Goal: Task Accomplishment & Management: Manage account settings

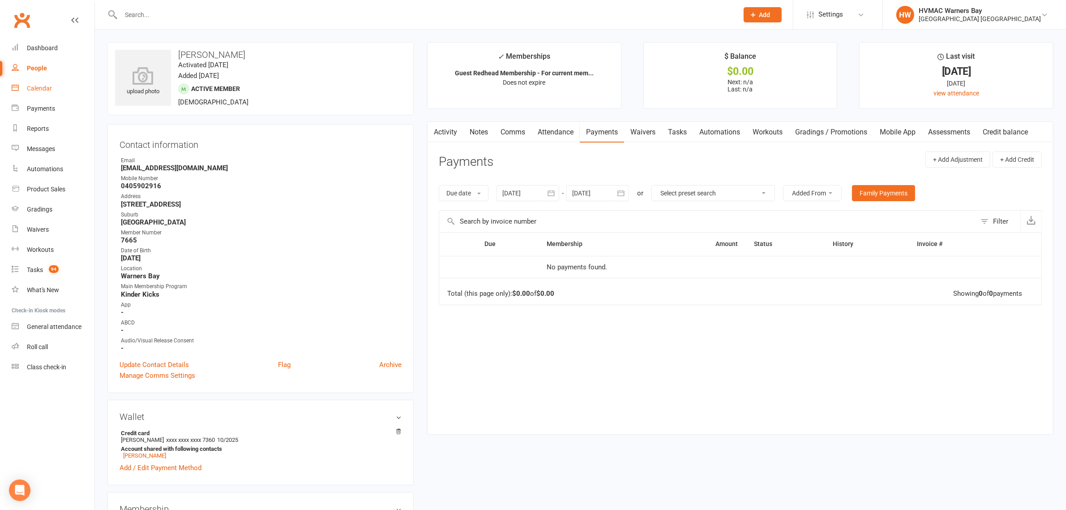
click at [39, 85] on div "Calendar" at bounding box center [39, 88] width 25 height 7
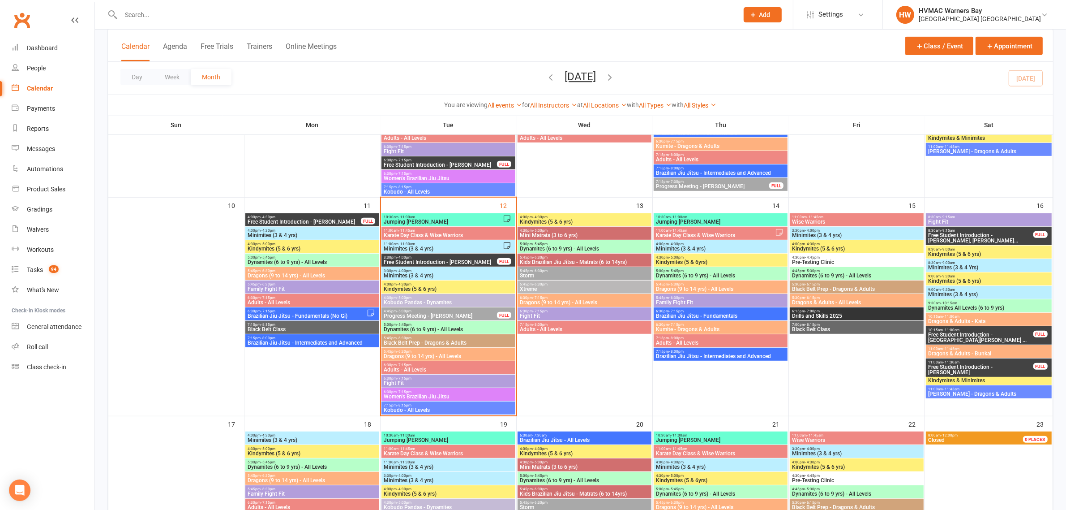
scroll to position [560, 0]
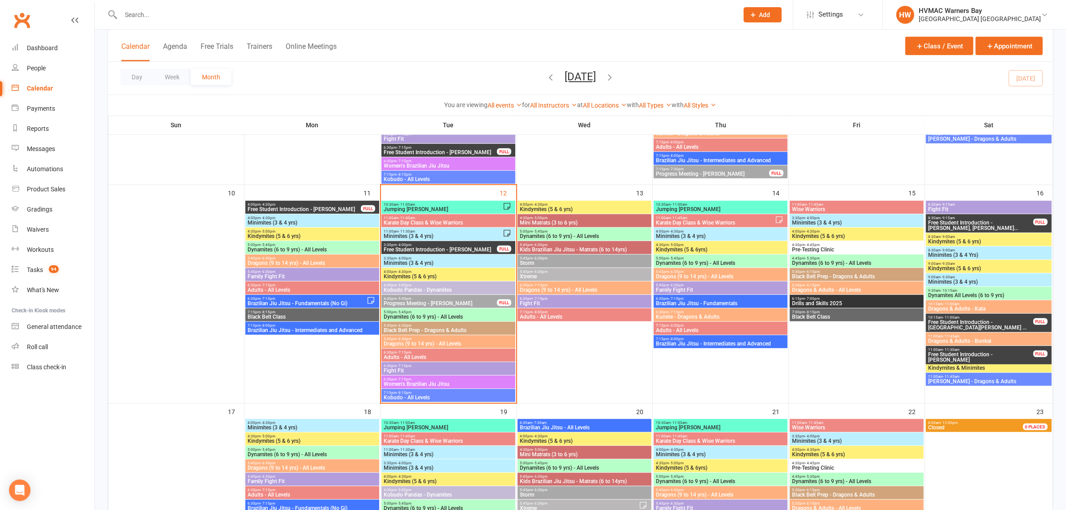
click at [411, 314] on span "Dynamites (6 to 9 yrs) - All Levels" at bounding box center [448, 316] width 130 height 5
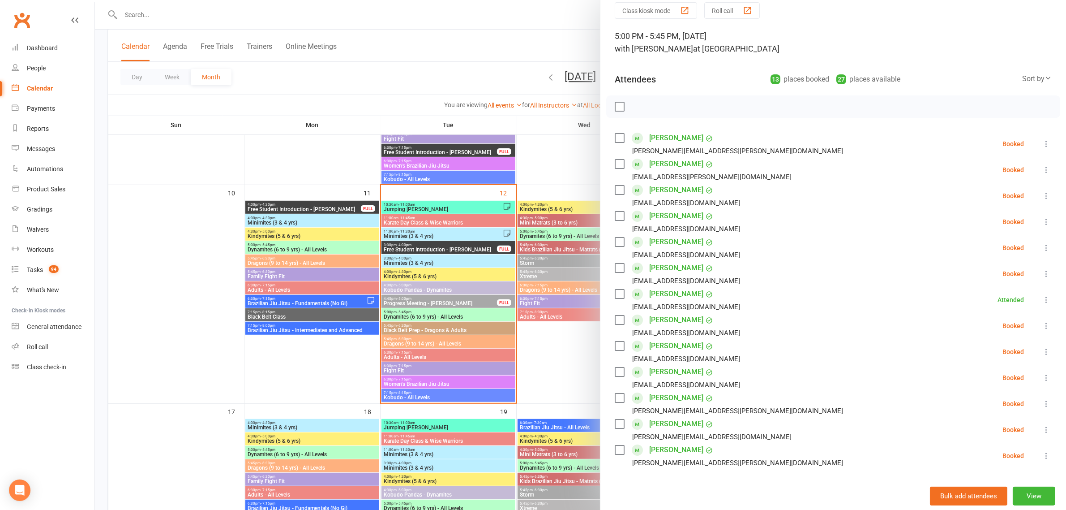
scroll to position [56, 0]
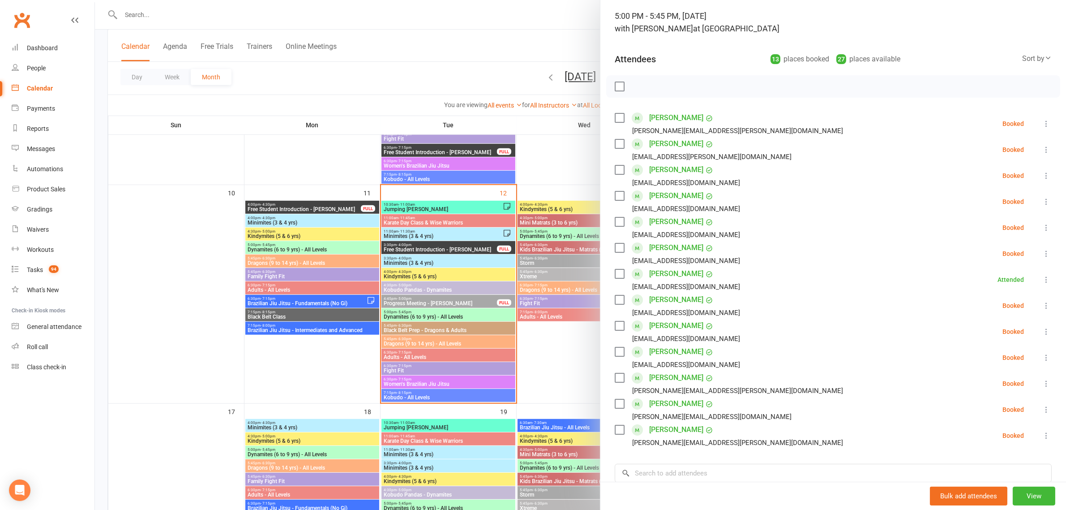
click at [547, 351] on div at bounding box center [580, 255] width 971 height 510
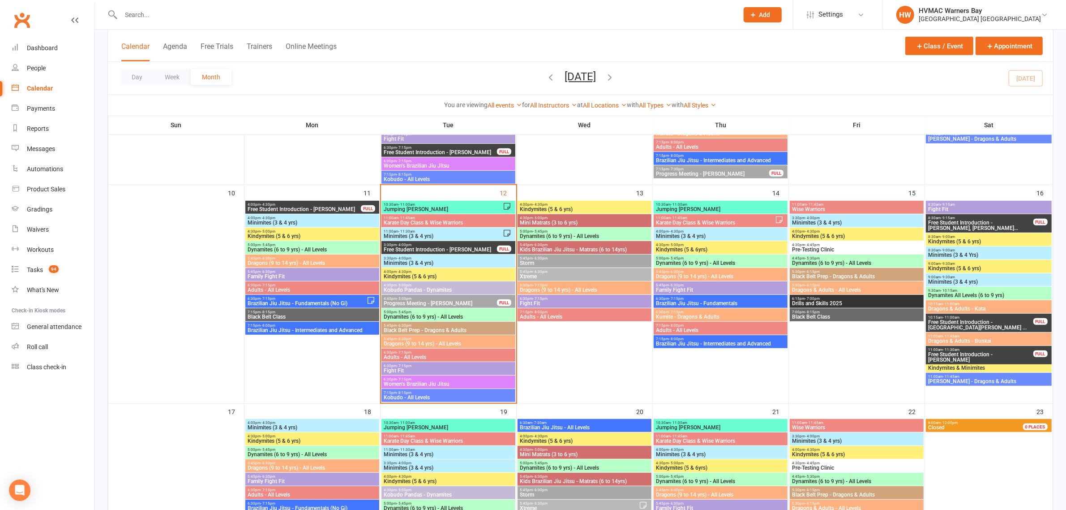
click at [448, 276] on span "Kindymites (5 & 6 yrs)" at bounding box center [448, 276] width 130 height 5
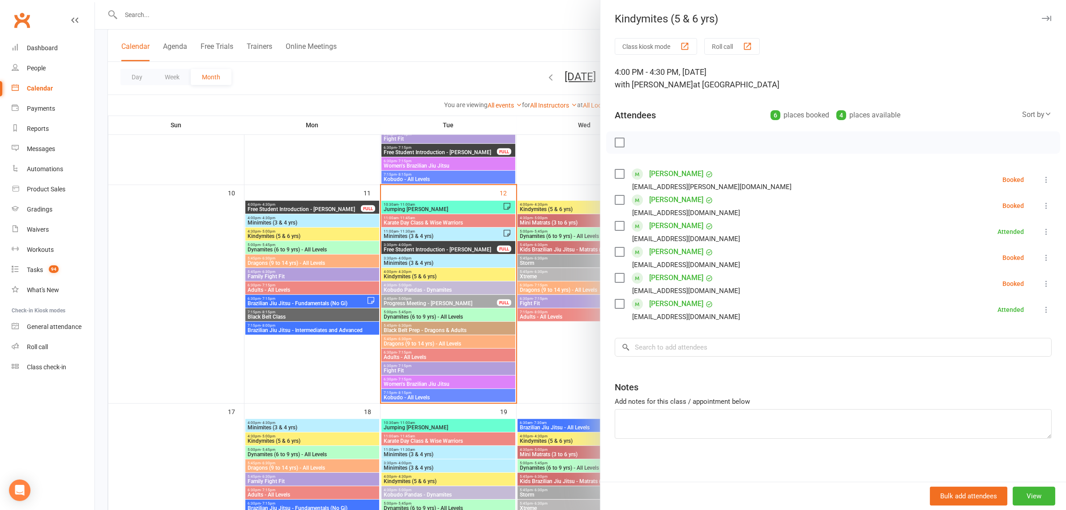
click at [618, 204] on label at bounding box center [619, 199] width 9 height 9
click at [635, 142] on icon "button" at bounding box center [639, 142] width 10 height 10
click at [501, 46] on div at bounding box center [580, 255] width 971 height 510
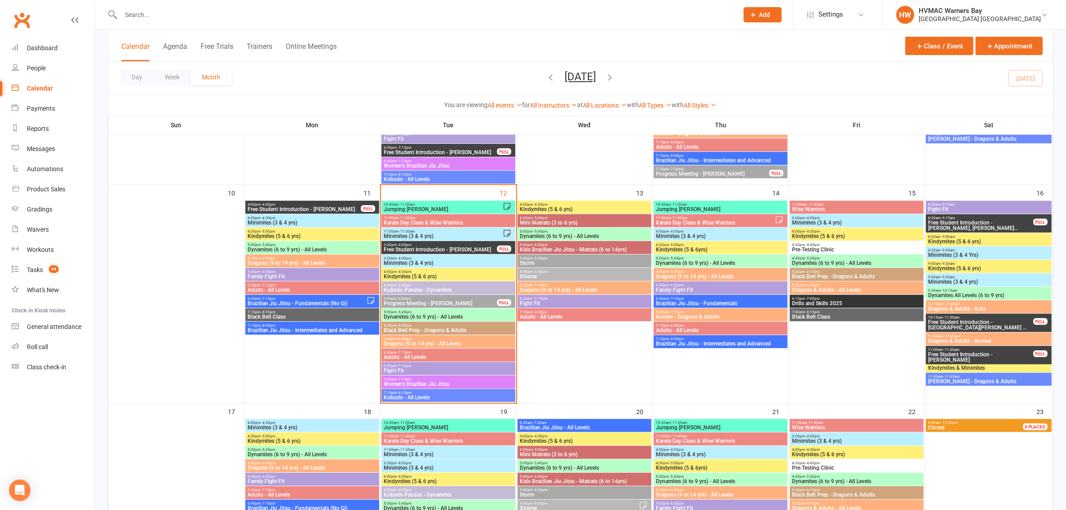
click at [128, 16] on input "text" at bounding box center [425, 15] width 614 height 13
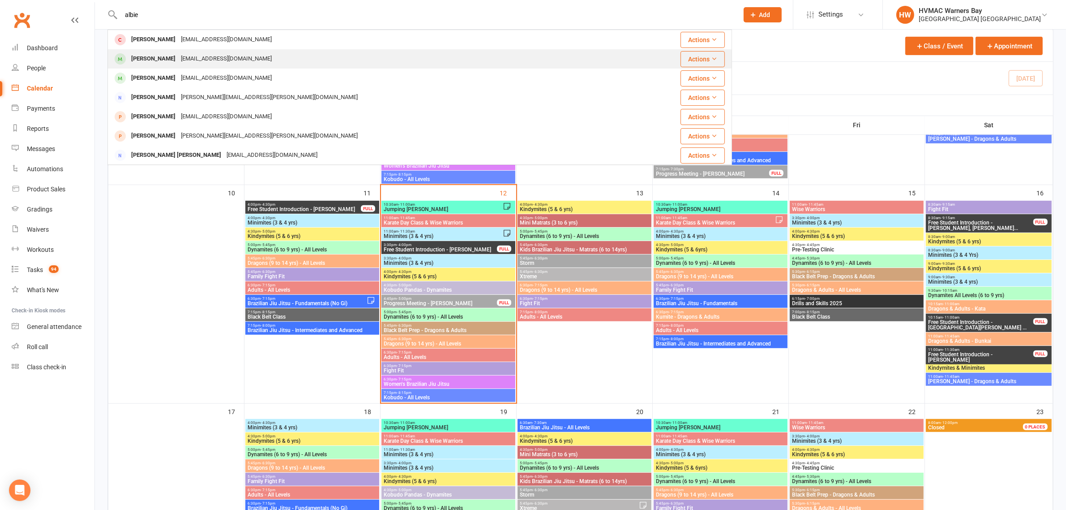
type input "albie"
click at [186, 60] on div "outspotty@yahoo.com.au" at bounding box center [226, 58] width 96 height 13
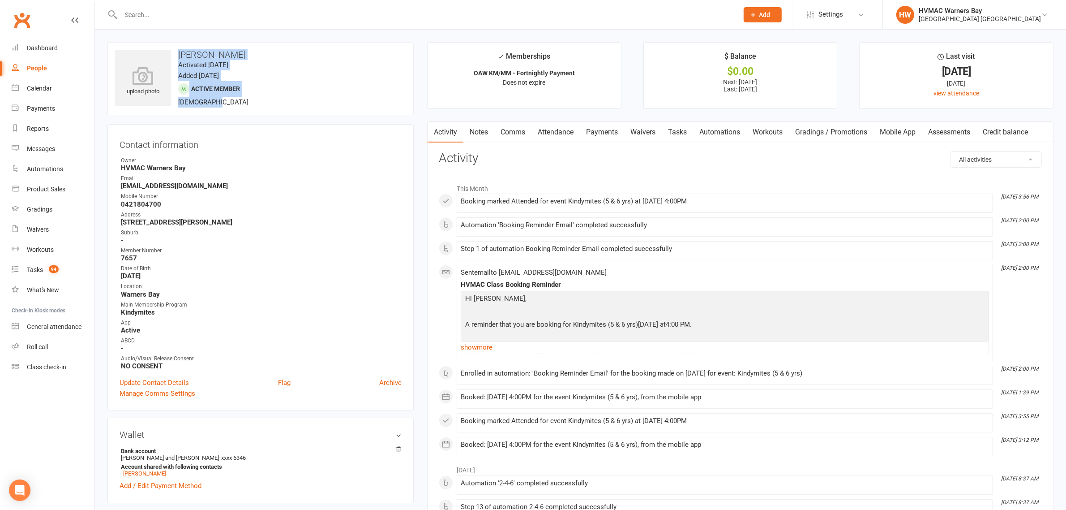
drag, startPoint x: 234, startPoint y: 103, endPoint x: 180, endPoint y: 54, distance: 72.9
click at [180, 54] on div "upload photo Albie Strudwick Activated 8 April, 2025 Added 7 April, 2025 Active…" at bounding box center [260, 78] width 306 height 73
click at [179, 52] on h3 "[PERSON_NAME]" at bounding box center [260, 55] width 291 height 10
drag, startPoint x: 179, startPoint y: 52, endPoint x: 238, endPoint y: 104, distance: 78.7
click at [238, 104] on div "upload photo Albie Strudwick Activated 8 April, 2025 Added 7 April, 2025 Active…" at bounding box center [260, 78] width 306 height 73
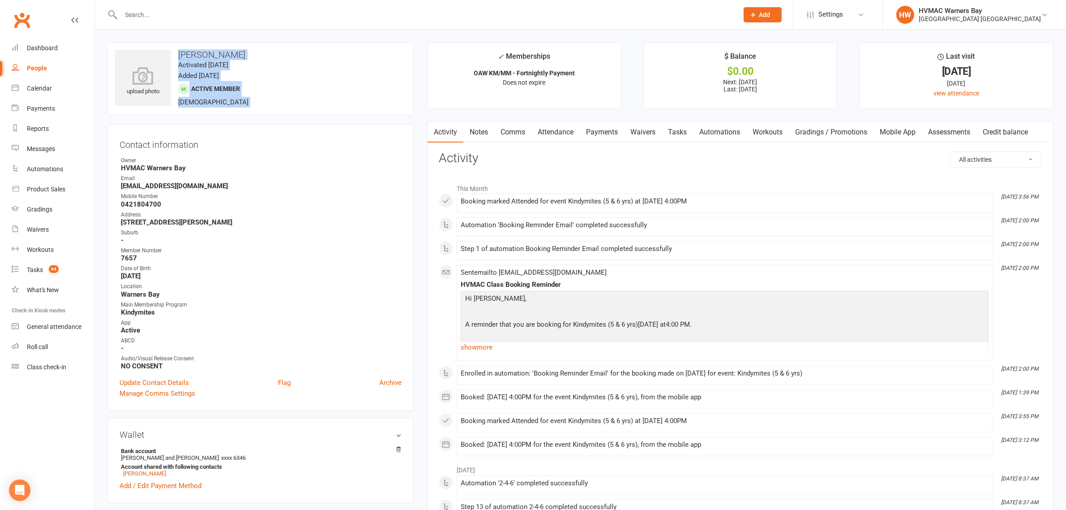
click at [238, 104] on div "upload photo Albie Strudwick Activated 8 April, 2025 Added 7 April, 2025 Active…" at bounding box center [260, 78] width 306 height 73
click at [485, 140] on link "Notes" at bounding box center [478, 132] width 31 height 21
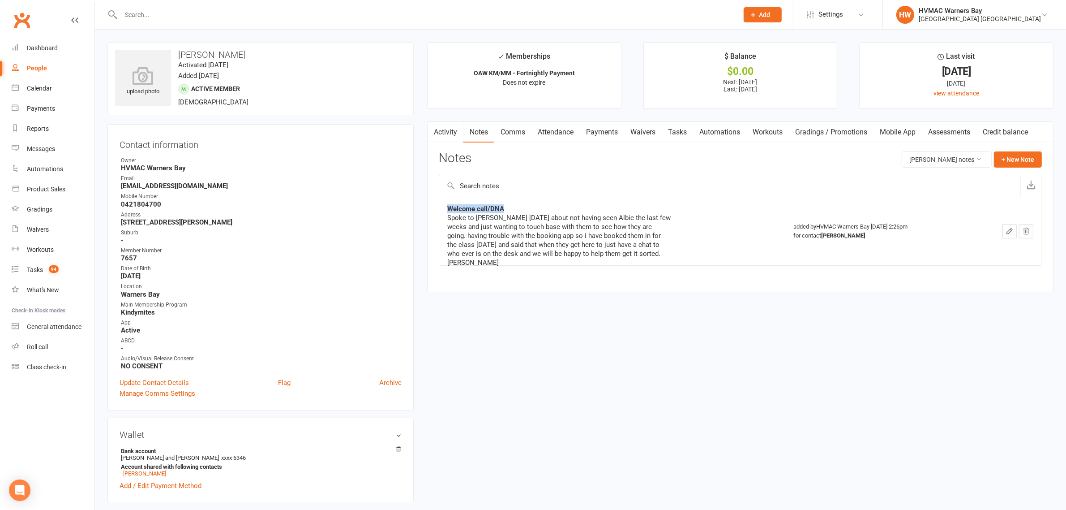
drag, startPoint x: 442, startPoint y: 204, endPoint x: 511, endPoint y: 211, distance: 69.8
click at [511, 211] on td "Welcome call/DNA Spoke to Joanne today about not having seen Albie the last few…" at bounding box center [612, 231] width 346 height 69
click at [511, 211] on div "Welcome call/DNA" at bounding box center [559, 208] width 224 height 9
drag, startPoint x: 511, startPoint y: 211, endPoint x: 438, endPoint y: 199, distance: 74.4
click at [438, 199] on div "Activity Notes Comms Attendance Payments Waivers Tasks Automations Workouts Gra…" at bounding box center [740, 206] width 626 height 171
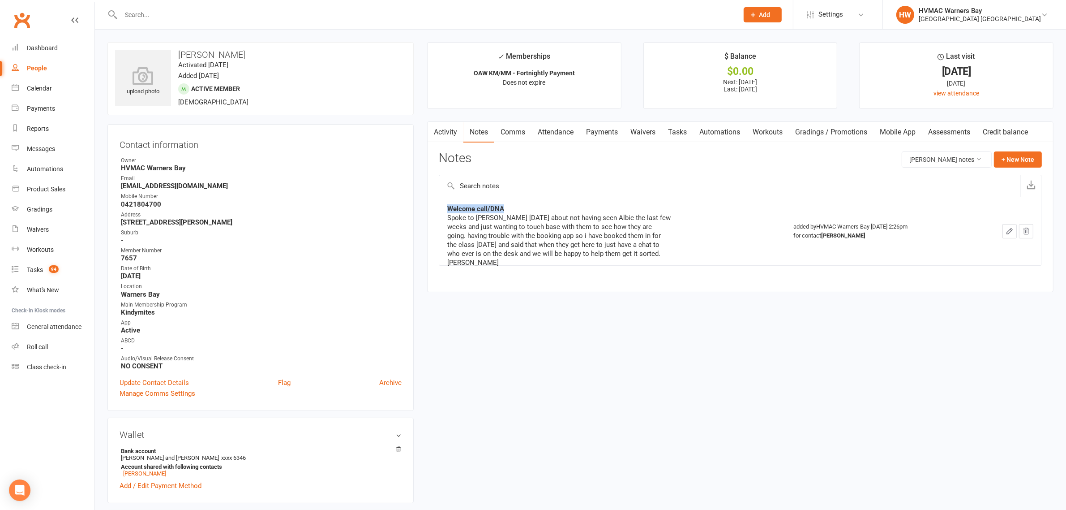
click at [445, 207] on td "Welcome call/DNA Spoke to Joanne today about not having seen Albie the last few…" at bounding box center [612, 231] width 346 height 69
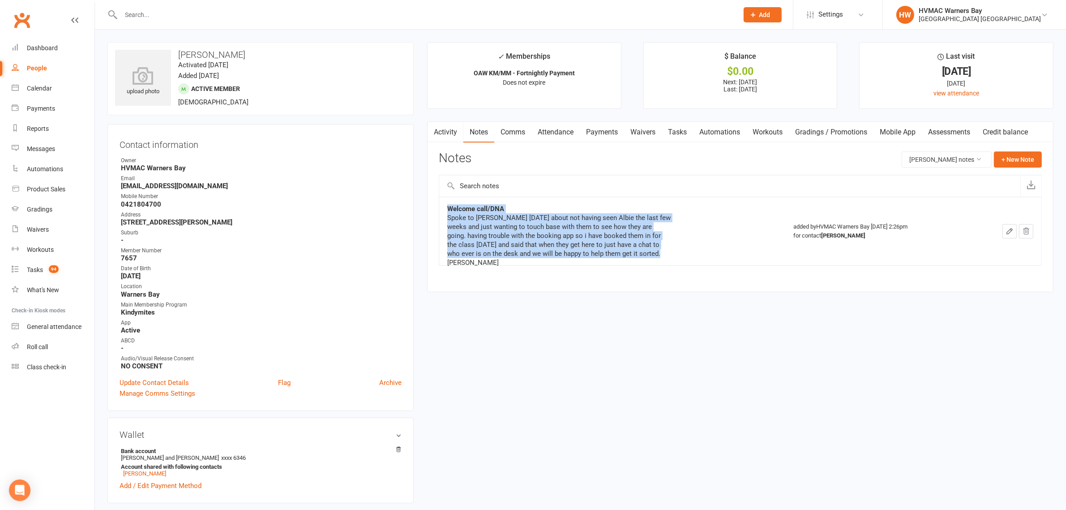
drag, startPoint x: 445, startPoint y: 207, endPoint x: 672, endPoint y: 265, distance: 235.1
click at [672, 265] on td "Welcome call/DNA Spoke to Joanne today about not having seen Albie the last few…" at bounding box center [612, 231] width 346 height 69
click at [666, 261] on td "Welcome call/DNA Spoke to Joanne today about not having seen Albie the last few…" at bounding box center [612, 231] width 346 height 69
drag, startPoint x: 666, startPoint y: 261, endPoint x: 450, endPoint y: 213, distance: 221.2
click at [450, 213] on td "Welcome call/DNA Spoke to Joanne today about not having seen Albie the last few…" at bounding box center [612, 231] width 346 height 69
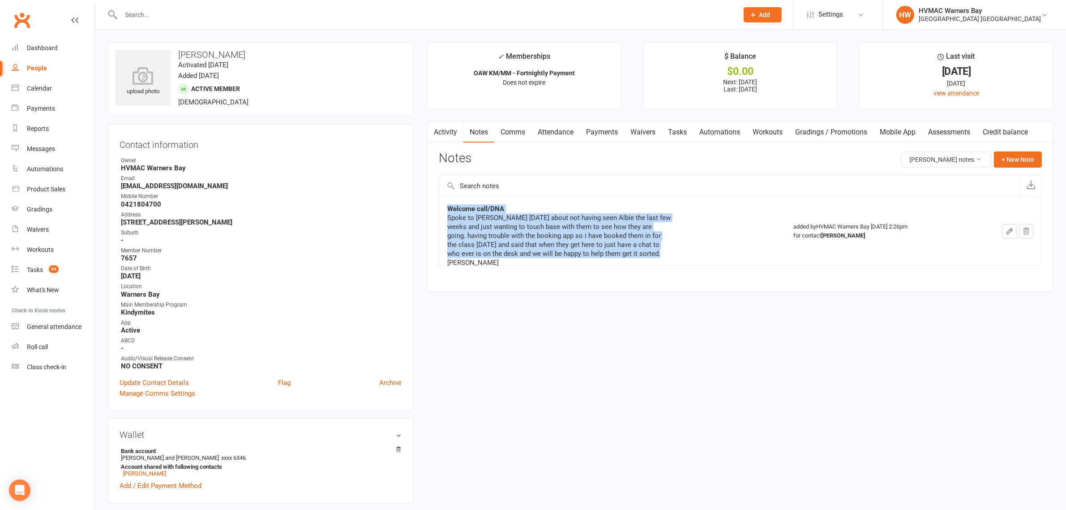
click at [446, 209] on td "Welcome call/DNA Spoke to Joanne today about not having seen Albie the last few…" at bounding box center [612, 231] width 346 height 69
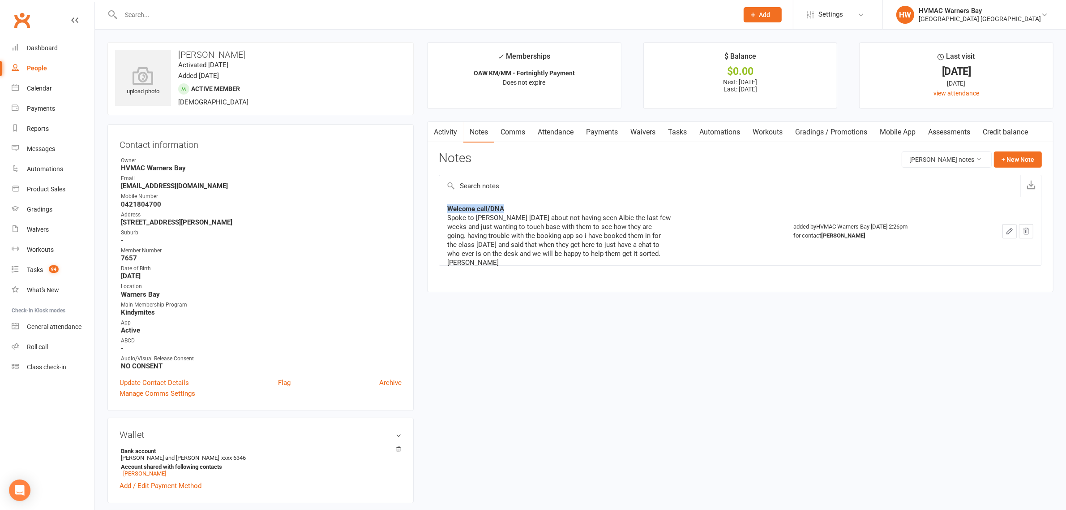
drag, startPoint x: 446, startPoint y: 209, endPoint x: 511, endPoint y: 207, distance: 64.9
click at [511, 207] on td "Welcome call/DNA Spoke to Joanne today about not having seen Albie the last few…" at bounding box center [612, 231] width 346 height 69
click at [511, 207] on div "Welcome call/DNA" at bounding box center [559, 208] width 224 height 9
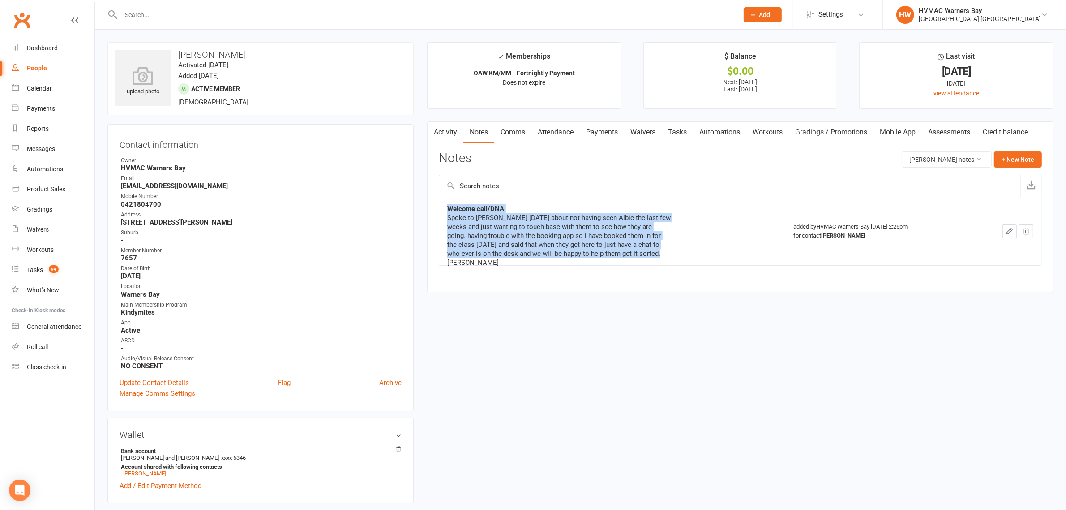
drag, startPoint x: 444, startPoint y: 210, endPoint x: 651, endPoint y: 256, distance: 211.3
click at [651, 256] on td "Welcome call/DNA Spoke to Joanne today about not having seen Albie the last few…" at bounding box center [612, 231] width 346 height 69
click at [651, 256] on div "Spoke to Joanne today about not having seen Albie the last few weeks and just w…" at bounding box center [559, 240] width 224 height 54
drag, startPoint x: 651, startPoint y: 256, endPoint x: 426, endPoint y: 207, distance: 230.0
click at [426, 207] on main "✓ Memberships OAW KM/MM - Fortnightly Payment Does not expire $ Balance $0.00 N…" at bounding box center [740, 171] width 640 height 259
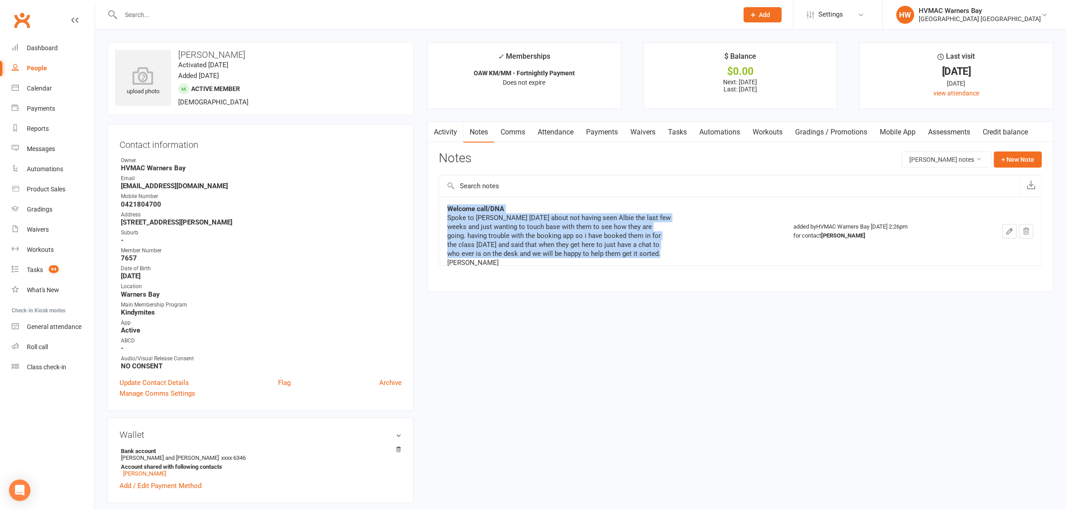
click at [445, 206] on td "Welcome call/DNA Spoke to Joanne today about not having seen Albie the last few…" at bounding box center [612, 231] width 346 height 69
drag, startPoint x: 445, startPoint y: 206, endPoint x: 632, endPoint y: 256, distance: 193.2
click at [632, 256] on td "Welcome call/DNA Spoke to Joanne today about not having seen Albie the last few…" at bounding box center [612, 231] width 346 height 69
click at [638, 256] on div "Spoke to Joanne today about not having seen Albie the last few weeks and just w…" at bounding box center [559, 240] width 224 height 54
drag, startPoint x: 638, startPoint y: 256, endPoint x: 445, endPoint y: 208, distance: 198.4
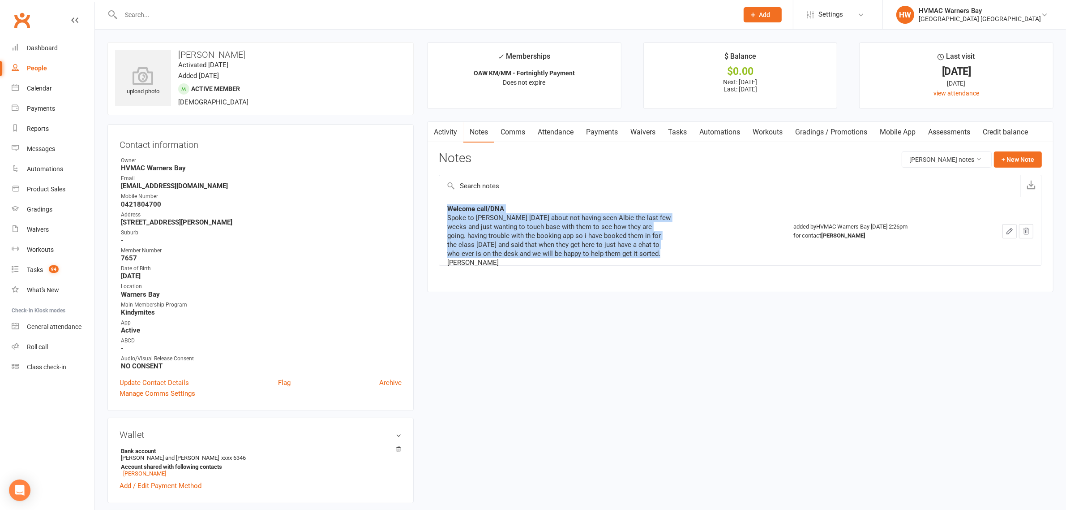
click at [445, 208] on td "Welcome call/DNA Spoke to Joanne today about not having seen Albie the last few…" at bounding box center [612, 231] width 346 height 69
drag, startPoint x: 445, startPoint y: 208, endPoint x: 647, endPoint y: 251, distance: 206.4
click at [647, 251] on td "Welcome call/DNA Spoke to Joanne today about not having seen Albie the last few…" at bounding box center [612, 231] width 346 height 69
click at [652, 257] on div "Spoke to Joanne today about not having seen Albie the last few weeks and just w…" at bounding box center [559, 240] width 224 height 54
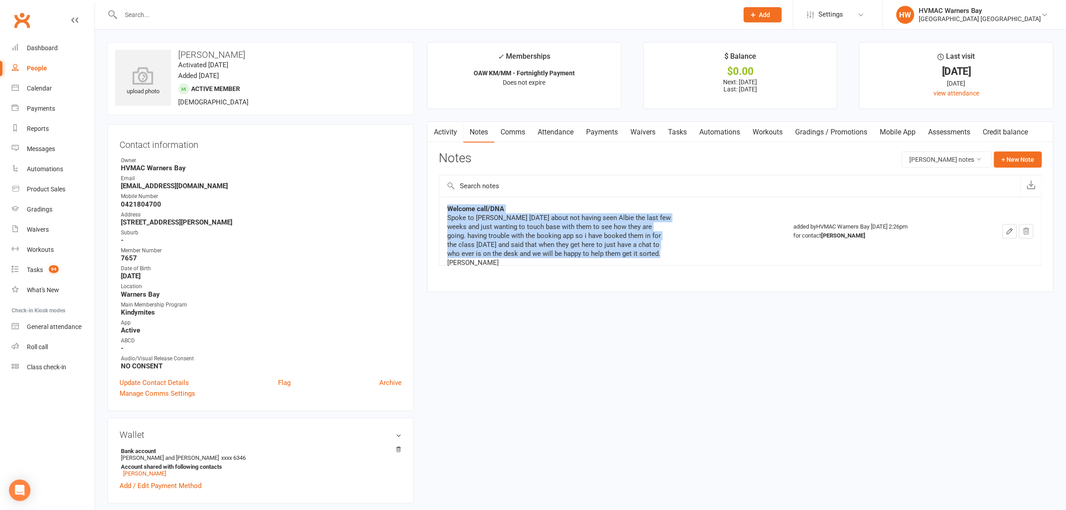
drag, startPoint x: 652, startPoint y: 257, endPoint x: 445, endPoint y: 209, distance: 212.7
click at [451, 211] on div "Welcome call/DNA Spoke to Joanne today about not having seen Albie the last few…" at bounding box center [559, 231] width 224 height 54
click at [445, 209] on td "Welcome call/DNA Spoke to Joanne today about not having seen Albie the last few…" at bounding box center [612, 231] width 346 height 69
drag, startPoint x: 445, startPoint y: 209, endPoint x: 657, endPoint y: 260, distance: 218.6
click at [657, 260] on td "Welcome call/DNA Spoke to Joanne today about not having seen Albie the last few…" at bounding box center [612, 231] width 346 height 69
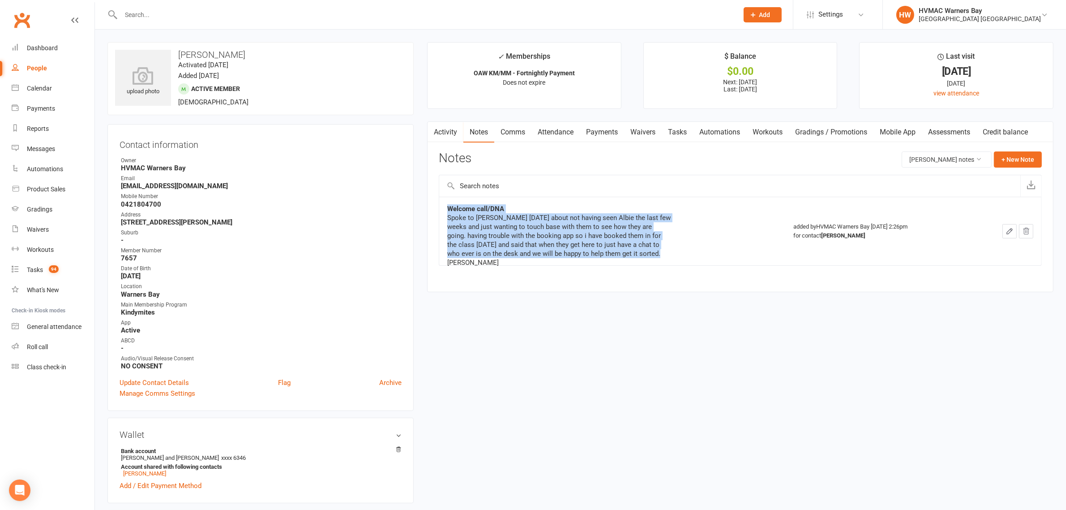
click at [647, 256] on div "Spoke to Joanne today about not having seen Albie the last few weeks and just w…" at bounding box center [559, 240] width 224 height 54
drag, startPoint x: 647, startPoint y: 256, endPoint x: 444, endPoint y: 200, distance: 210.5
click at [444, 200] on td "Welcome call/DNA Spoke to Joanne today about not having seen Albie the last few…" at bounding box center [612, 231] width 346 height 69
click at [446, 207] on td "Welcome call/DNA Spoke to Joanne today about not having seen Albie the last few…" at bounding box center [612, 231] width 346 height 69
drag, startPoint x: 446, startPoint y: 207, endPoint x: 637, endPoint y: 253, distance: 196.2
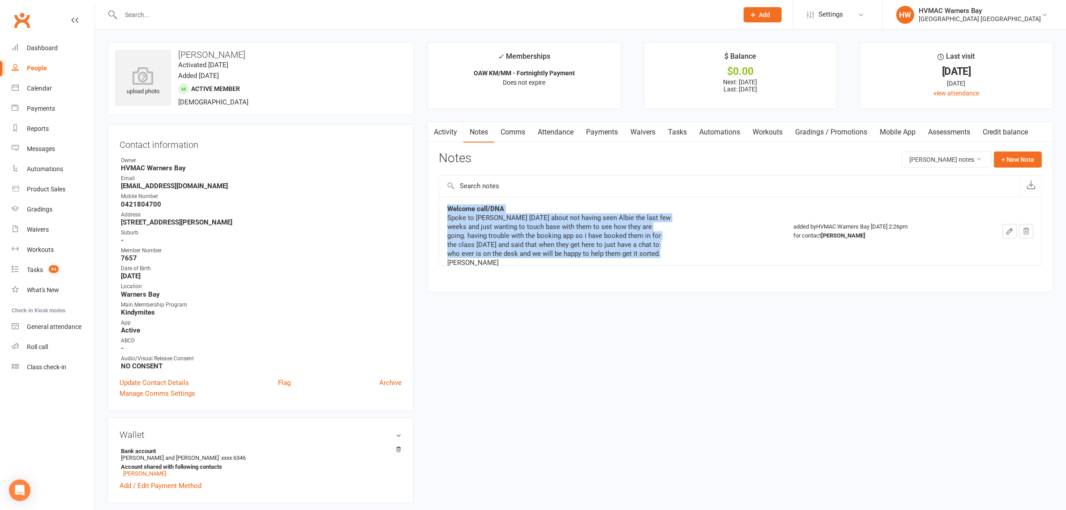
click at [637, 253] on td "Welcome call/DNA Spoke to Joanne today about not having seen Albie the last few…" at bounding box center [612, 231] width 346 height 69
click at [1031, 176] on button "button" at bounding box center [1030, 185] width 21 height 21
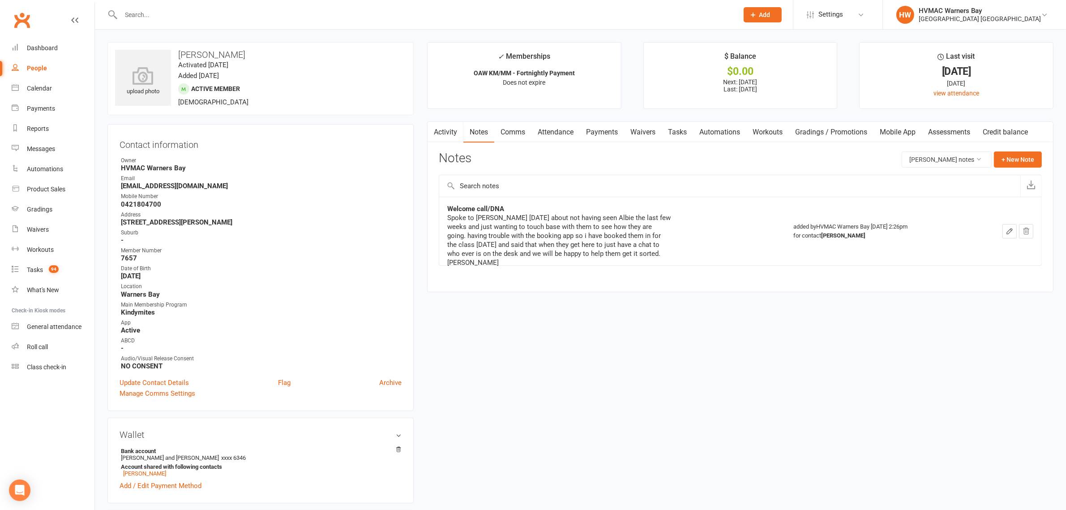
click at [997, 194] on input "text" at bounding box center [729, 185] width 581 height 21
click at [1015, 167] on button "+ New Note" at bounding box center [1018, 159] width 48 height 16
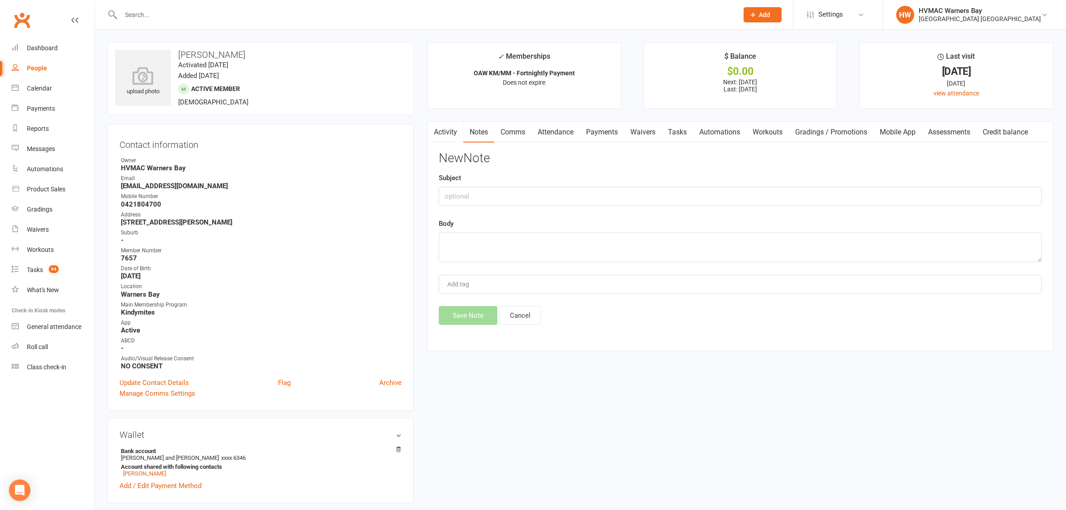
click at [561, 180] on div "Subject" at bounding box center [740, 188] width 603 height 33
click at [549, 193] on input "text" at bounding box center [740, 196] width 603 height 19
type input "Wants to cancel"
click at [515, 251] on textarea at bounding box center [740, 247] width 603 height 30
click at [699, 250] on textarea at bounding box center [740, 247] width 603 height 30
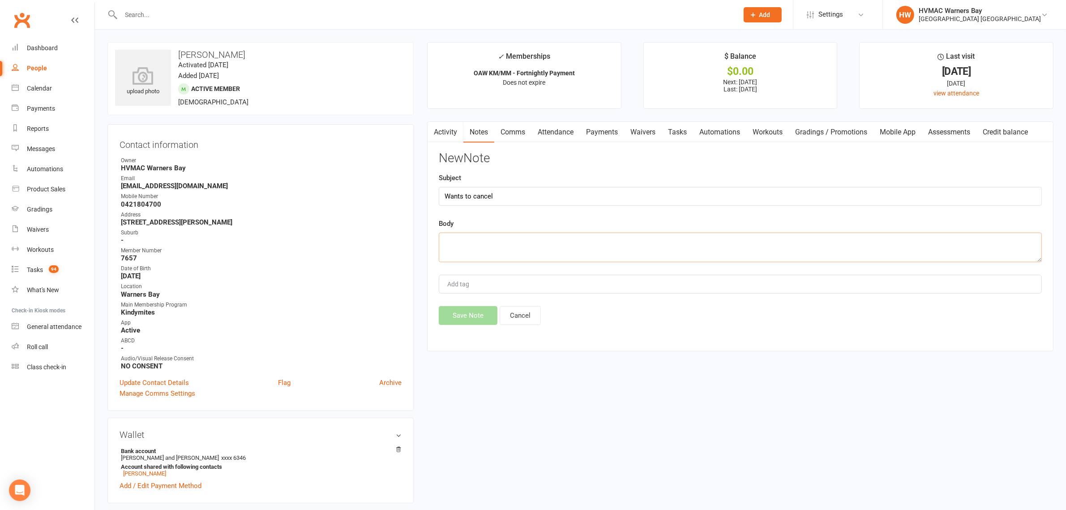
type textarea "A"
click at [595, 240] on textarea "Call back asked to speak to someone "more senior' than me - Neve" at bounding box center [740, 247] width 603 height 30
click at [668, 243] on textarea "Call back asked to speak to someone "more senior" than me - Neve" at bounding box center [740, 247] width 603 height 30
type textarea "Call back asked to speak to someone "more senior" than me - Neve"
click at [469, 316] on button "Save Note" at bounding box center [468, 315] width 59 height 19
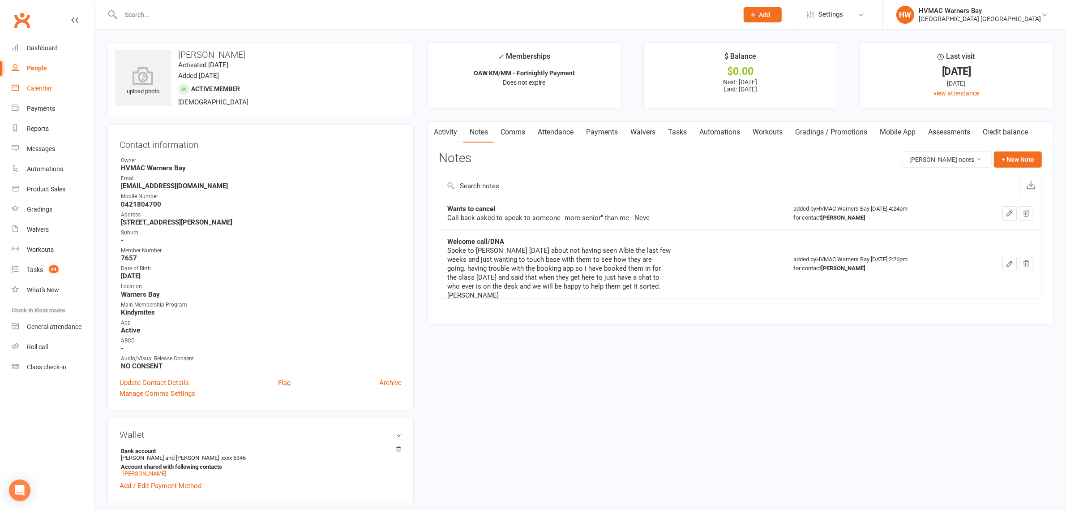
click at [42, 90] on div "Calendar" at bounding box center [39, 88] width 25 height 7
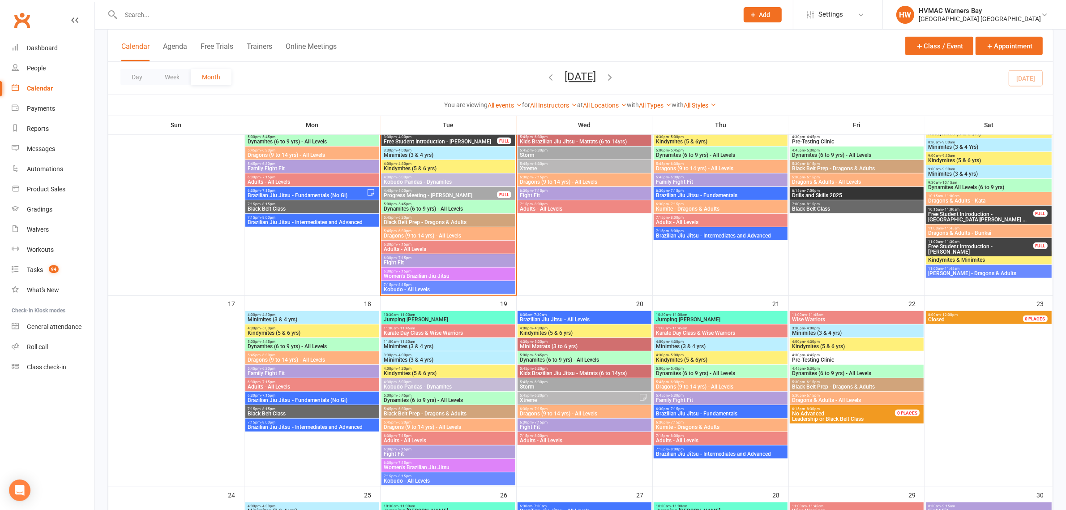
scroll to position [672, 0]
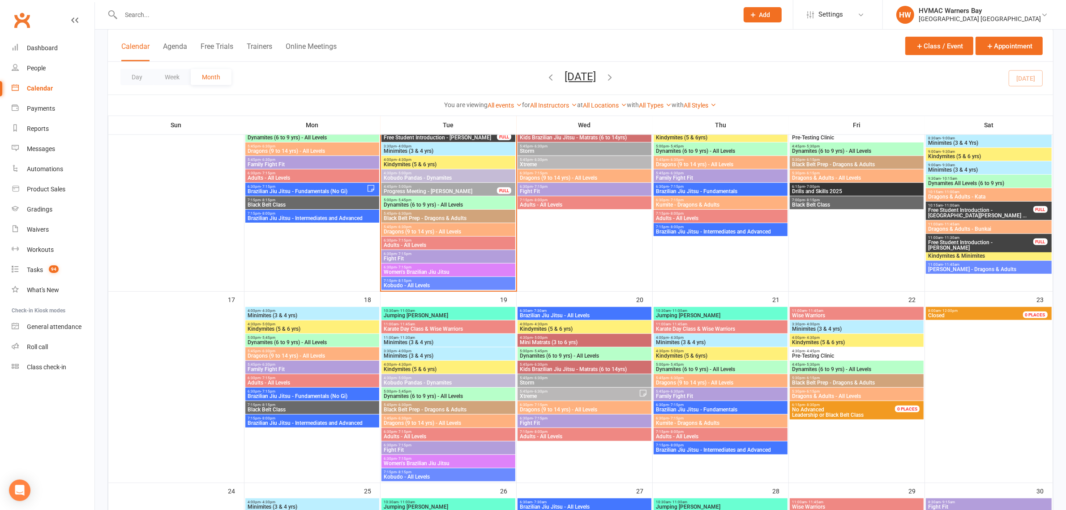
click at [463, 195] on div "4:45pm - 5:00pm Progress Meeting - Hamish Cooke FULL" at bounding box center [448, 189] width 134 height 13
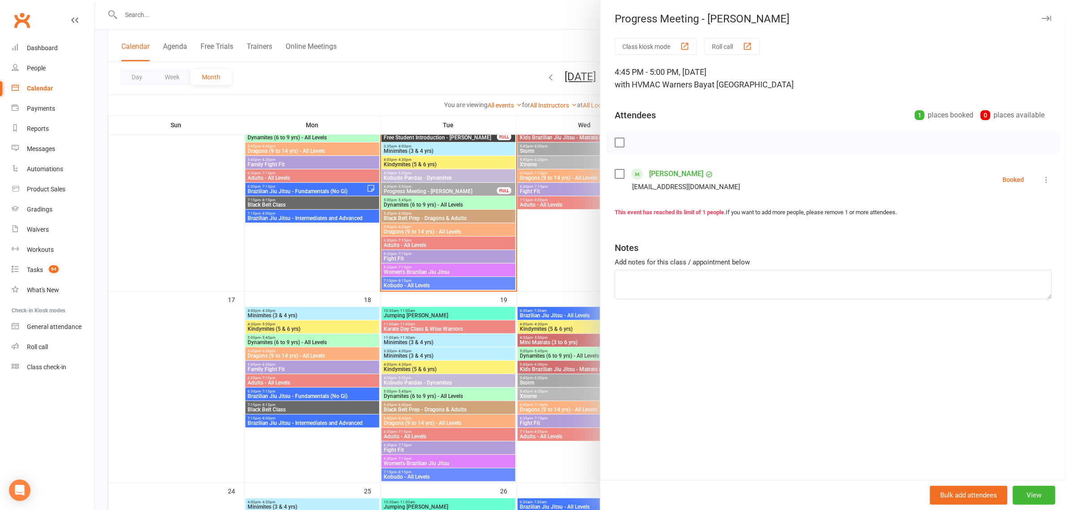
click at [552, 41] on div at bounding box center [580, 255] width 971 height 510
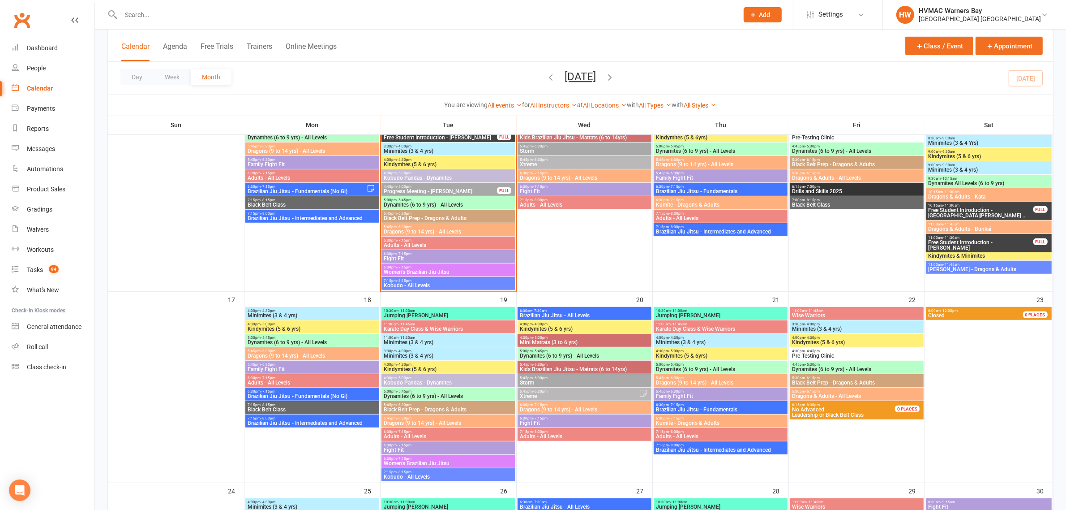
click at [425, 230] on span "Dragons (9 to 14 yrs) - All Levels" at bounding box center [448, 231] width 130 height 5
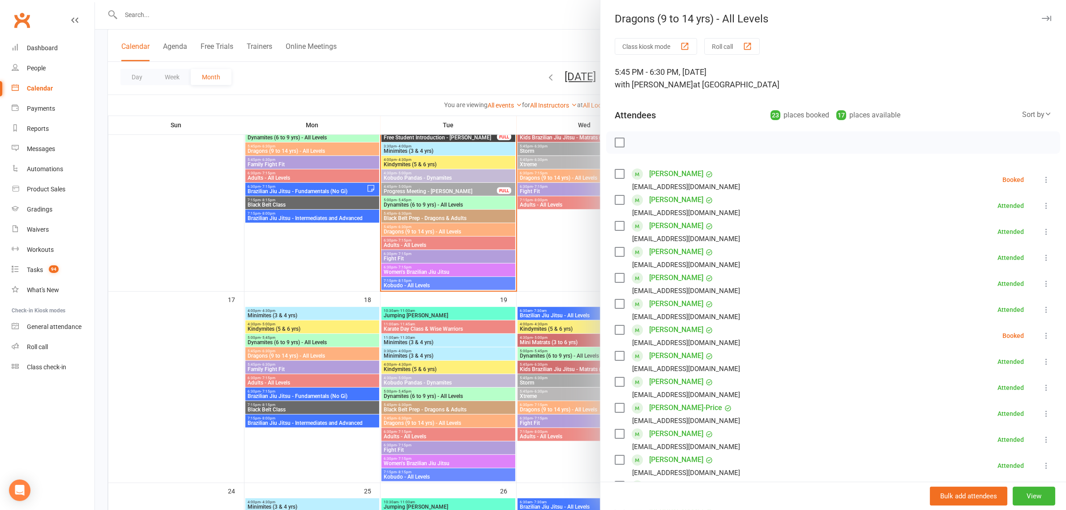
click at [1042, 178] on icon at bounding box center [1046, 179] width 9 height 9
click at [980, 211] on link "Remove" at bounding box center [1003, 215] width 96 height 18
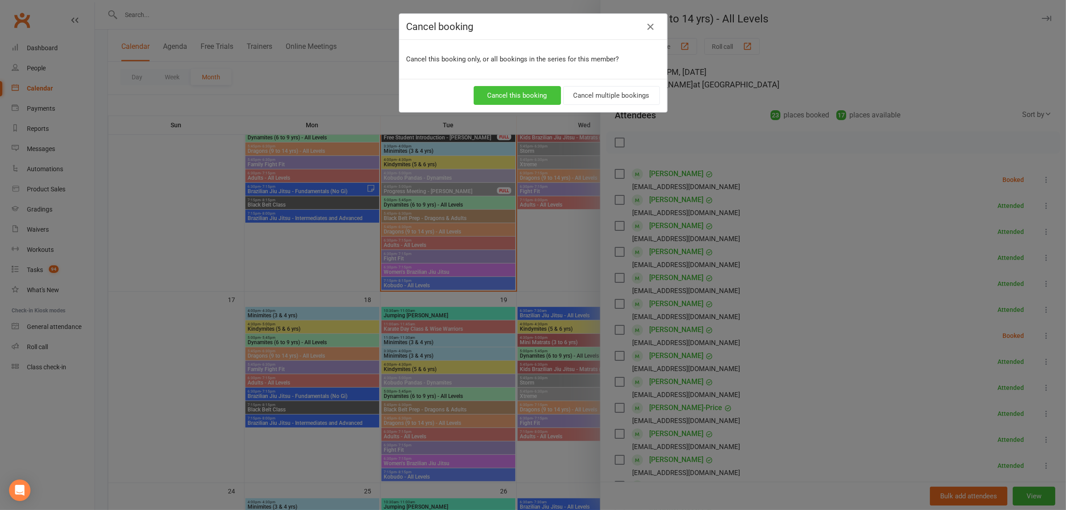
click at [489, 96] on button "Cancel this booking" at bounding box center [517, 95] width 87 height 19
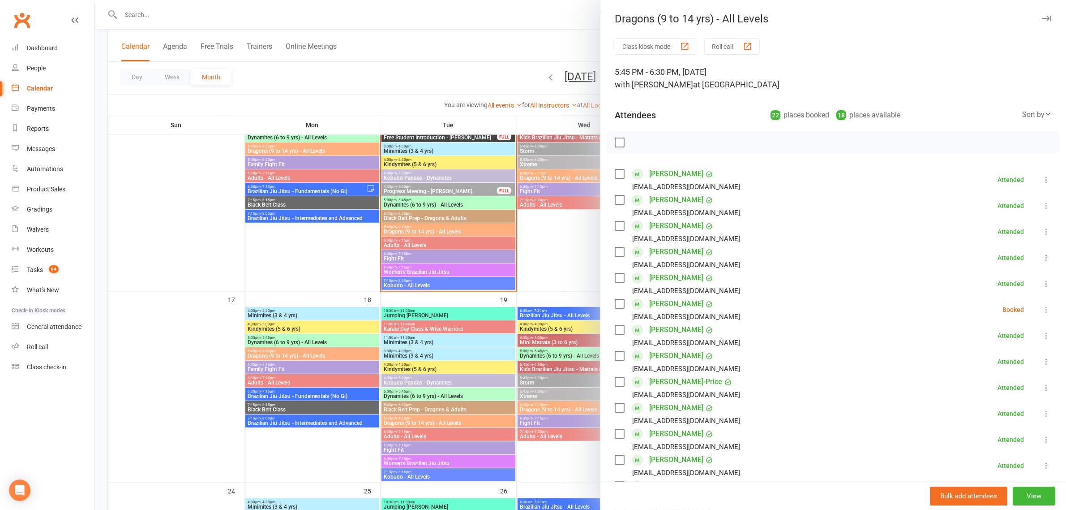
click at [424, 216] on div at bounding box center [580, 255] width 971 height 510
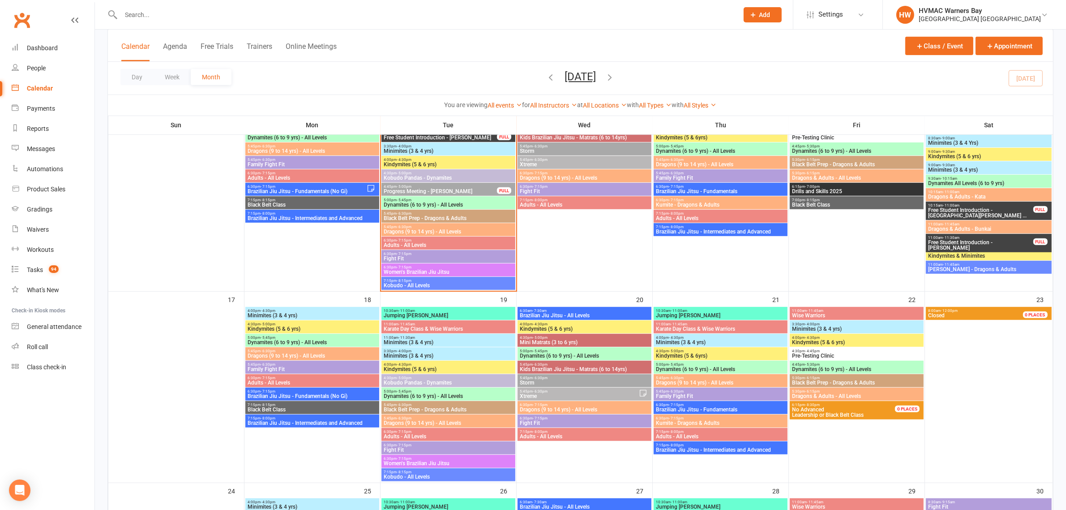
click at [424, 216] on span "Black Belt Prep - Dragons & Adults" at bounding box center [448, 217] width 130 height 5
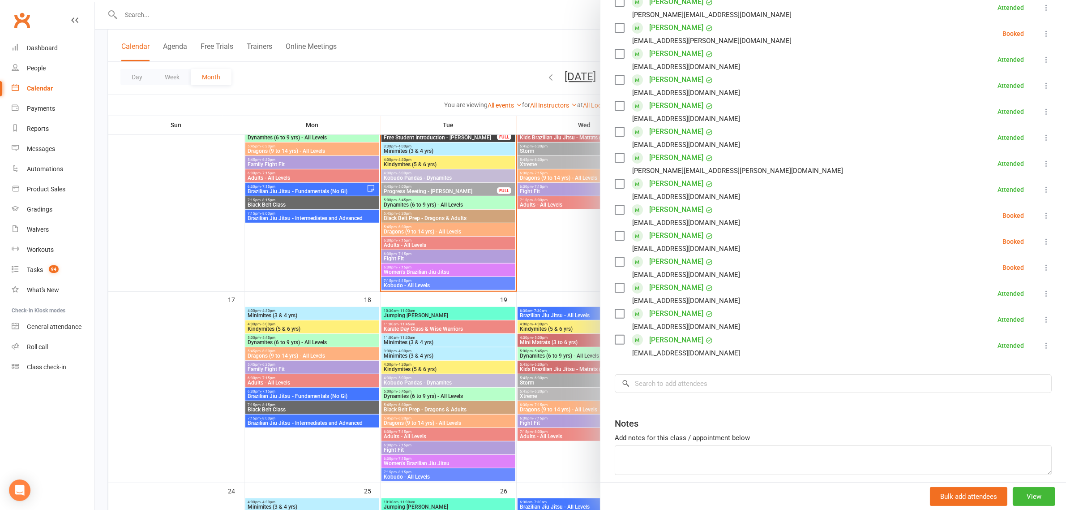
scroll to position [262, 0]
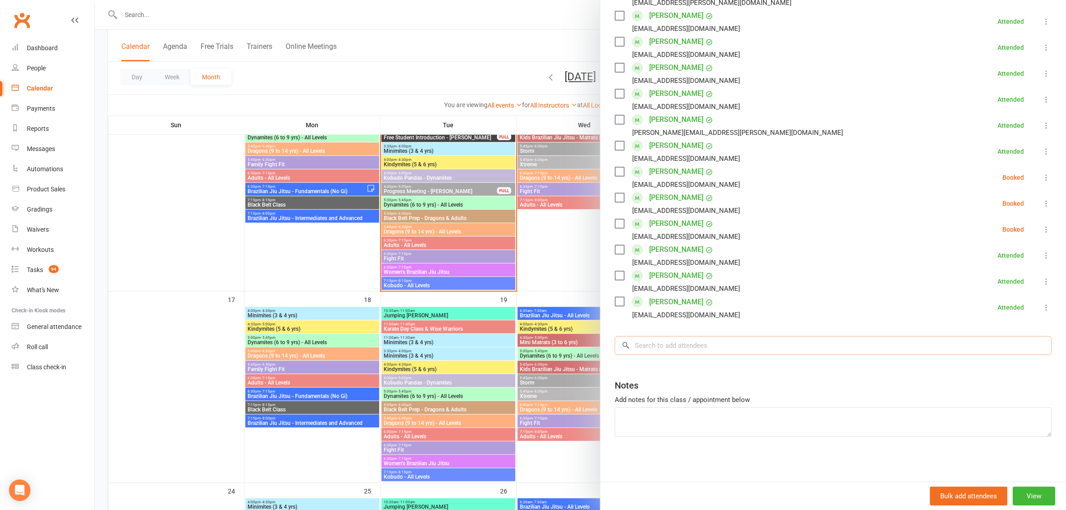
click at [710, 347] on input "search" at bounding box center [833, 345] width 437 height 19
type input "nd"
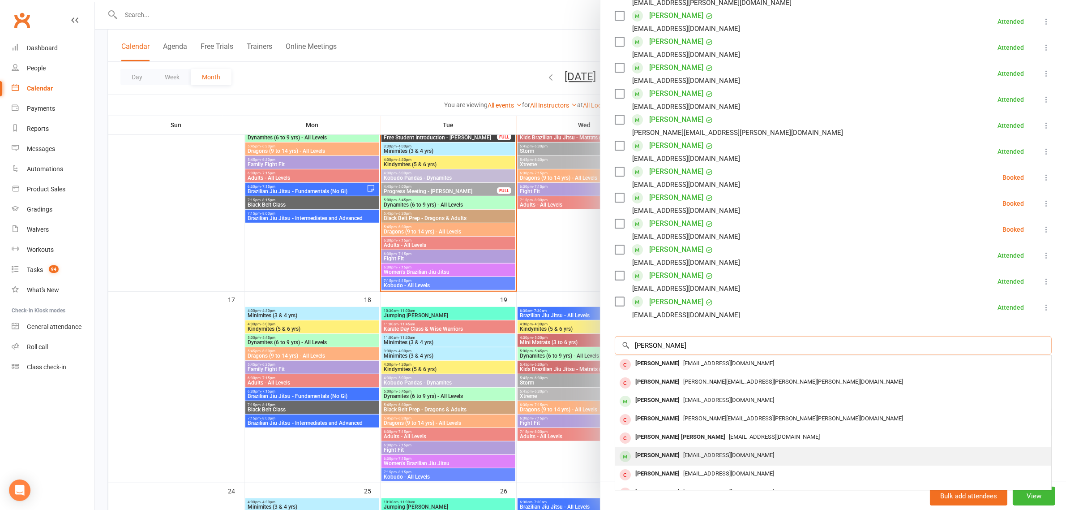
type input "andrews"
click at [692, 453] on span "Rickaandrewsa@hotmail.com" at bounding box center [728, 454] width 91 height 7
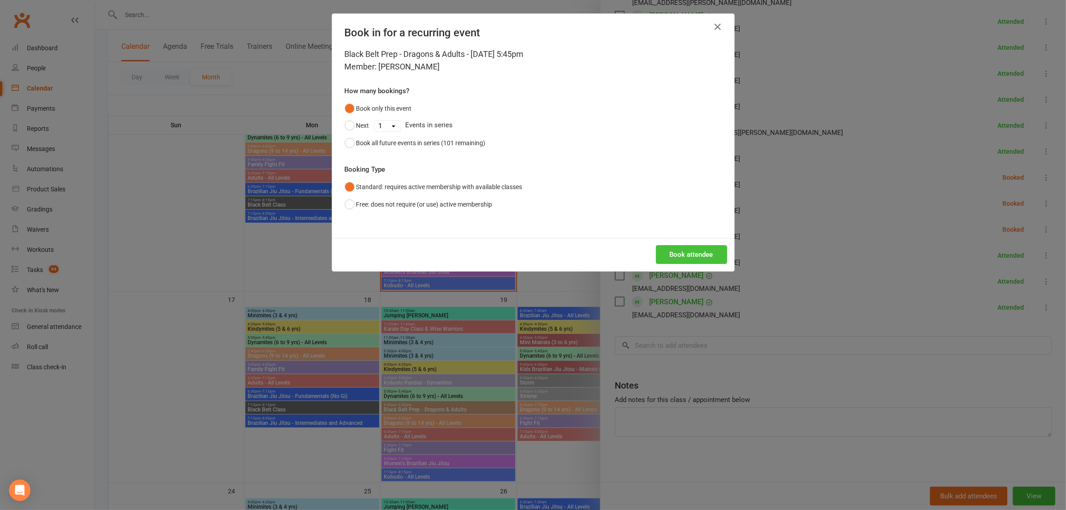
click at [695, 249] on button "Book attendee" at bounding box center [691, 254] width 71 height 19
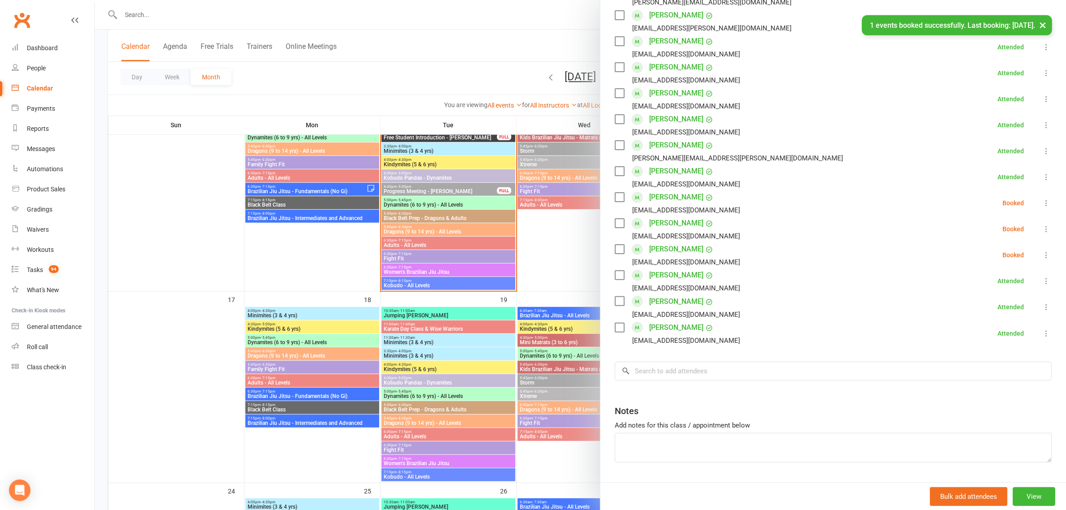
scroll to position [288, 0]
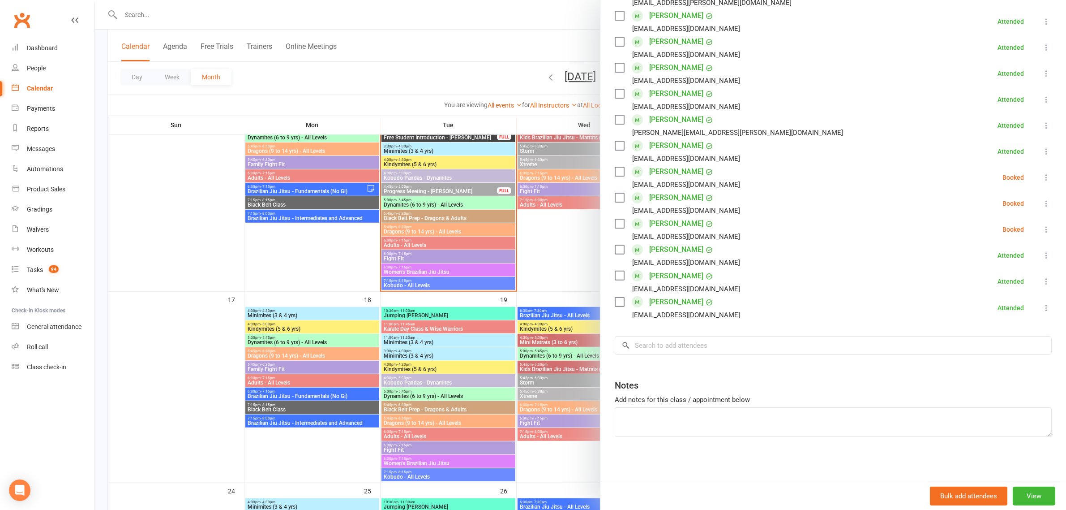
click at [486, 76] on div at bounding box center [580, 255] width 971 height 510
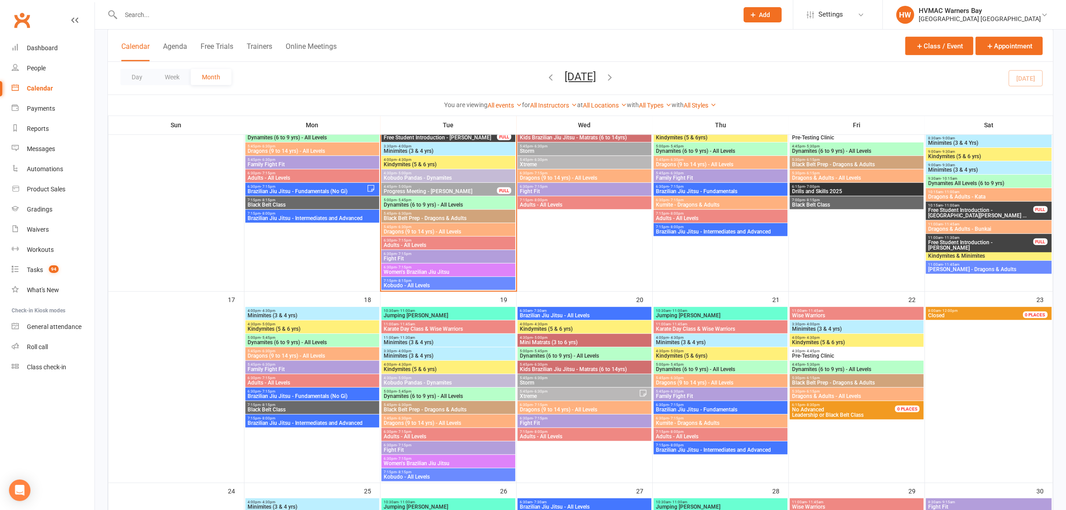
click at [464, 218] on span "Black Belt Prep - Dragons & Adults" at bounding box center [448, 217] width 130 height 5
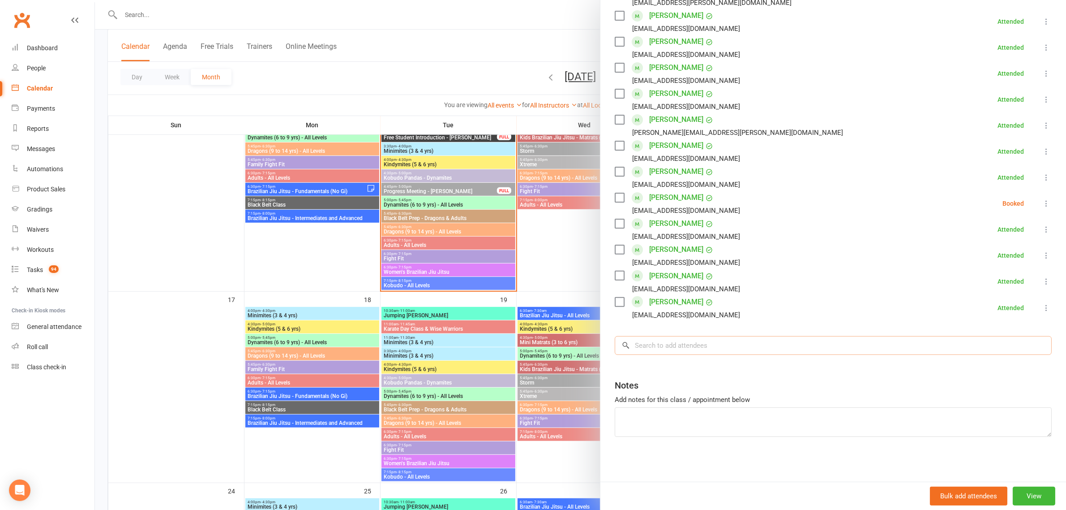
click at [693, 346] on input "search" at bounding box center [833, 345] width 437 height 19
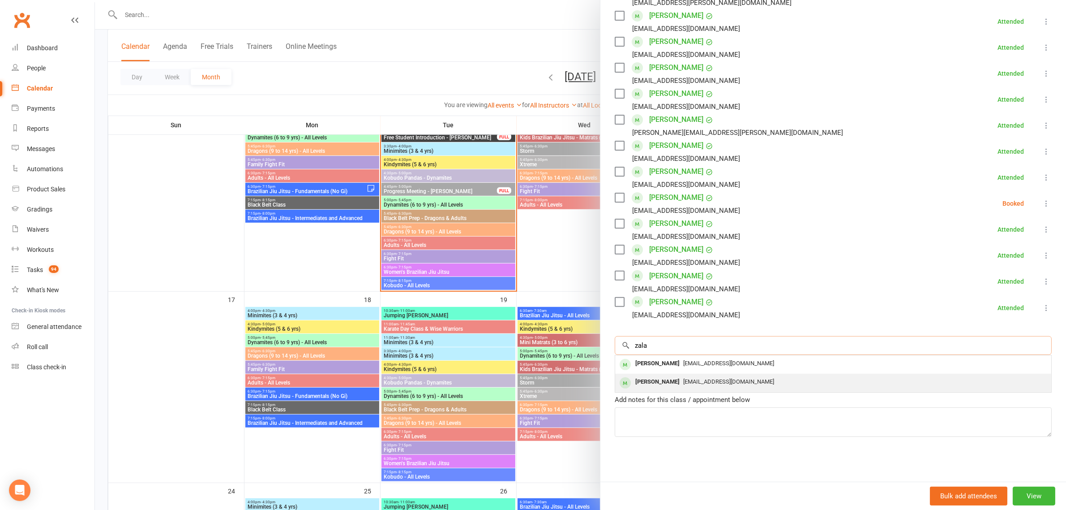
type input "zala"
click at [683, 384] on span "drkomalvora@yahoo.com" at bounding box center [728, 381] width 91 height 7
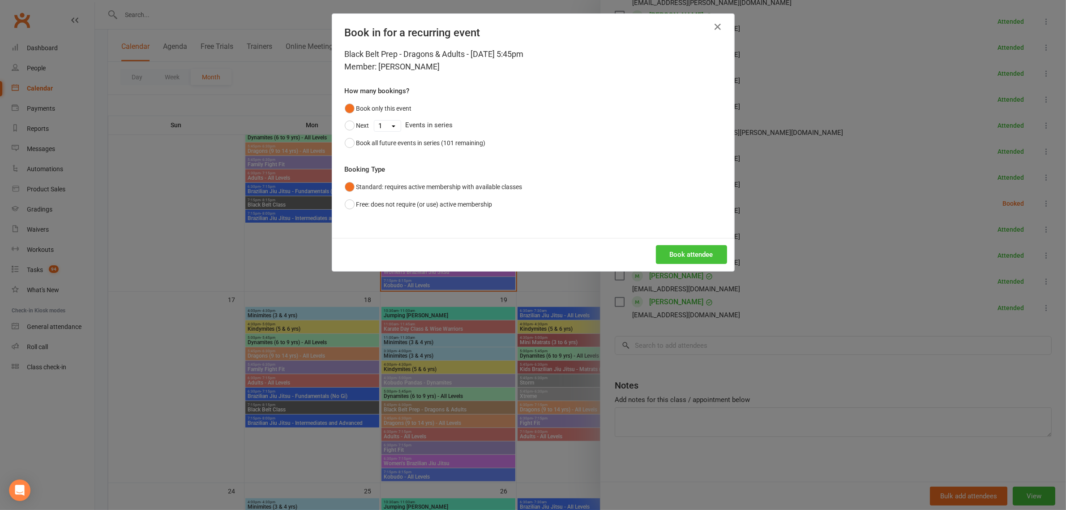
click at [670, 252] on button "Book attendee" at bounding box center [691, 254] width 71 height 19
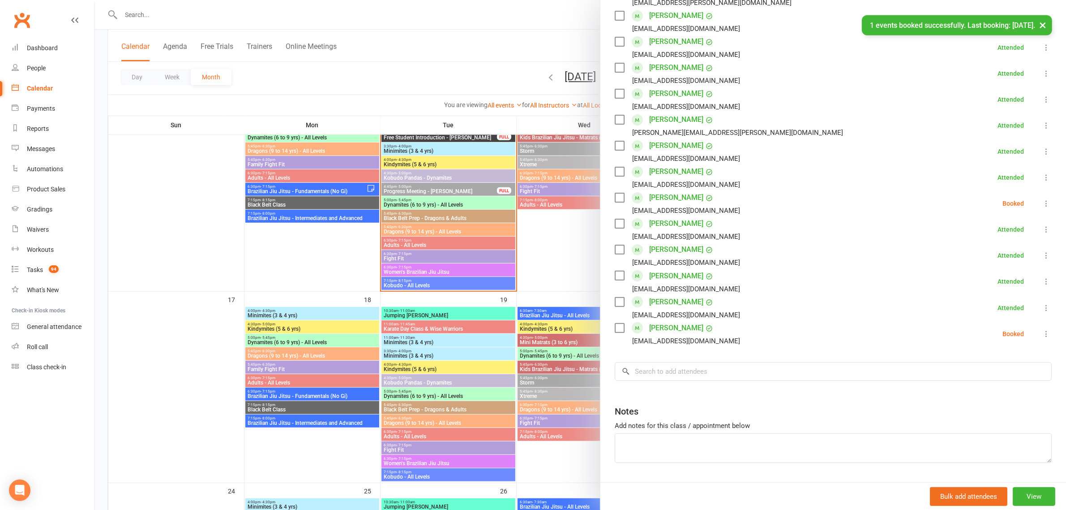
click at [665, 321] on link "Aarav Zala" at bounding box center [676, 328] width 54 height 14
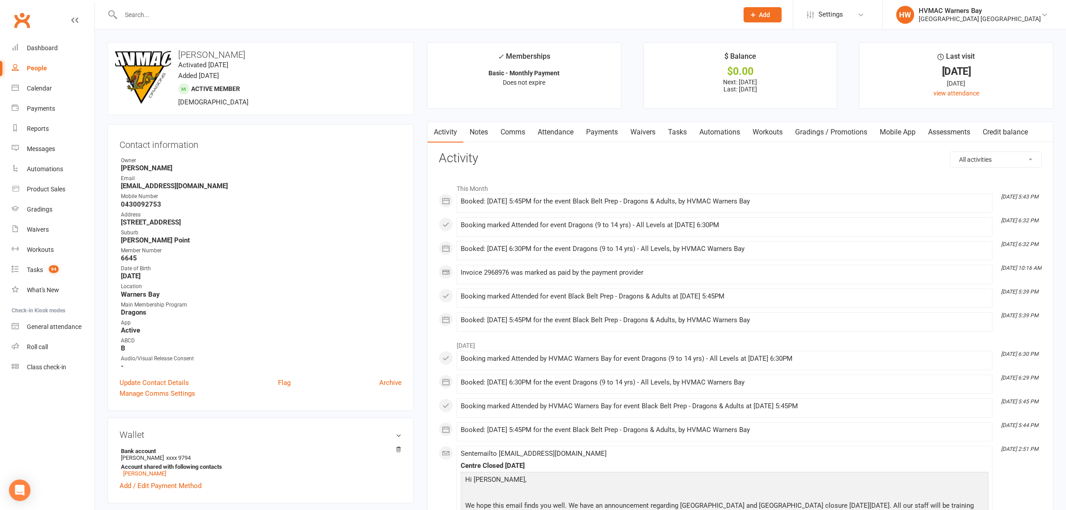
click at [18, 18] on link "Clubworx" at bounding box center [22, 20] width 22 height 22
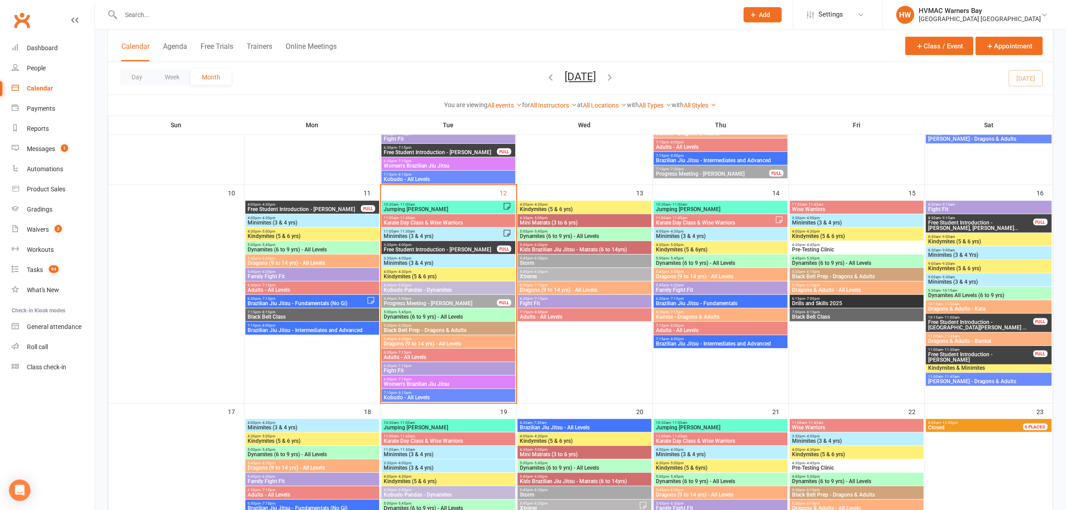
click at [780, 32] on div "Calendar Agenda Free Trials Trainers Online Meetings Class / Event Appointment" at bounding box center [580, 46] width 945 height 32
click at [860, 17] on link "Settings" at bounding box center [838, 14] width 62 height 20
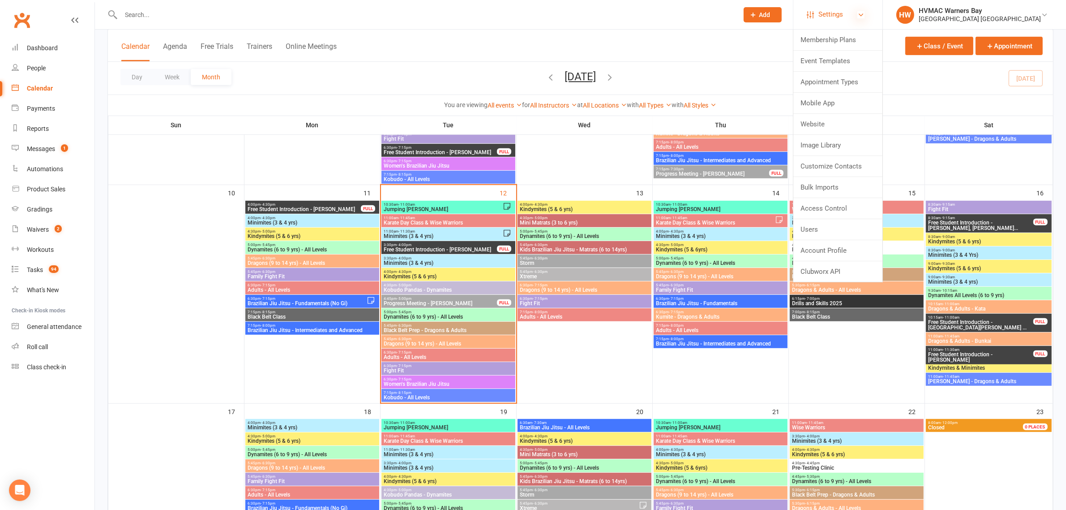
click at [857, 15] on icon at bounding box center [860, 14] width 7 height 7
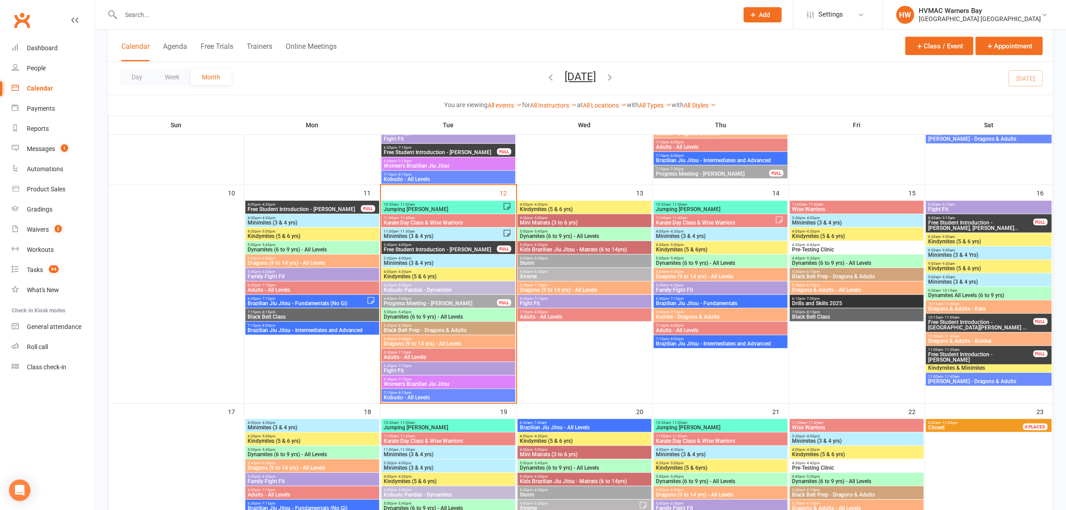
drag, startPoint x: 124, startPoint y: 13, endPoint x: 317, endPoint y: 51, distance: 196.5
click at [164, 33] on ui-view "Prospect Member Non-attending contact Class / event Appointment Grading event T…" at bounding box center [533, 216] width 1066 height 1547
click at [354, 46] on div "Calendar Agenda Free Trials Trainers Online Meetings Class / Event Appointment" at bounding box center [580, 46] width 945 height 32
click at [126, 12] on input "text" at bounding box center [425, 15] width 614 height 13
type input "r"
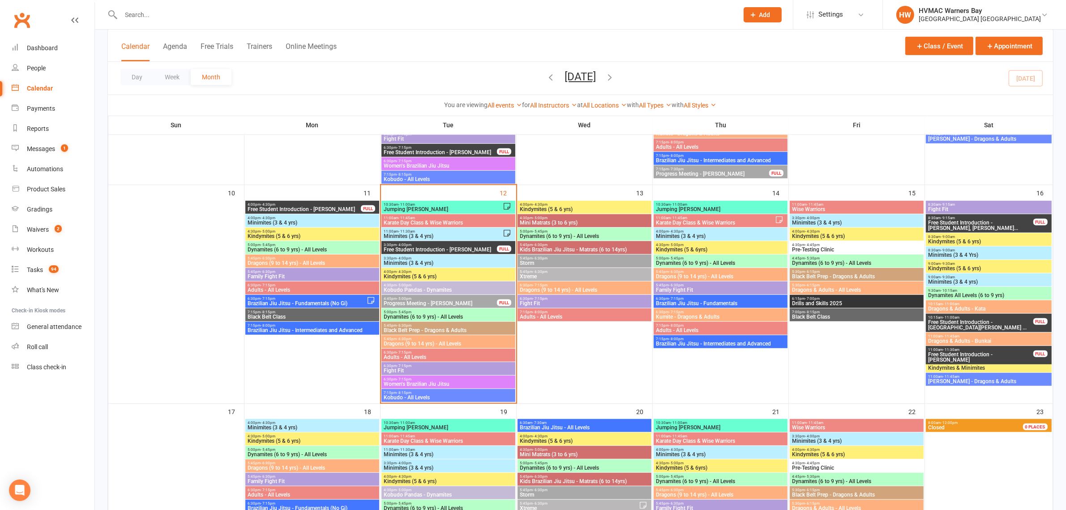
click at [449, 368] on span "Fight Fit" at bounding box center [448, 370] width 130 height 5
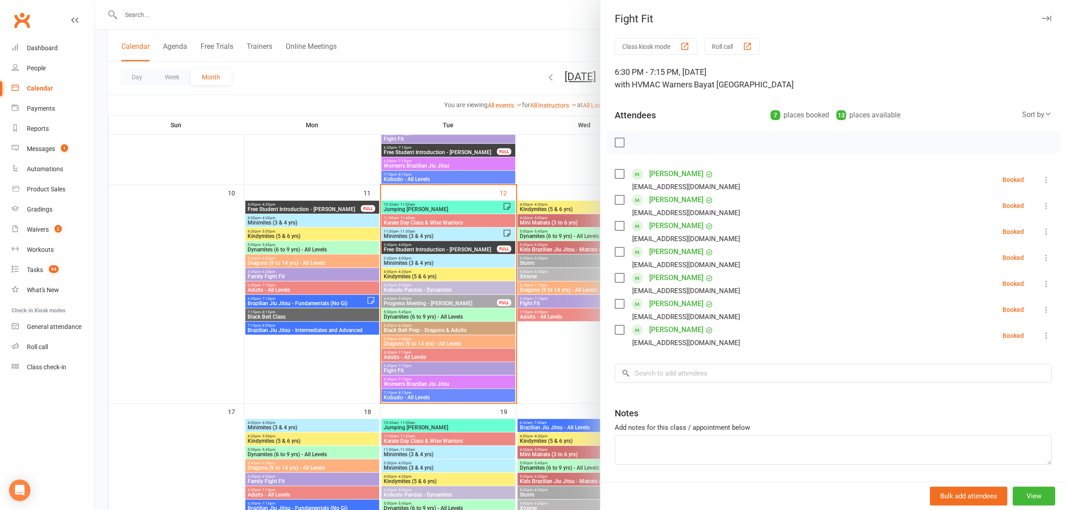
click at [517, 185] on div at bounding box center [580, 255] width 971 height 510
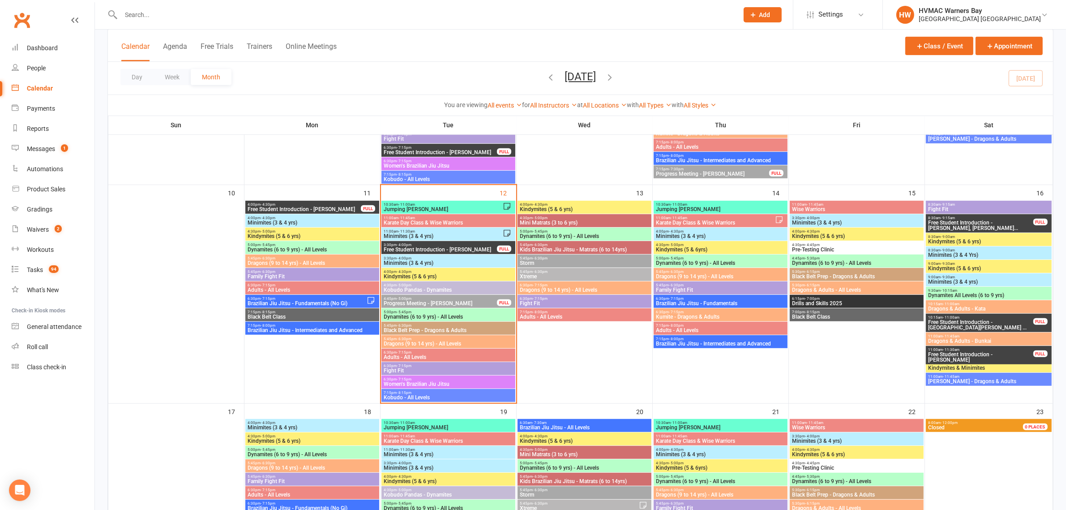
click at [144, 18] on input "text" at bounding box center [425, 15] width 614 height 13
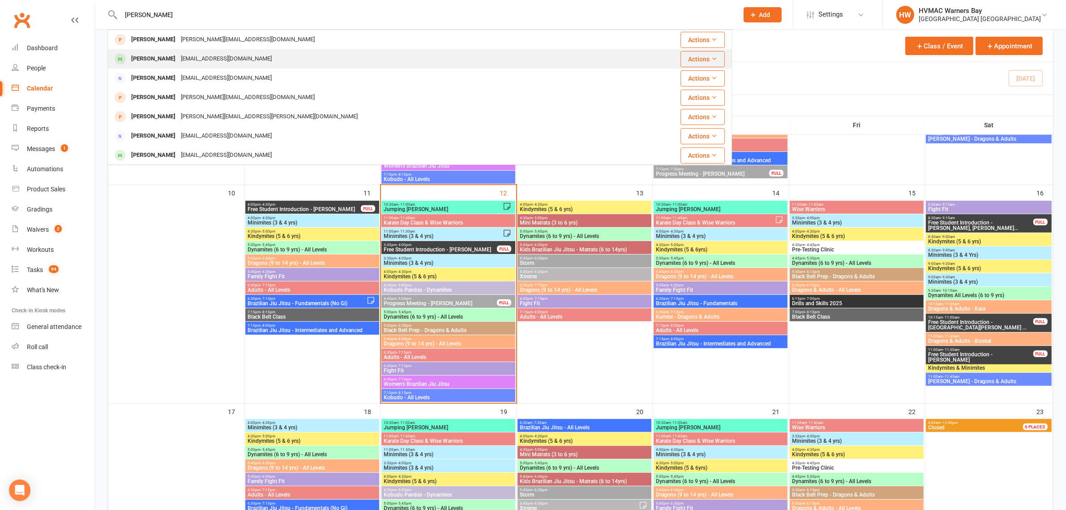
type input "robert kerr"
click at [187, 63] on div "Tlblawns1@gmail.com" at bounding box center [226, 58] width 96 height 13
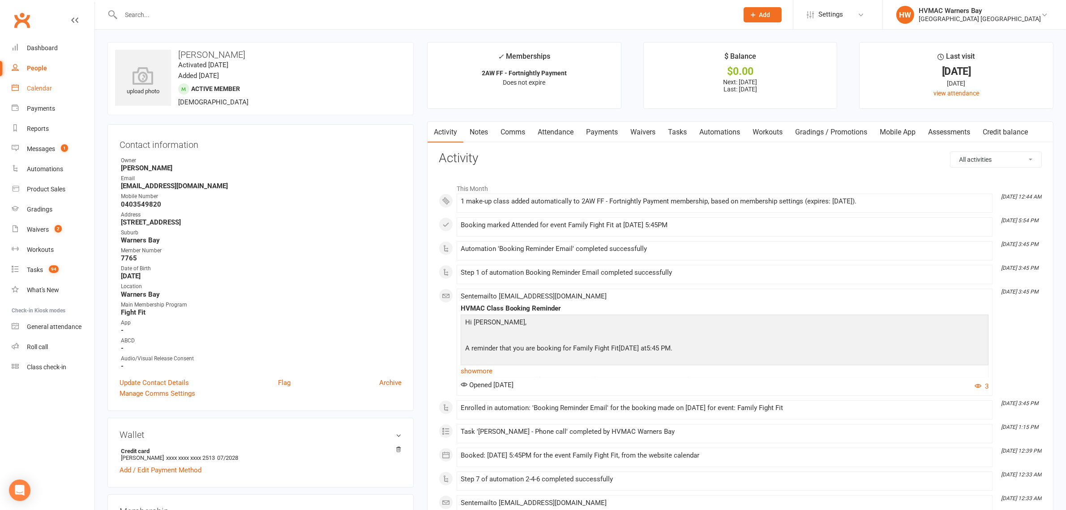
click at [20, 90] on link "Calendar" at bounding box center [53, 88] width 83 height 20
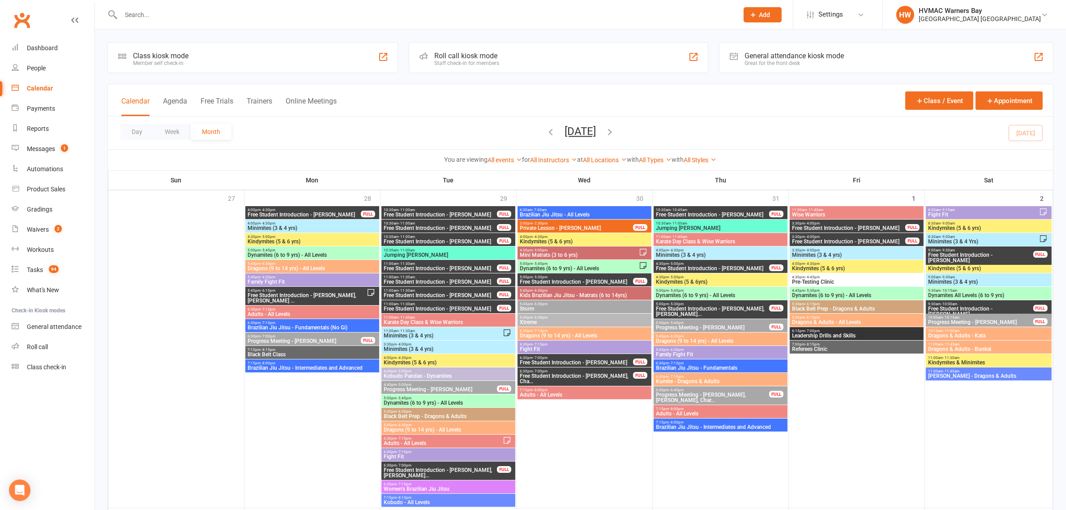
click at [161, 14] on input "text" at bounding box center [425, 15] width 614 height 13
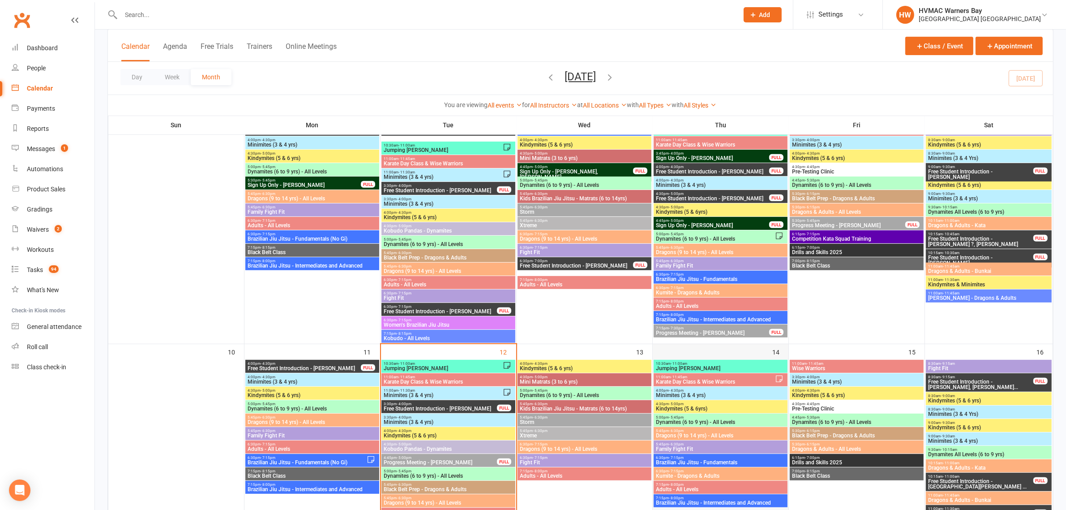
scroll to position [448, 0]
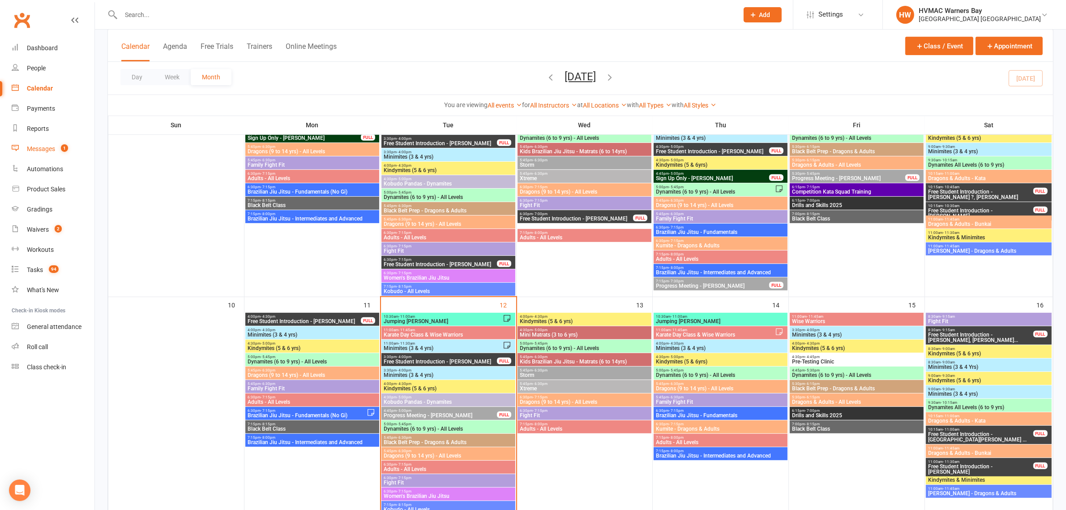
click at [46, 147] on div "Messages" at bounding box center [41, 148] width 28 height 7
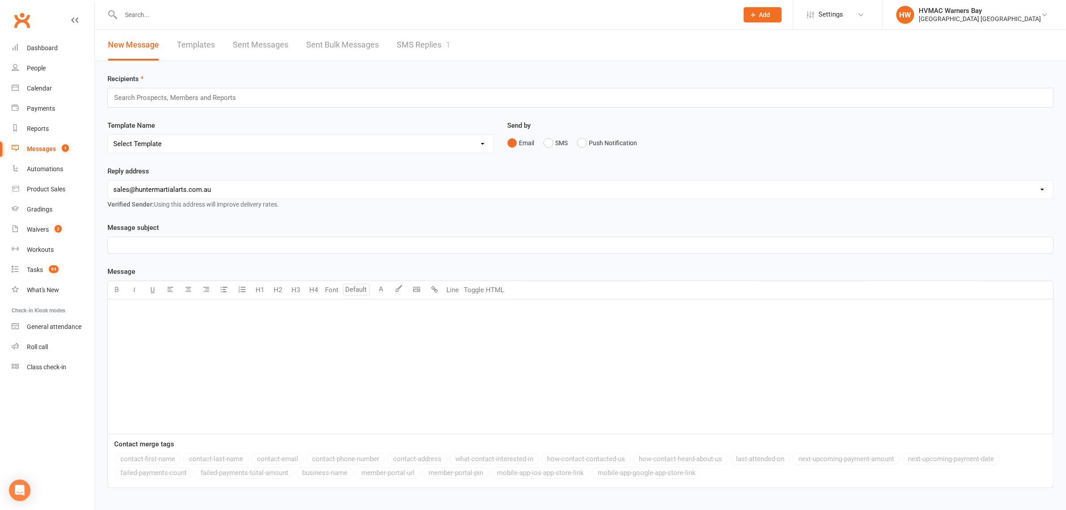
click at [387, 26] on div at bounding box center [419, 14] width 625 height 29
click at [406, 35] on link "SMS Replies 1" at bounding box center [424, 45] width 54 height 31
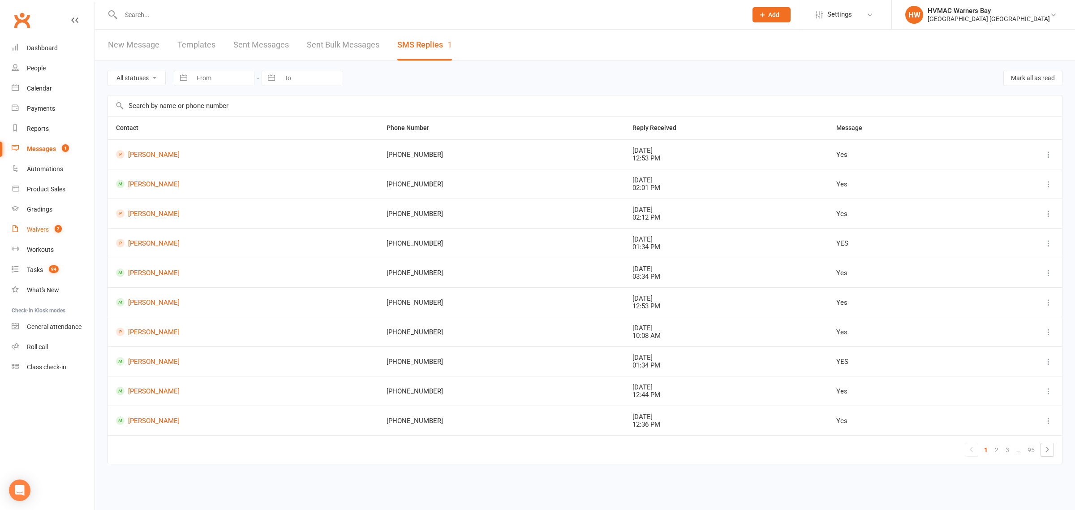
click at [43, 224] on link "Waivers 2" at bounding box center [53, 229] width 83 height 20
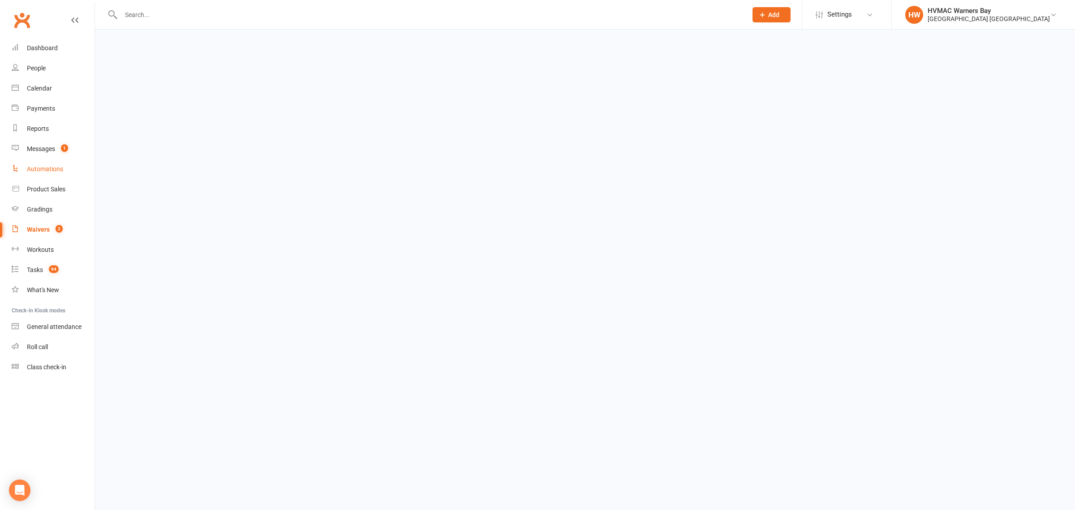
select select "100"
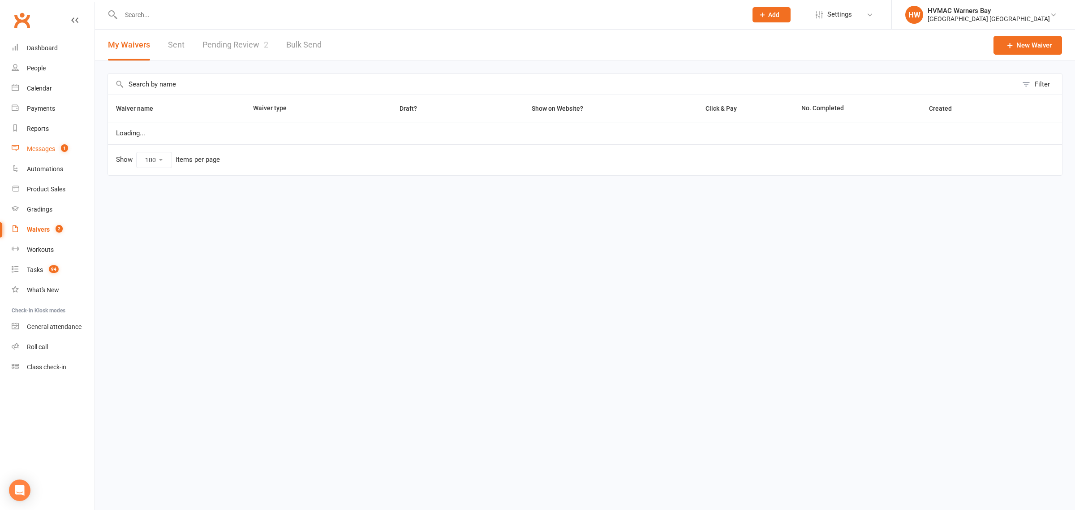
click at [45, 146] on div "Messages" at bounding box center [41, 148] width 28 height 7
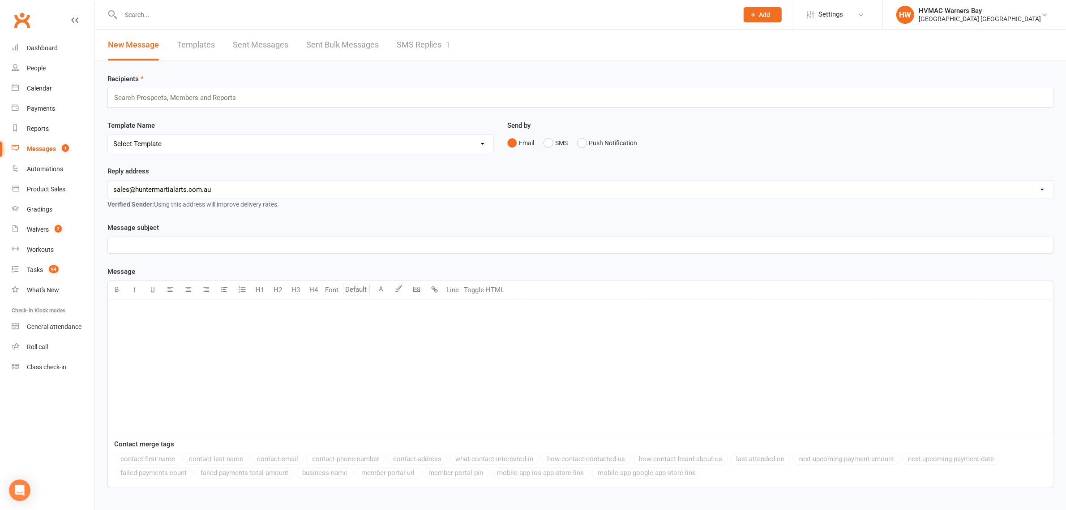
click at [431, 46] on link "SMS Replies 1" at bounding box center [424, 45] width 54 height 31
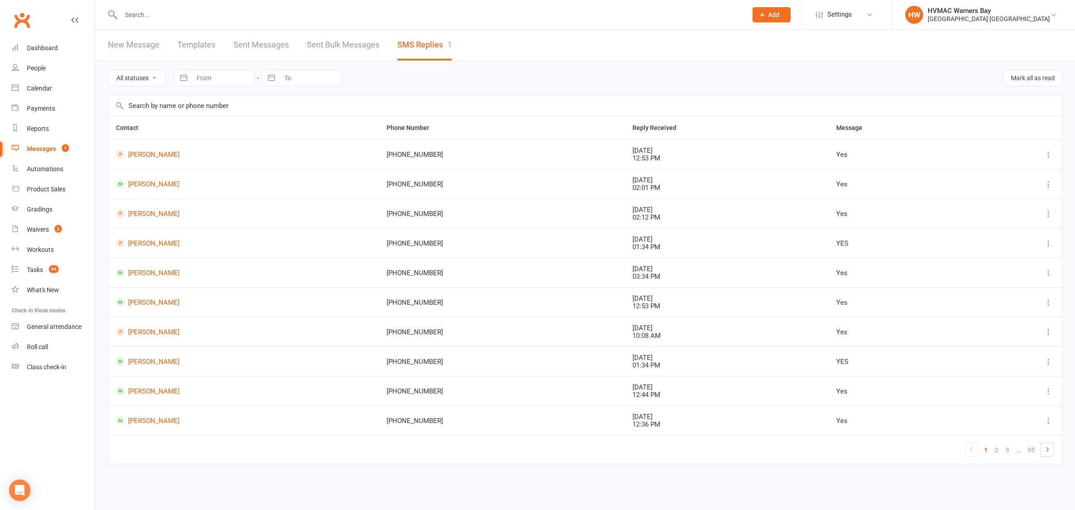
click at [124, 81] on select "All statuses Read only Unread only" at bounding box center [136, 77] width 57 height 15
select select "unread_only"
click at [108, 70] on select "All statuses Read only Unread only" at bounding box center [136, 77] width 57 height 15
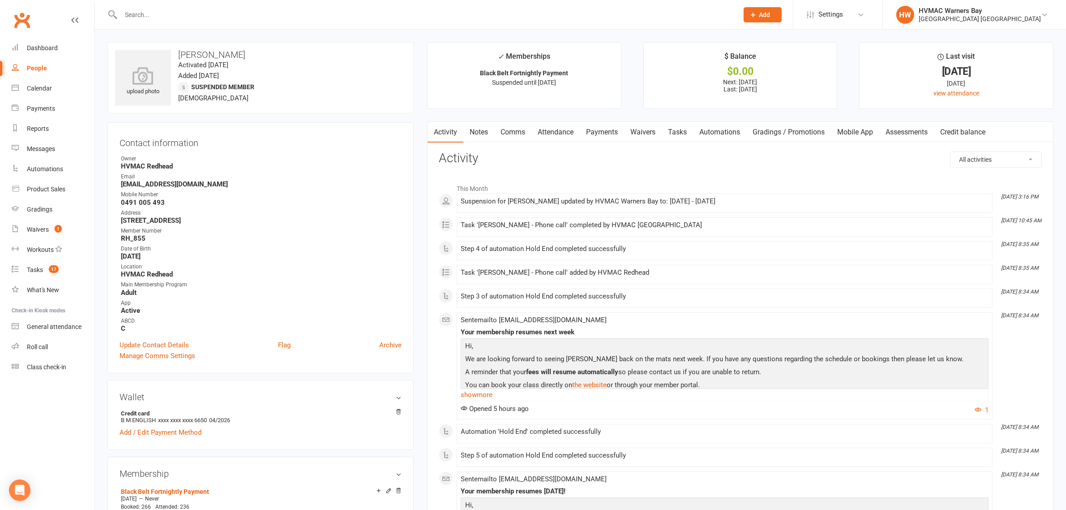
click at [149, 13] on input "text" at bounding box center [425, 15] width 614 height 13
type input "r"
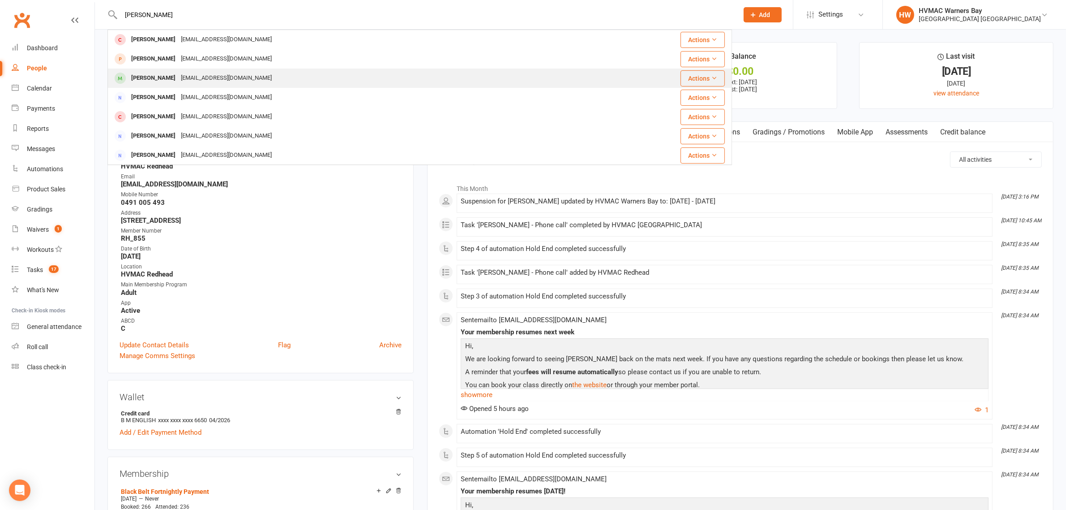
type input "kyle"
click at [200, 81] on div "[EMAIL_ADDRESS][DOMAIN_NAME]" at bounding box center [226, 78] width 96 height 13
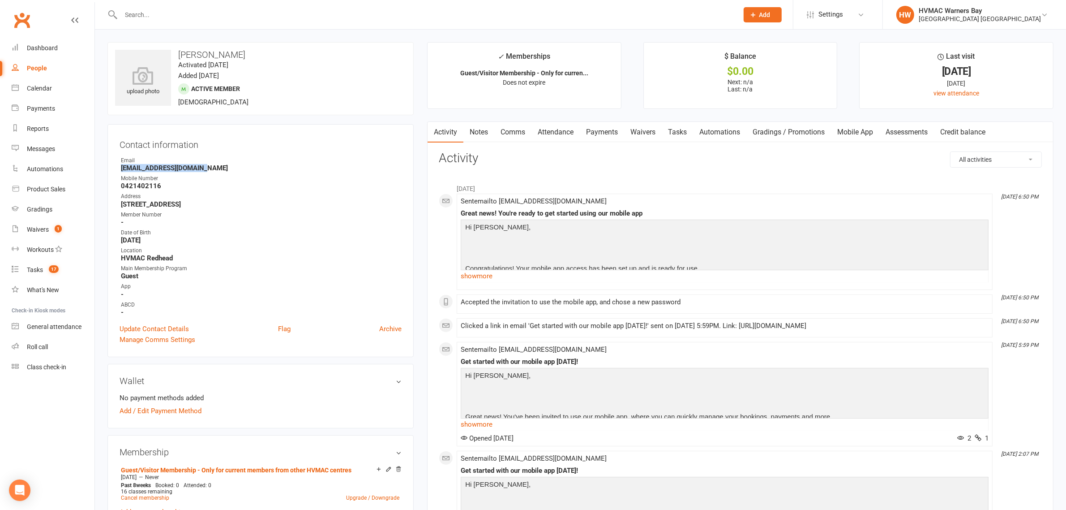
drag, startPoint x: 119, startPoint y: 169, endPoint x: 205, endPoint y: 170, distance: 86.0
click at [205, 170] on li "Email kcarter@perryure.com.au" at bounding box center [261, 164] width 282 height 16
click at [206, 170] on strong "kcarter@perryure.com.au" at bounding box center [261, 168] width 281 height 8
click at [197, 166] on strong "kcarter@perryure.com.au" at bounding box center [261, 168] width 281 height 8
click at [493, 162] on h3 "Activity" at bounding box center [740, 158] width 603 height 14
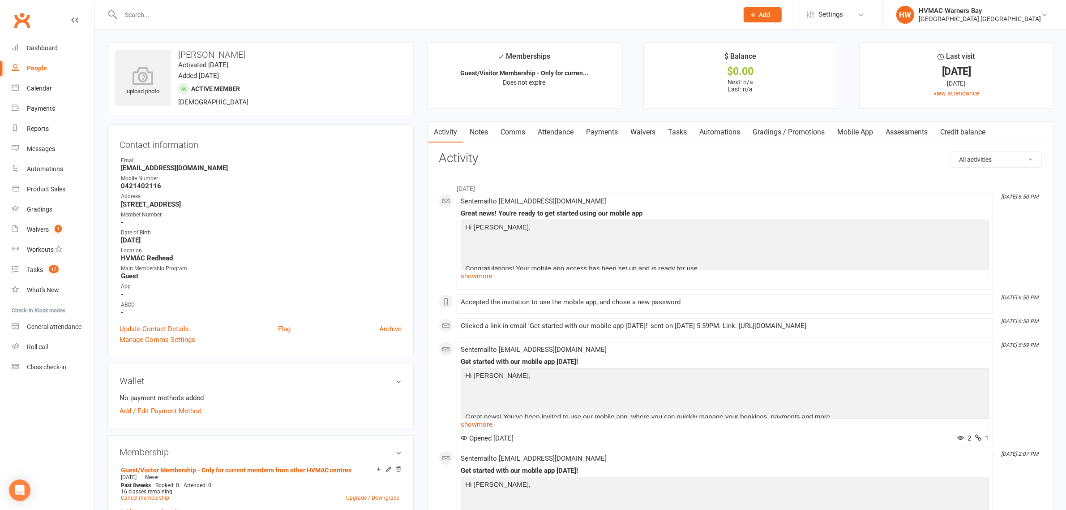
click at [854, 134] on link "Mobile App" at bounding box center [855, 132] width 48 height 21
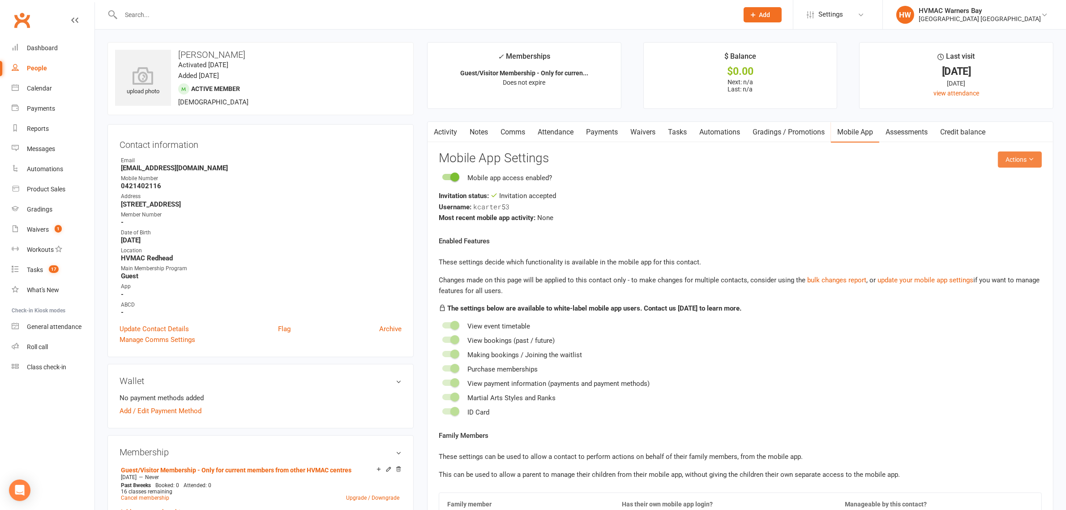
click at [1029, 153] on button "Actions" at bounding box center [1020, 159] width 44 height 16
click at [1010, 176] on link "Send invitation email" at bounding box center [988, 180] width 89 height 18
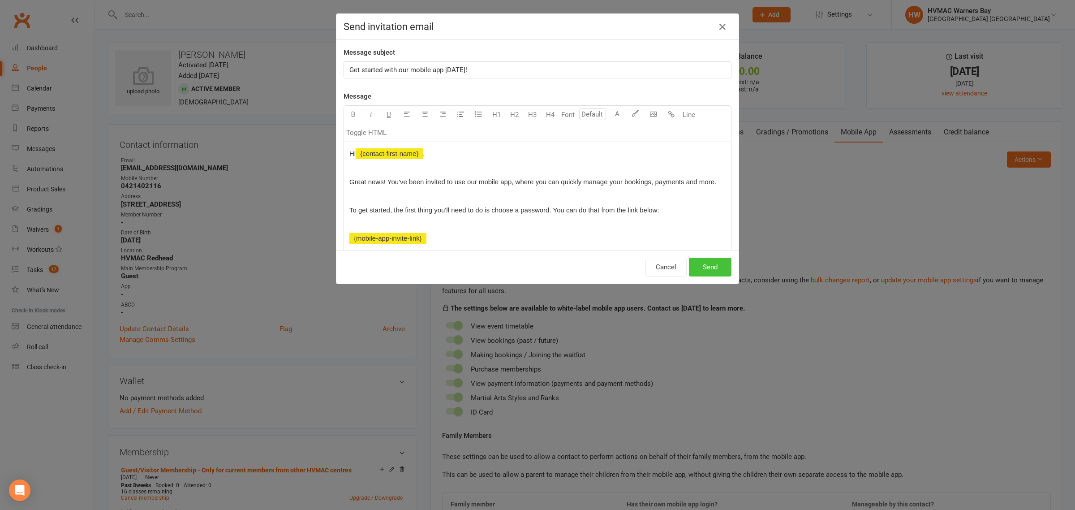
click at [702, 264] on button "Send" at bounding box center [710, 266] width 43 height 19
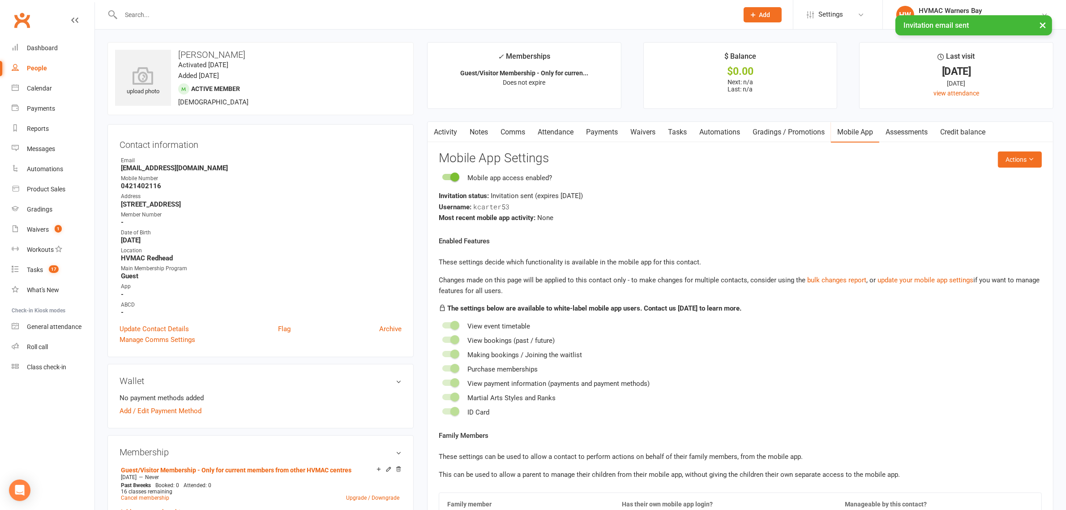
click at [439, 132] on button "button" at bounding box center [433, 132] width 11 height 20
click at [439, 136] on button "button" at bounding box center [433, 132] width 11 height 20
click at [440, 131] on link "Activity" at bounding box center [446, 132] width 36 height 21
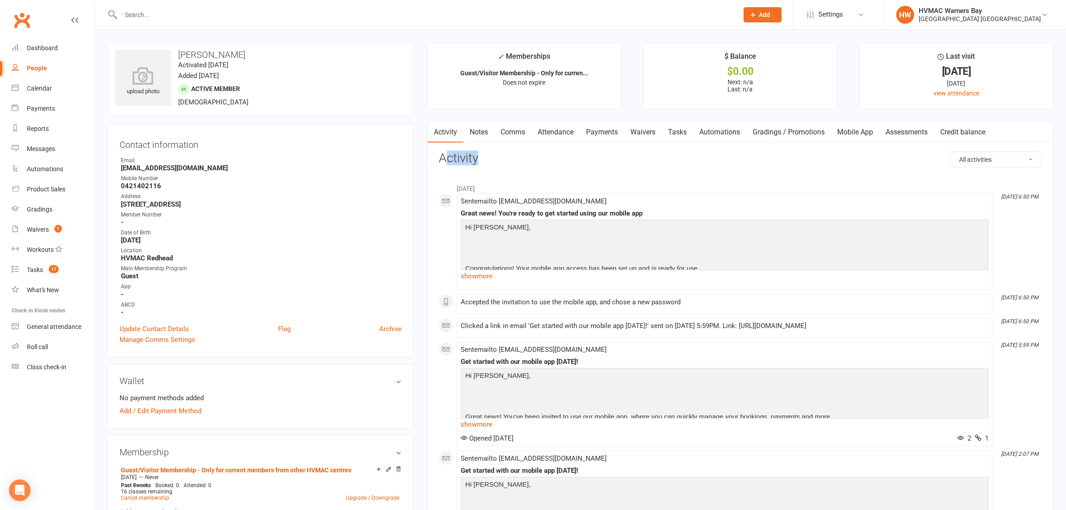
drag, startPoint x: 484, startPoint y: 154, endPoint x: 445, endPoint y: 154, distance: 39.8
click at [445, 154] on h3 "Activity" at bounding box center [740, 158] width 603 height 14
drag, startPoint x: 437, startPoint y: 154, endPoint x: 480, endPoint y: 156, distance: 43.0
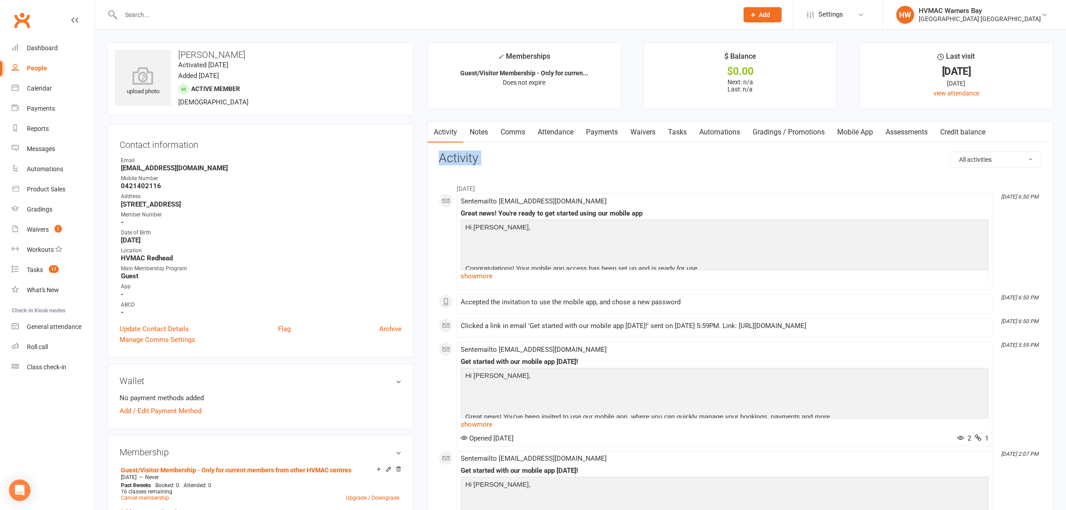
click at [480, 156] on h3 "Activity" at bounding box center [740, 158] width 603 height 14
drag, startPoint x: 480, startPoint y: 156, endPoint x: 426, endPoint y: 158, distance: 53.3
click at [464, 277] on link "show more" at bounding box center [725, 276] width 528 height 13
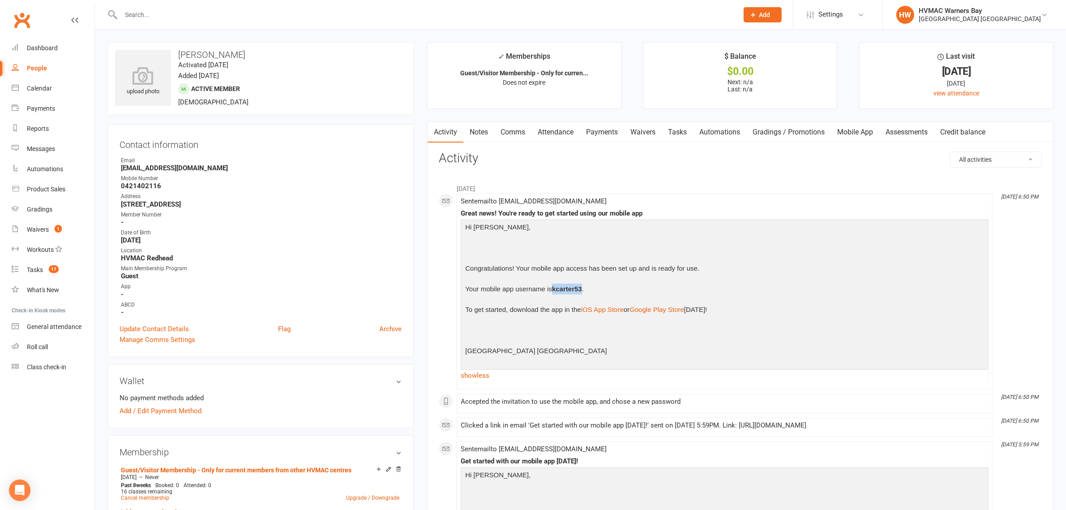
drag, startPoint x: 554, startPoint y: 285, endPoint x: 583, endPoint y: 289, distance: 29.4
click at [582, 289] on strong "kcarter53" at bounding box center [567, 289] width 30 height 8
drag, startPoint x: 583, startPoint y: 289, endPoint x: 554, endPoint y: 288, distance: 29.6
click at [554, 288] on strong "kcarter53" at bounding box center [567, 289] width 30 height 8
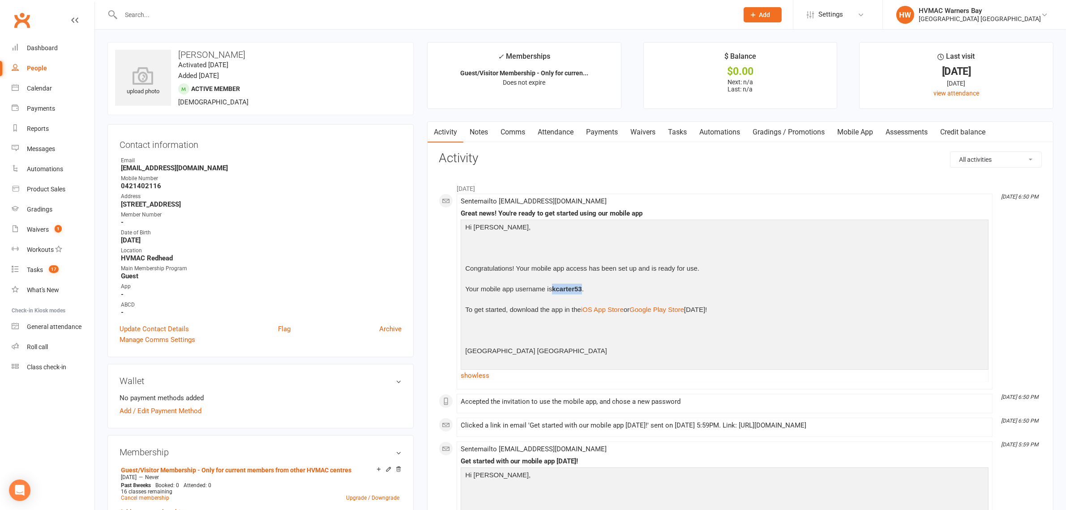
click at [554, 288] on strong "kcarter53" at bounding box center [567, 289] width 30 height 8
drag, startPoint x: 554, startPoint y: 288, endPoint x: 572, endPoint y: 288, distance: 17.9
click at [572, 288] on strong "kcarter53" at bounding box center [567, 289] width 30 height 8
click at [592, 288] on p "Your mobile app username is kcarter53 ." at bounding box center [724, 289] width 523 height 13
click at [771, 165] on h3 "Activity" at bounding box center [740, 158] width 603 height 14
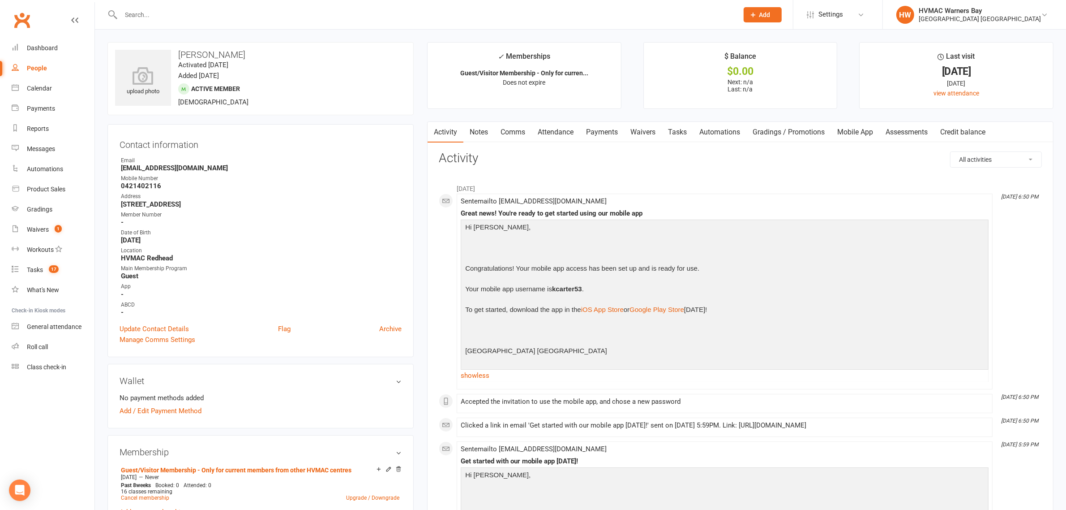
drag, startPoint x: 492, startPoint y: 187, endPoint x: 458, endPoint y: 186, distance: 34.0
click at [458, 186] on li "July 2025" at bounding box center [740, 186] width 603 height 14
drag, startPoint x: 453, startPoint y: 186, endPoint x: 485, endPoint y: 187, distance: 32.2
click at [485, 187] on li "July 2025" at bounding box center [740, 186] width 603 height 14
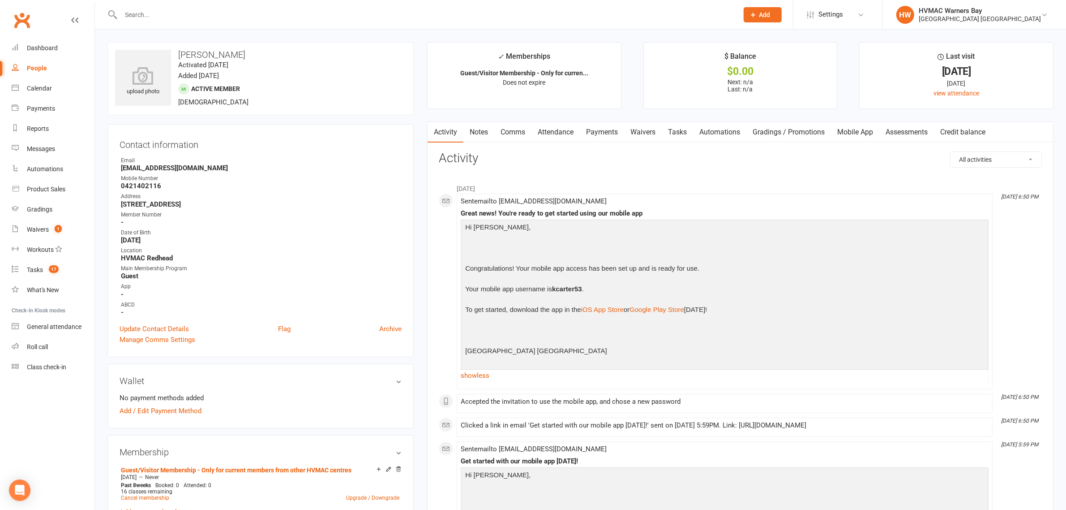
click at [485, 187] on li "July 2025" at bounding box center [740, 186] width 603 height 14
drag, startPoint x: 485, startPoint y: 187, endPoint x: 446, endPoint y: 188, distance: 39.0
click at [446, 188] on li "July 2025" at bounding box center [740, 186] width 603 height 14
click at [453, 188] on li "July 2025" at bounding box center [740, 186] width 603 height 14
drag, startPoint x: 453, startPoint y: 188, endPoint x: 485, endPoint y: 189, distance: 32.2
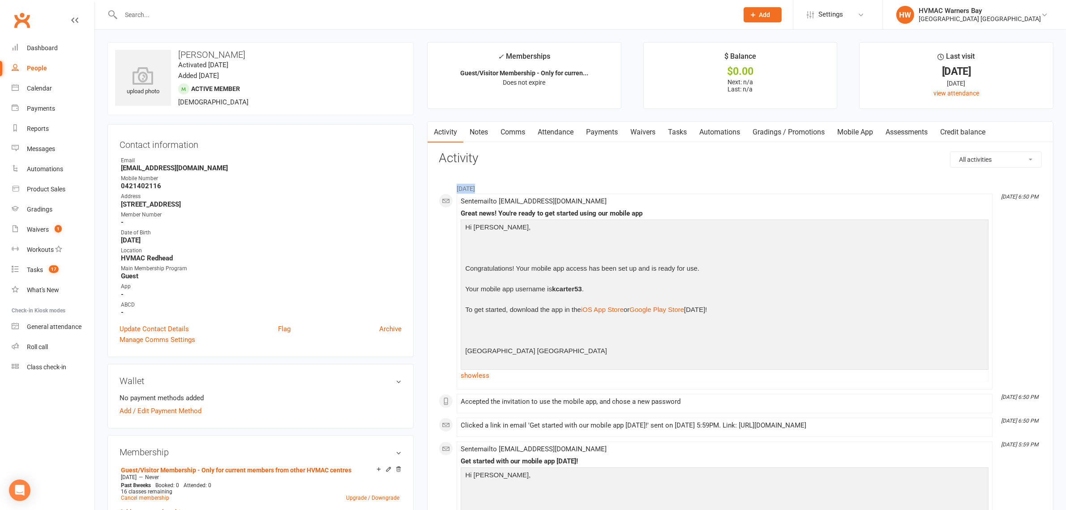
click at [485, 189] on li "July 2025" at bounding box center [740, 186] width 603 height 14
drag, startPoint x: 485, startPoint y: 189, endPoint x: 450, endPoint y: 189, distance: 34.9
click at [450, 189] on li "July 2025" at bounding box center [740, 186] width 603 height 14
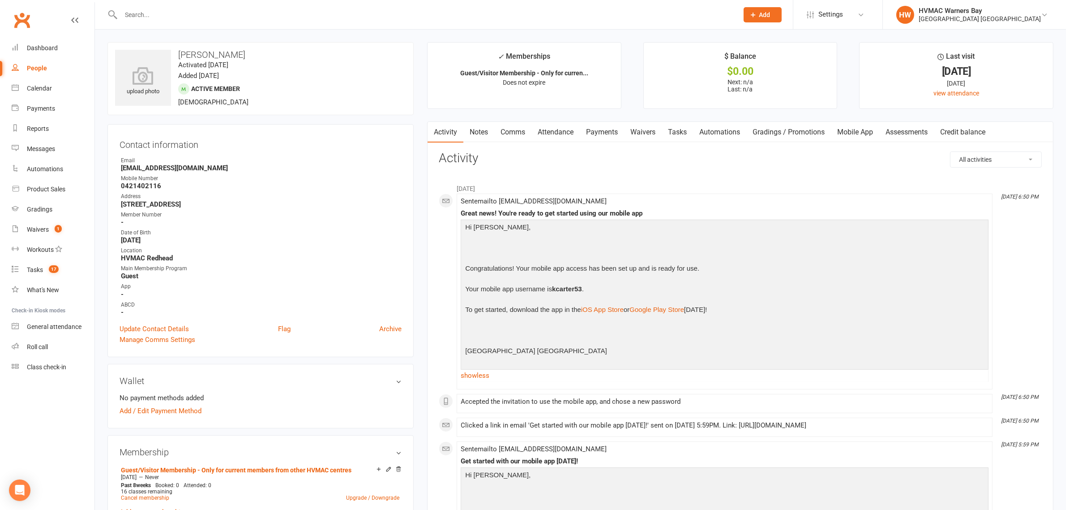
drag, startPoint x: 450, startPoint y: 189, endPoint x: 478, endPoint y: 192, distance: 27.8
click at [478, 192] on li "July 2025" at bounding box center [740, 186] width 603 height 14
click at [489, 187] on li "July 2025" at bounding box center [740, 186] width 603 height 14
click at [32, 263] on link "Tasks 17" at bounding box center [53, 270] width 83 height 20
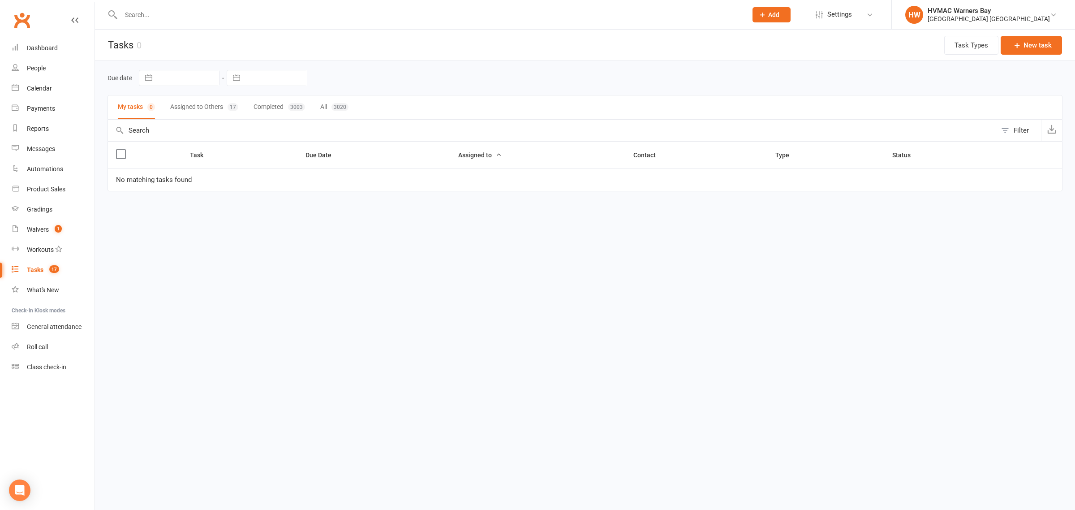
click at [204, 107] on button "Assigned to Others 17" at bounding box center [204, 107] width 68 height 24
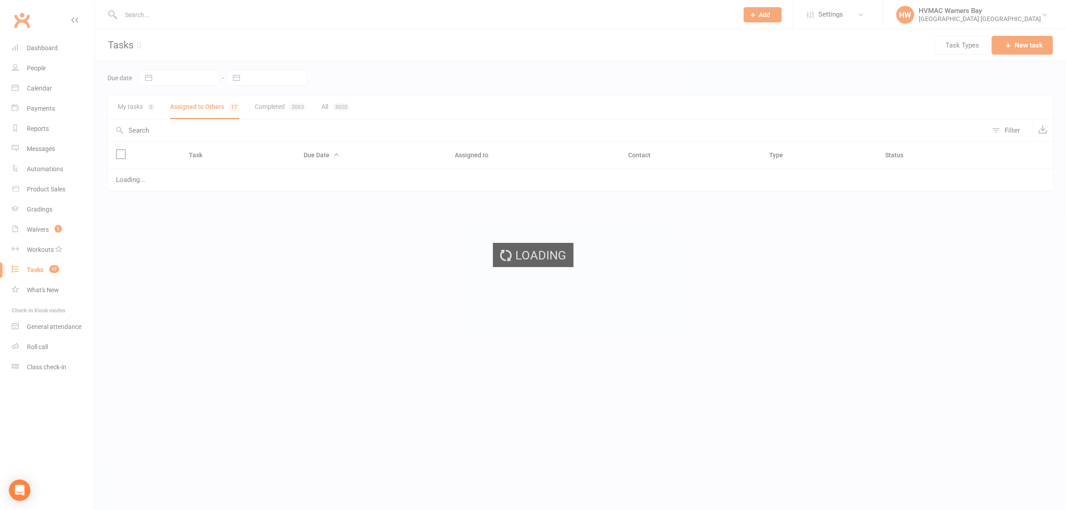
select select "started"
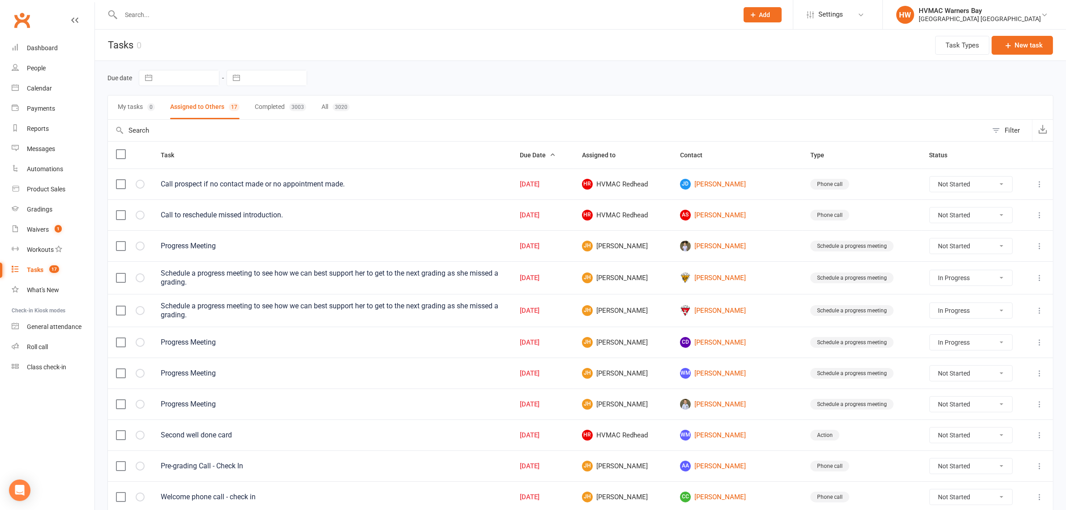
select select "started"
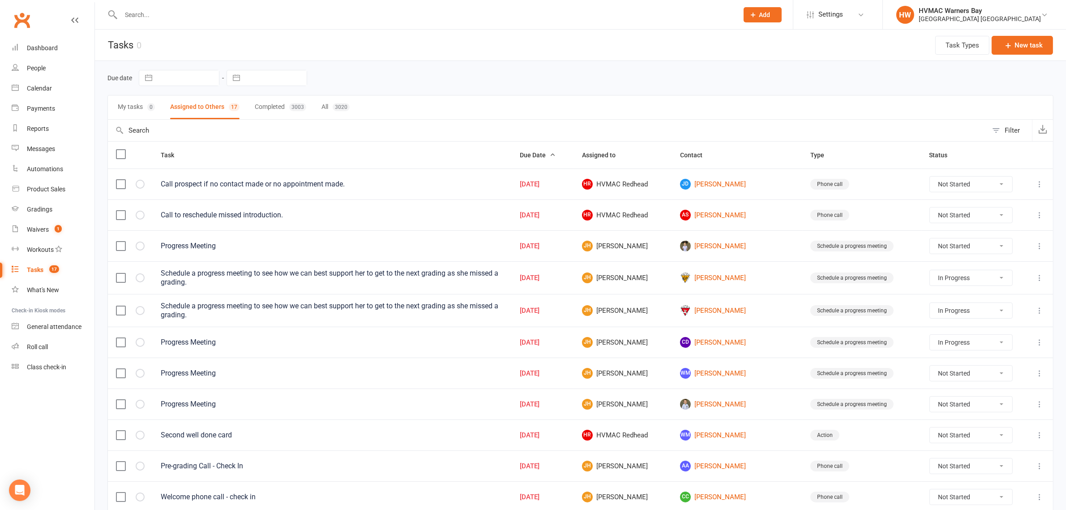
click at [778, 11] on button "Add" at bounding box center [763, 14] width 38 height 15
click at [430, 83] on div "Due date Navigate forward to interact with the calendar and select a date. Pres…" at bounding box center [580, 78] width 946 height 16
click at [854, 17] on link "Settings" at bounding box center [838, 14] width 62 height 20
click at [724, 76] on div "Due date Navigate forward to interact with the calendar and select a date. Pres…" at bounding box center [580, 78] width 946 height 16
click at [970, 45] on button "Task Types" at bounding box center [962, 45] width 54 height 19
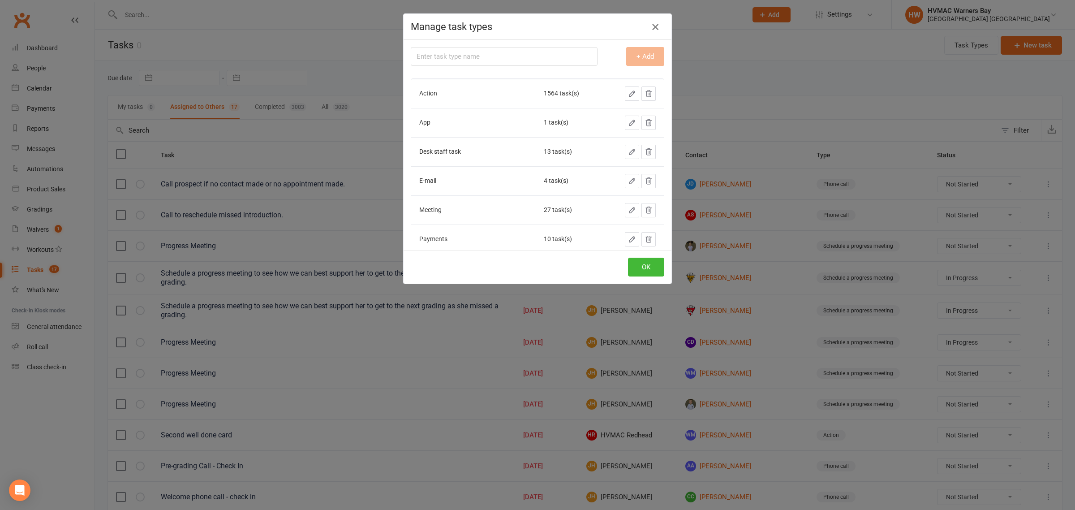
click at [650, 25] on icon "button" at bounding box center [655, 26] width 11 height 11
select select "started"
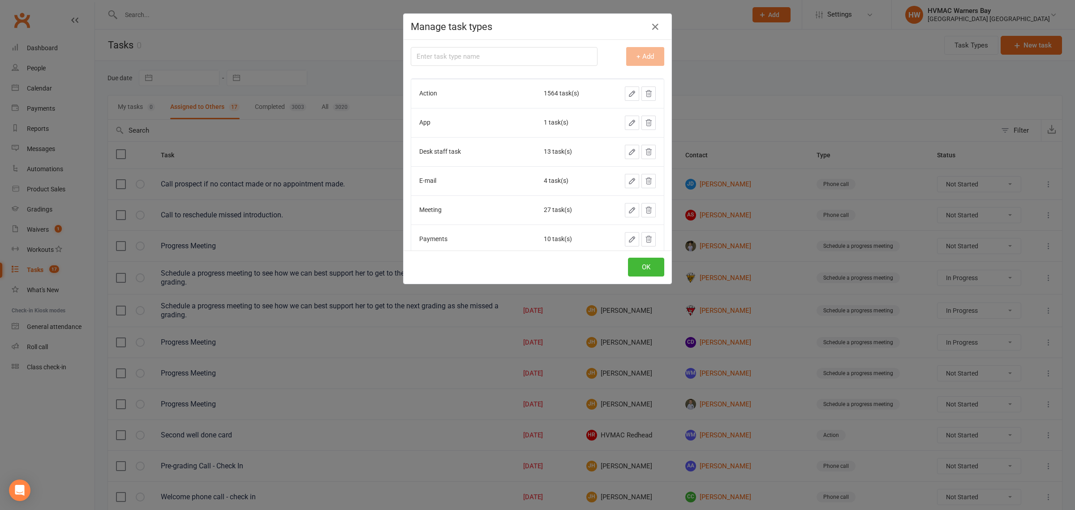
select select "started"
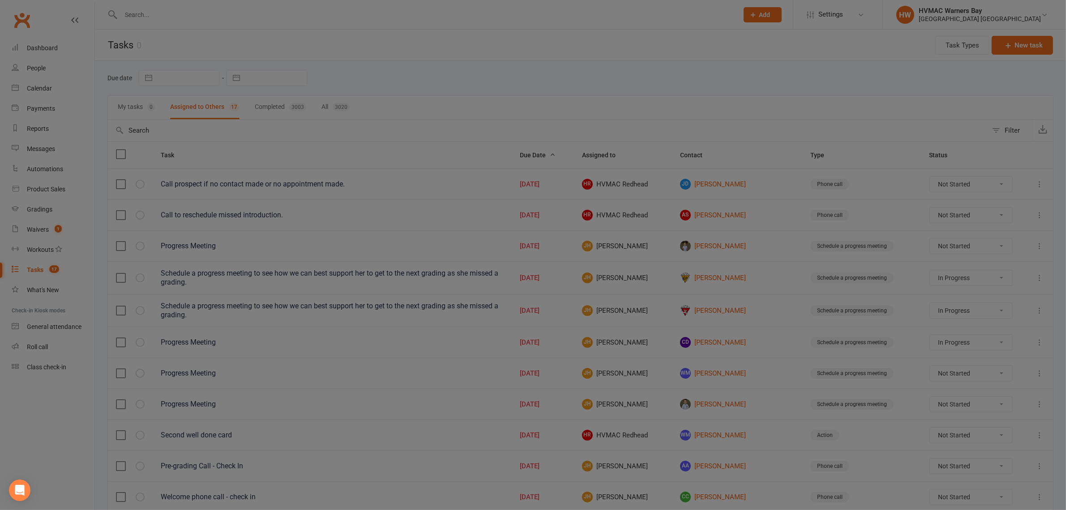
select select "started"
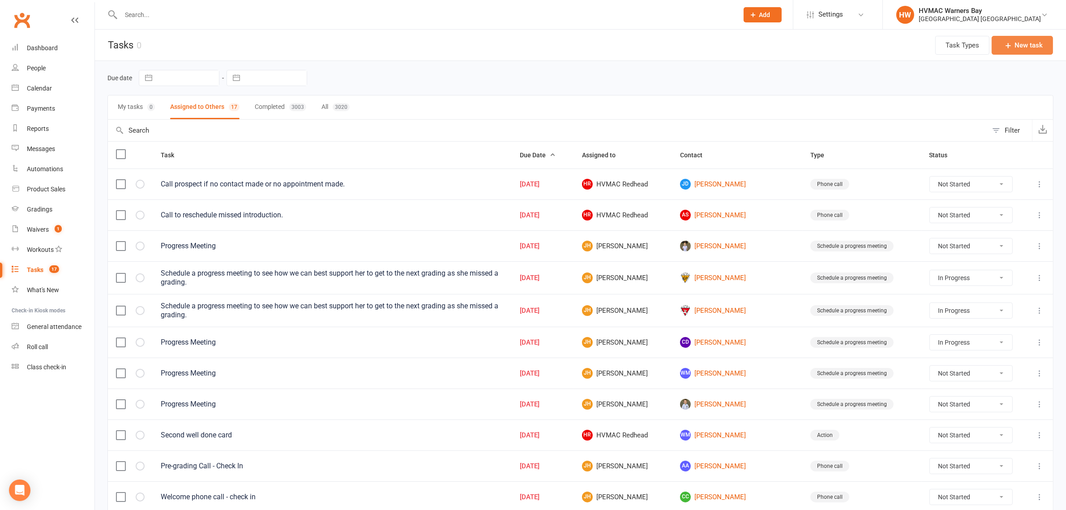
select select "started"
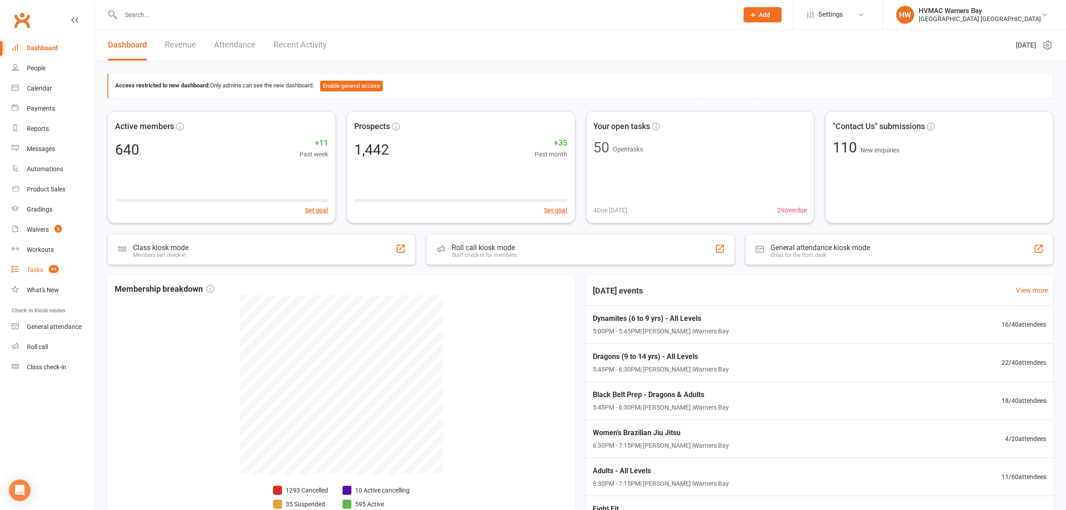
click at [32, 271] on div "Tasks" at bounding box center [35, 269] width 16 height 7
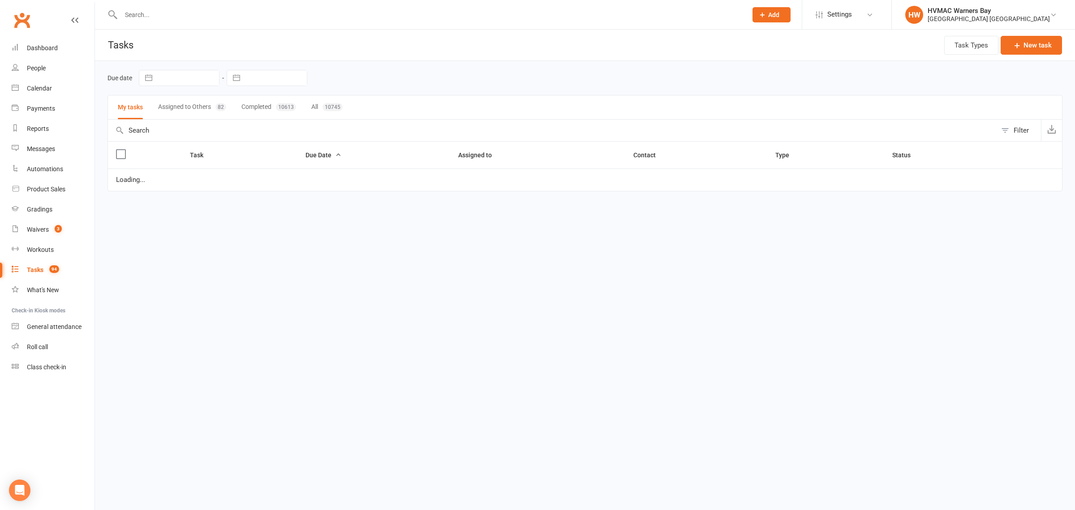
select select "started"
select select "waiting"
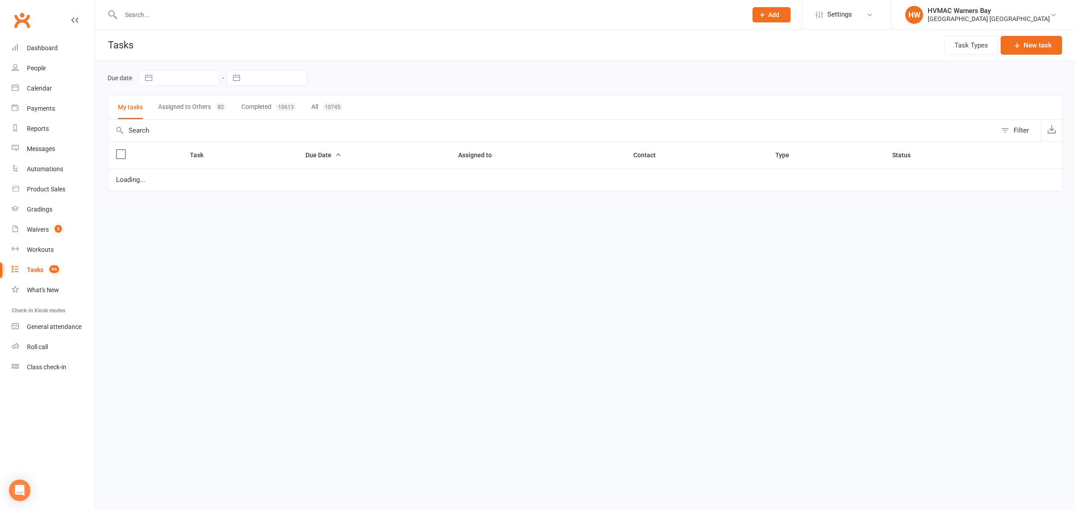
select select "started"
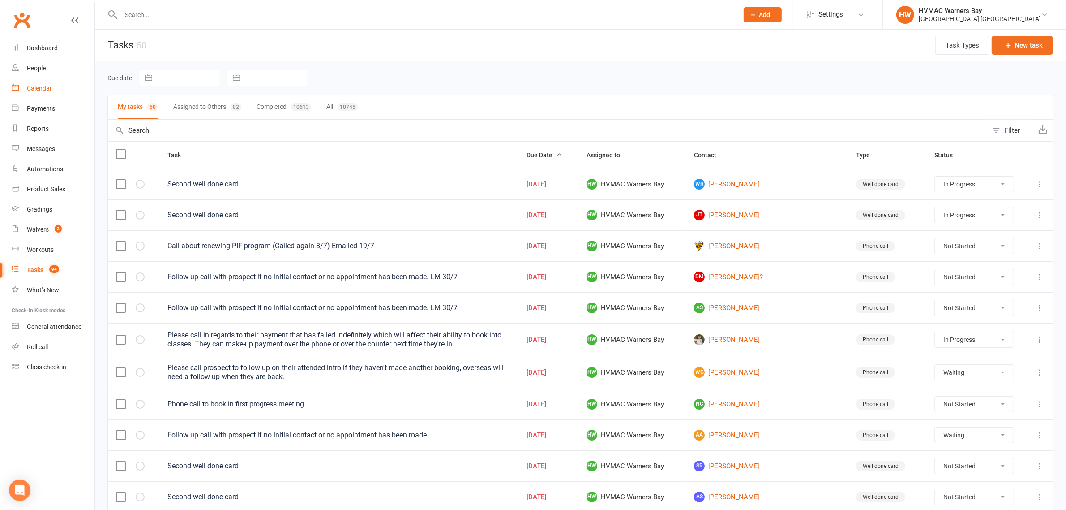
click at [39, 86] on div "Calendar" at bounding box center [39, 88] width 25 height 7
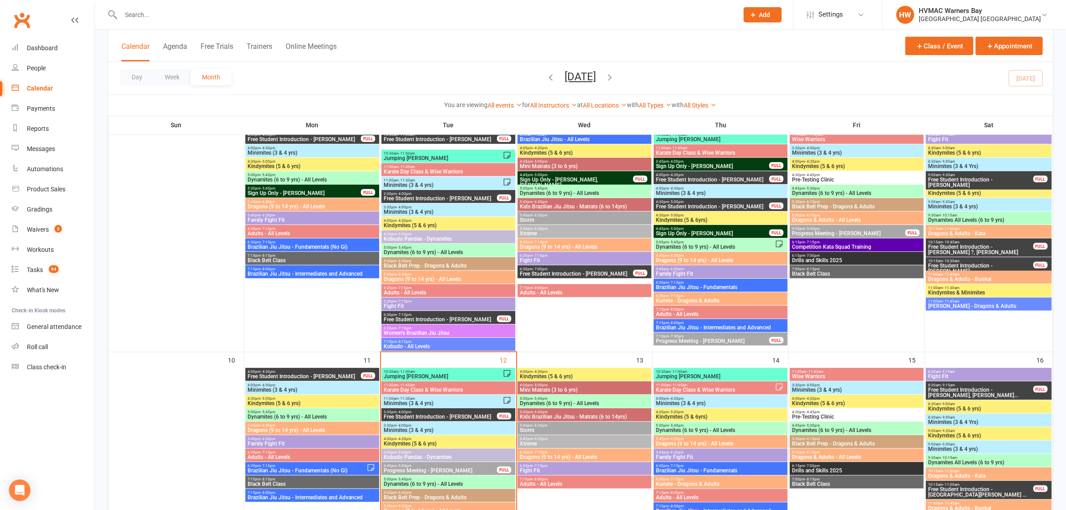
scroll to position [448, 0]
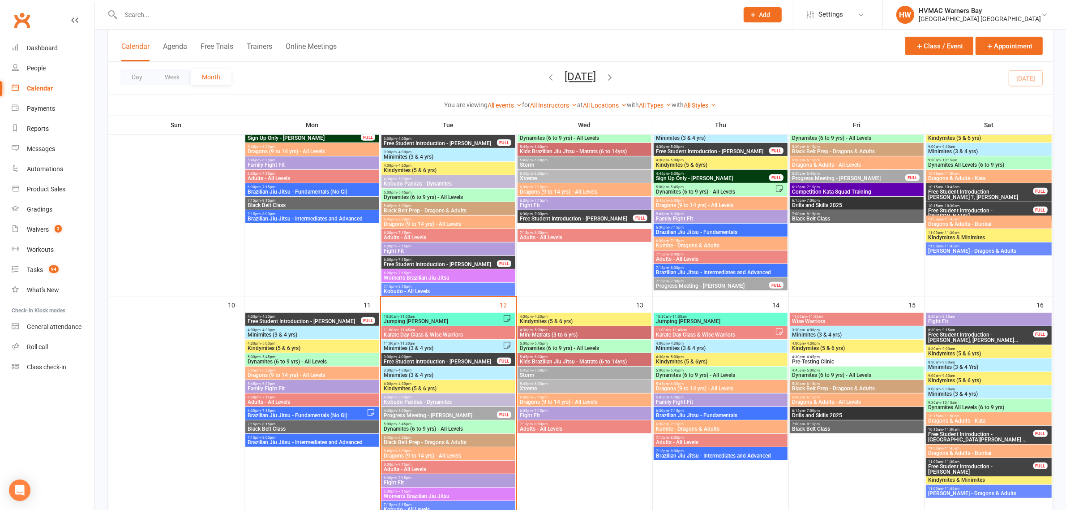
click at [440, 413] on span "Progress Meeting - [PERSON_NAME]" at bounding box center [440, 414] width 114 height 5
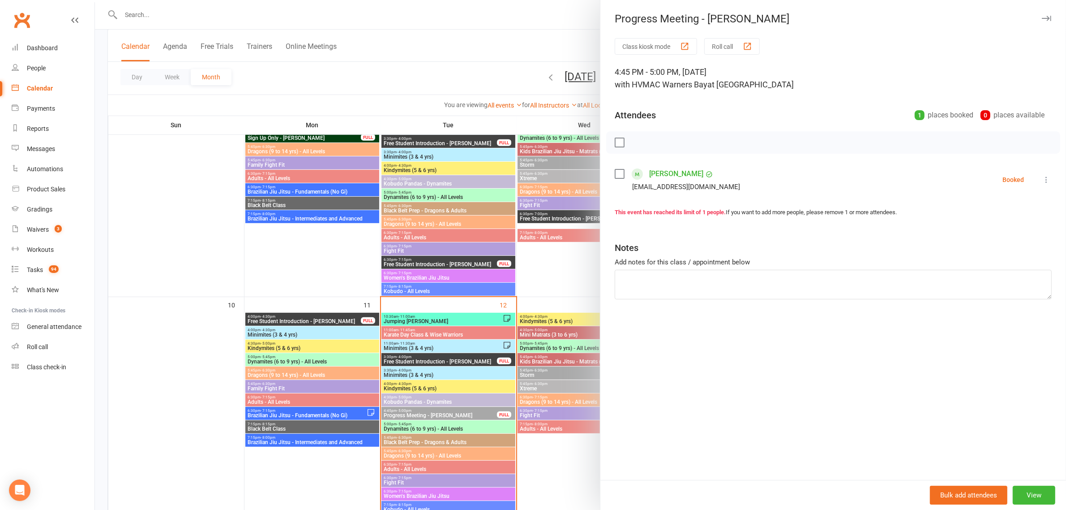
click at [609, 167] on div "Class kiosk mode Roll call 4:45 PM - 5:00 PM, [DATE] with HVMAC Warners Bay at …" at bounding box center [833, 258] width 466 height 441
click at [615, 169] on label at bounding box center [619, 173] width 9 height 9
click at [634, 140] on icon "button" at bounding box center [639, 142] width 10 height 10
click at [549, 54] on div at bounding box center [580, 255] width 971 height 510
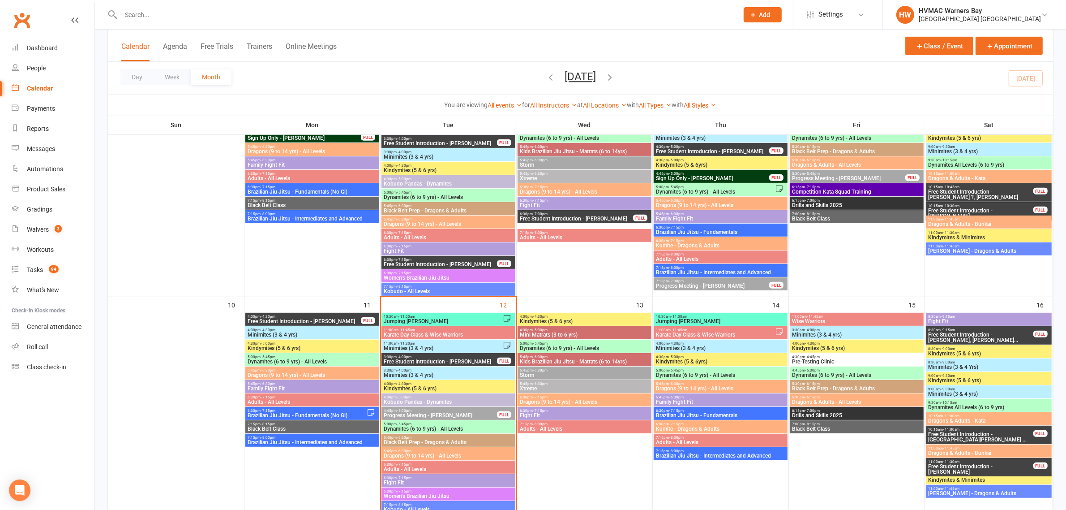
click at [467, 415] on span "Progress Meeting - [PERSON_NAME]" at bounding box center [440, 414] width 114 height 5
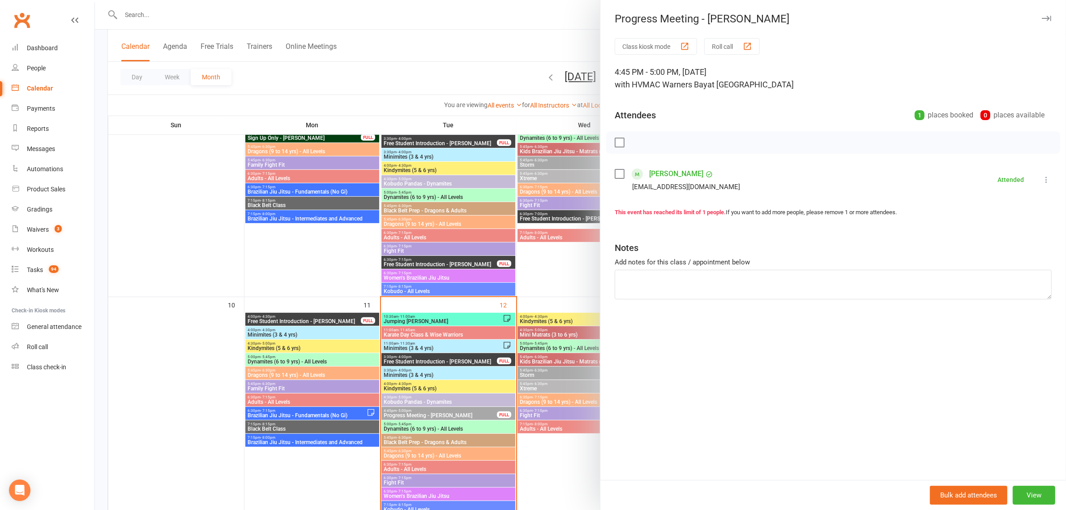
click at [510, 63] on div at bounding box center [580, 255] width 971 height 510
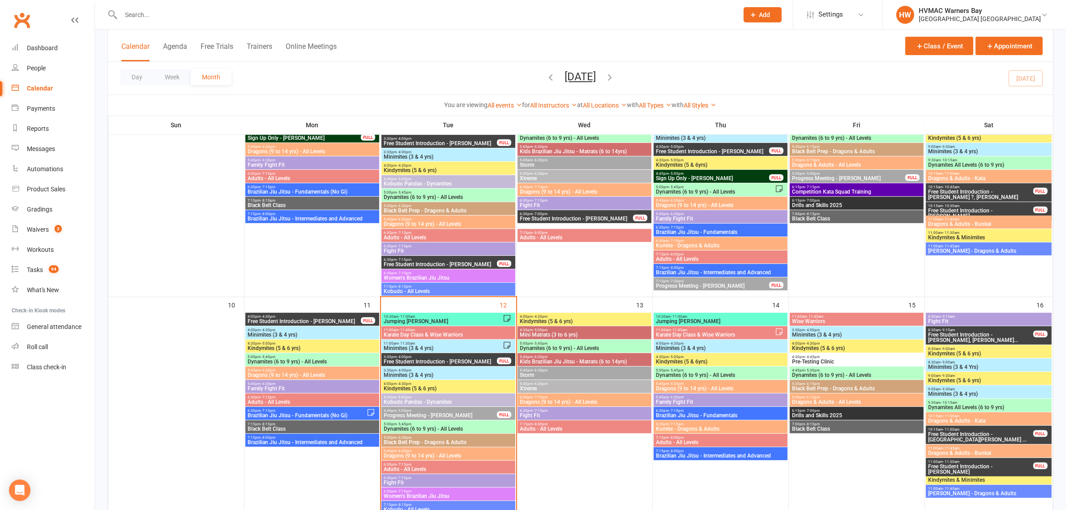
click at [137, 19] on input "text" at bounding box center [425, 15] width 614 height 13
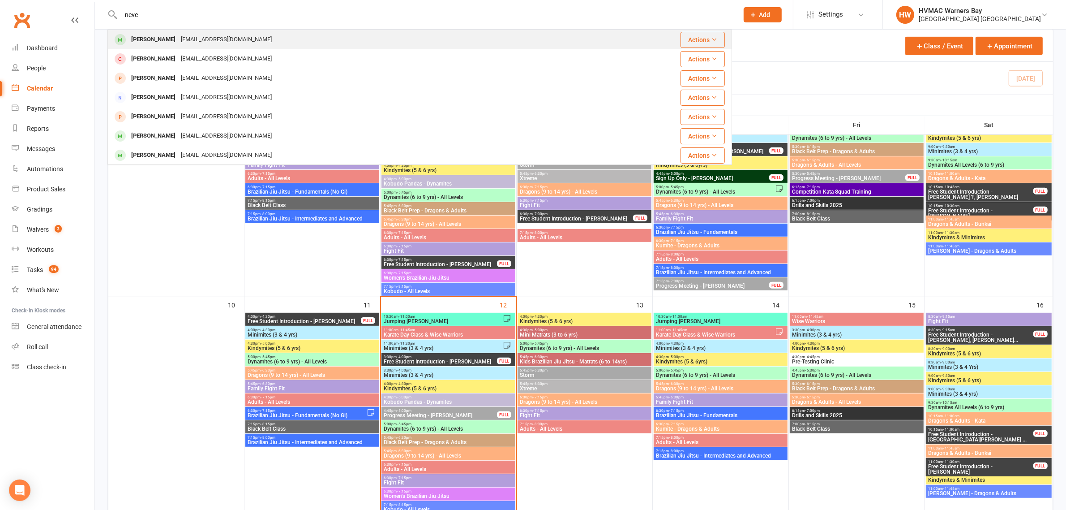
type input "neve"
click at [178, 46] on div "neve.elliott14@gmail.com" at bounding box center [226, 39] width 96 height 13
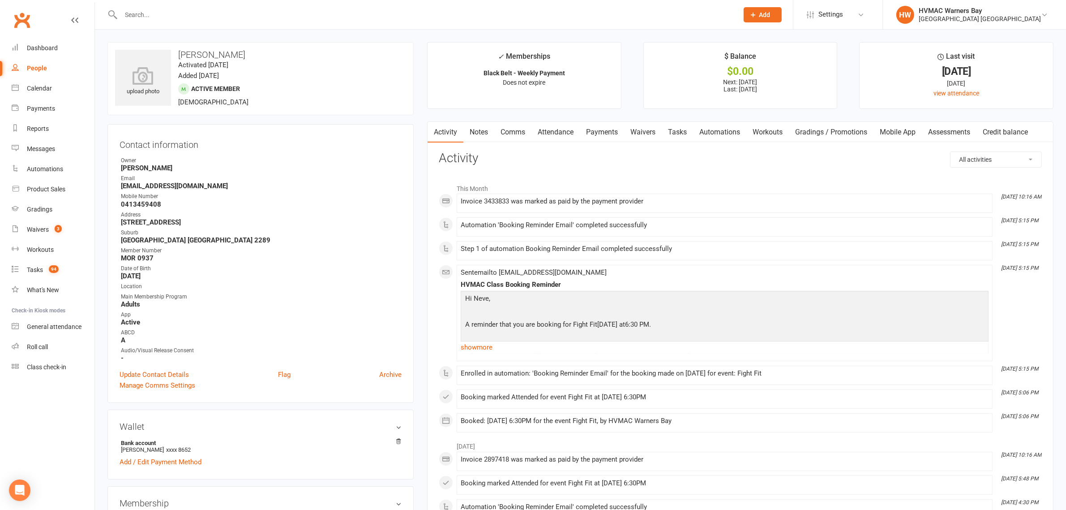
click at [901, 134] on link "Mobile App" at bounding box center [898, 132] width 48 height 21
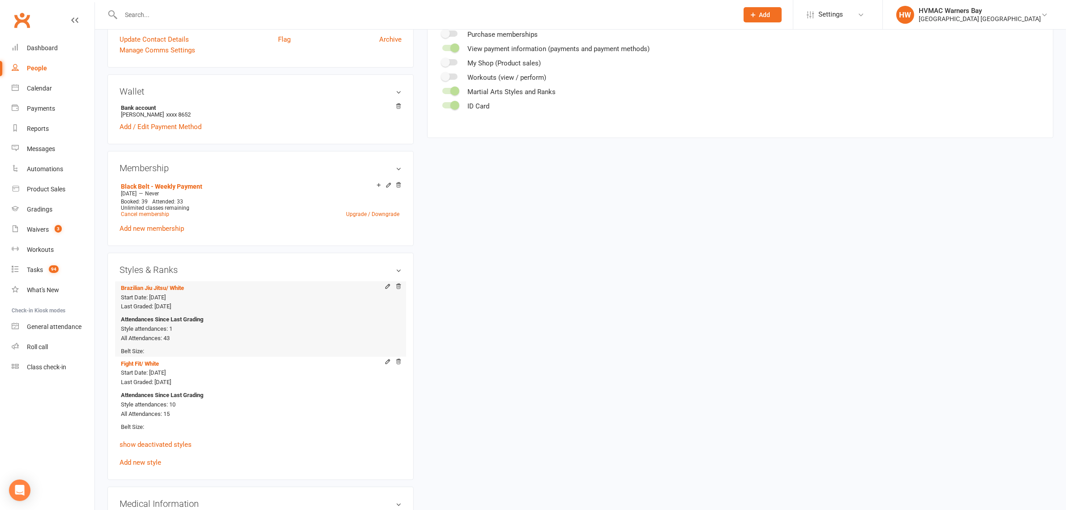
scroll to position [336, 0]
click at [40, 265] on link "Tasks 94" at bounding box center [53, 270] width 83 height 20
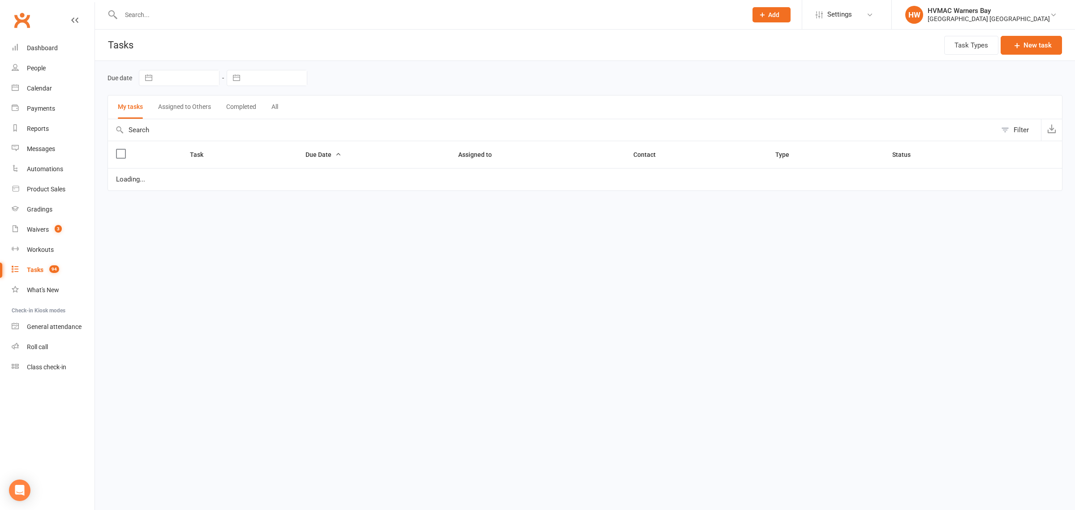
select select "started"
select select "waiting"
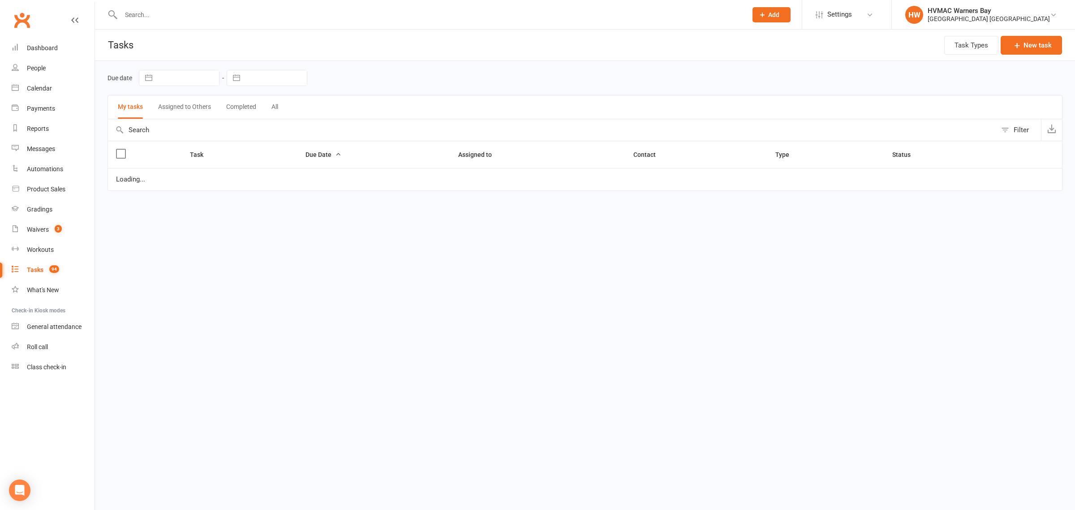
select select "started"
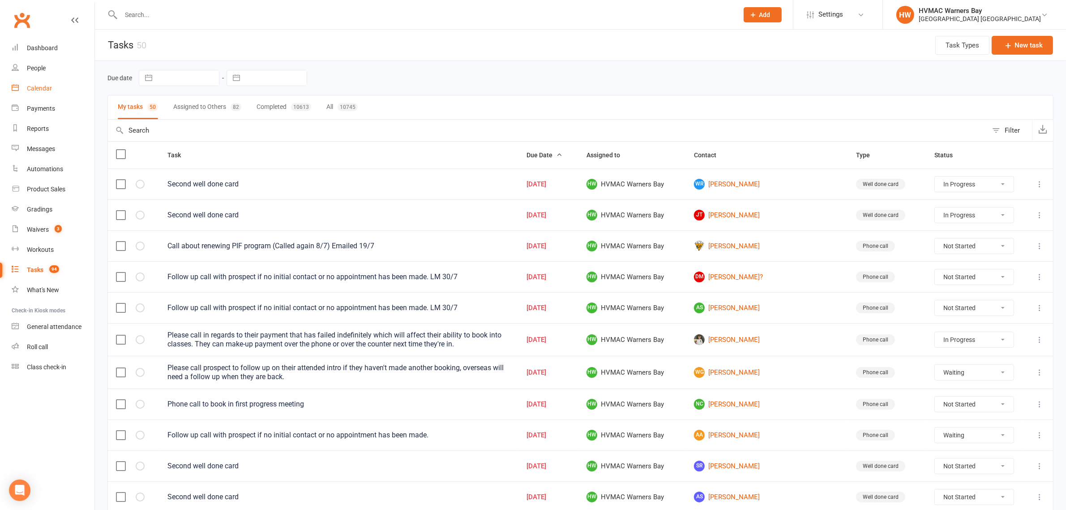
click at [45, 93] on link "Calendar" at bounding box center [53, 88] width 83 height 20
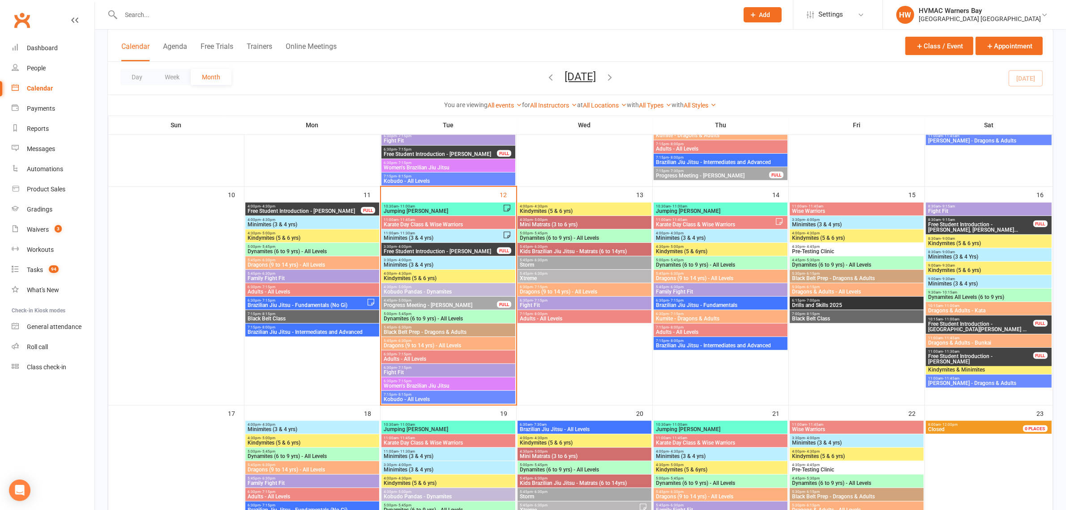
scroll to position [560, 0]
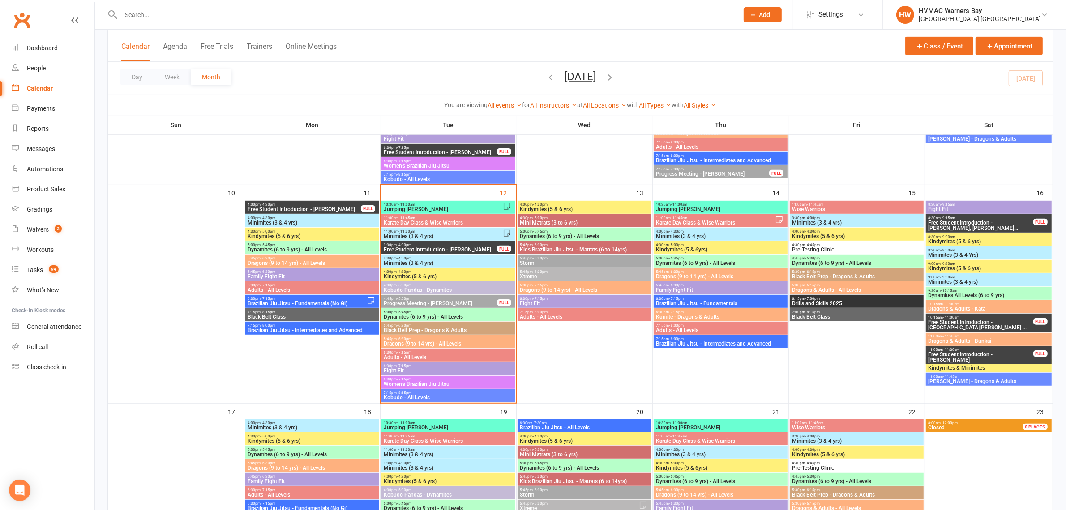
drag, startPoint x: 594, startPoint y: 122, endPoint x: 571, endPoint y: 122, distance: 22.8
click at [571, 122] on th "Wed" at bounding box center [585, 125] width 136 height 19
drag, startPoint x: 581, startPoint y: 126, endPoint x: 604, endPoint y: 126, distance: 22.8
click at [604, 126] on th "Wed" at bounding box center [585, 125] width 136 height 19
click at [456, 316] on span "Dynamites (6 to 9 yrs) - All Levels" at bounding box center [448, 316] width 130 height 5
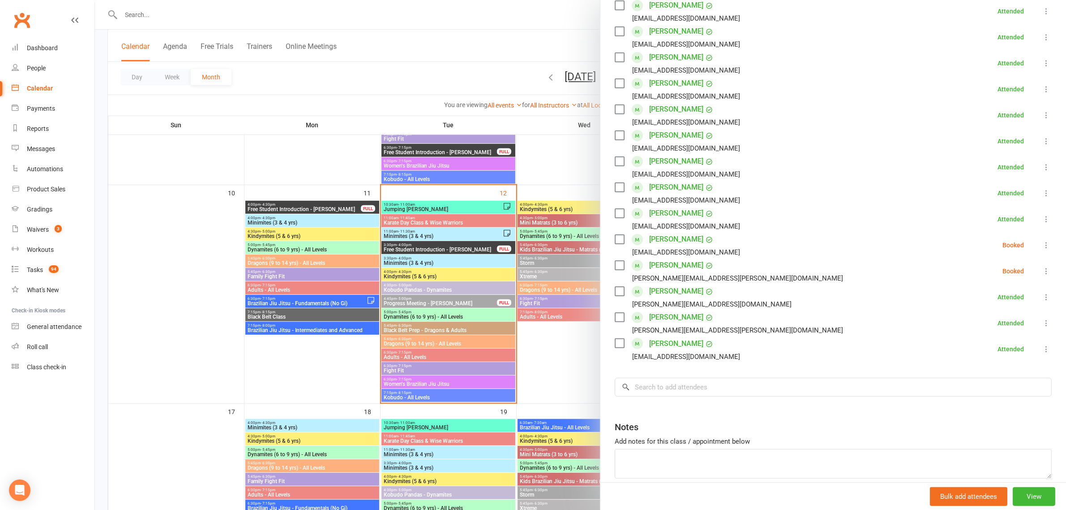
scroll to position [224, 0]
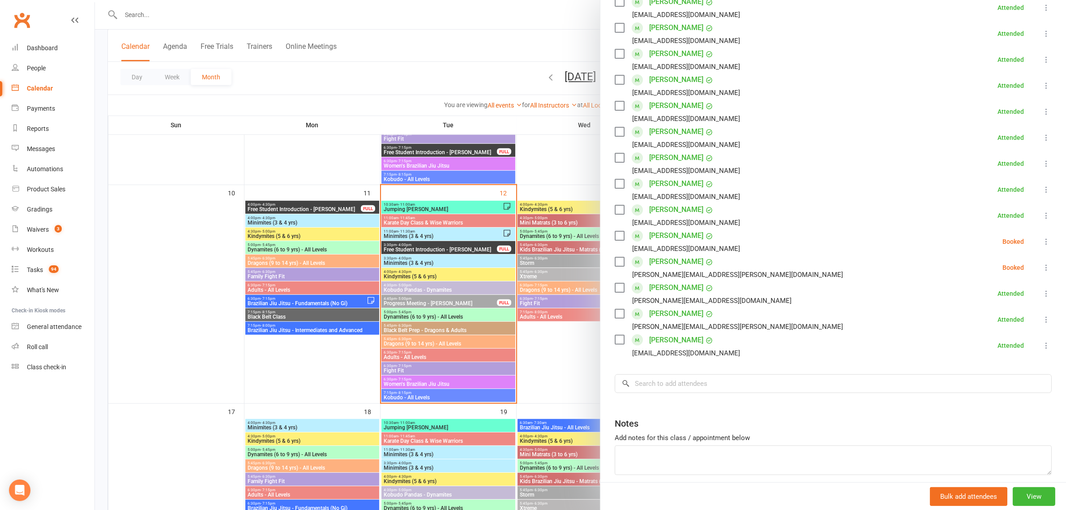
click at [615, 234] on label at bounding box center [619, 235] width 9 height 9
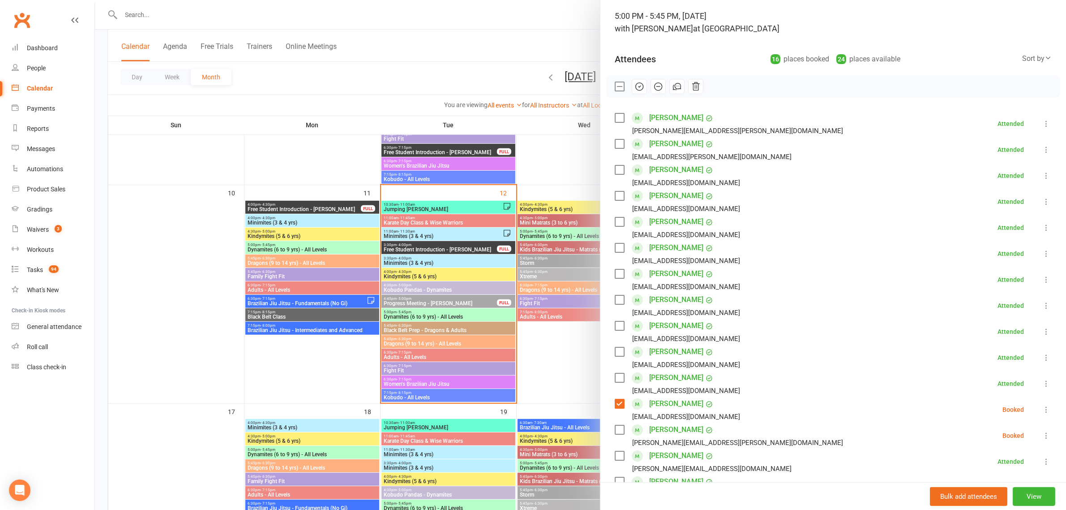
click at [637, 86] on icon "button" at bounding box center [639, 86] width 10 height 10
click at [467, 287] on div at bounding box center [580, 255] width 971 height 510
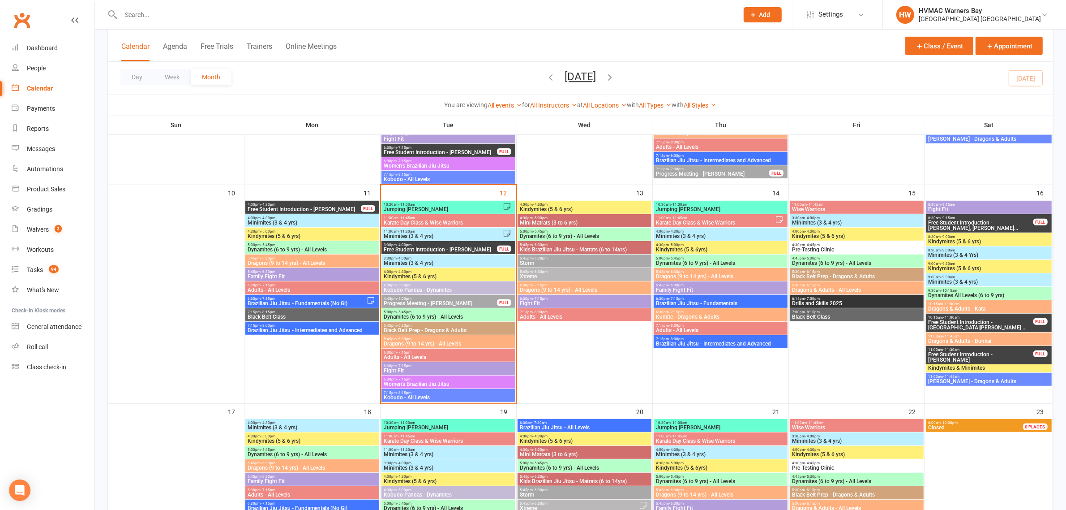
click at [467, 287] on span "Kobudo Pandas - Dynamites" at bounding box center [448, 289] width 130 height 5
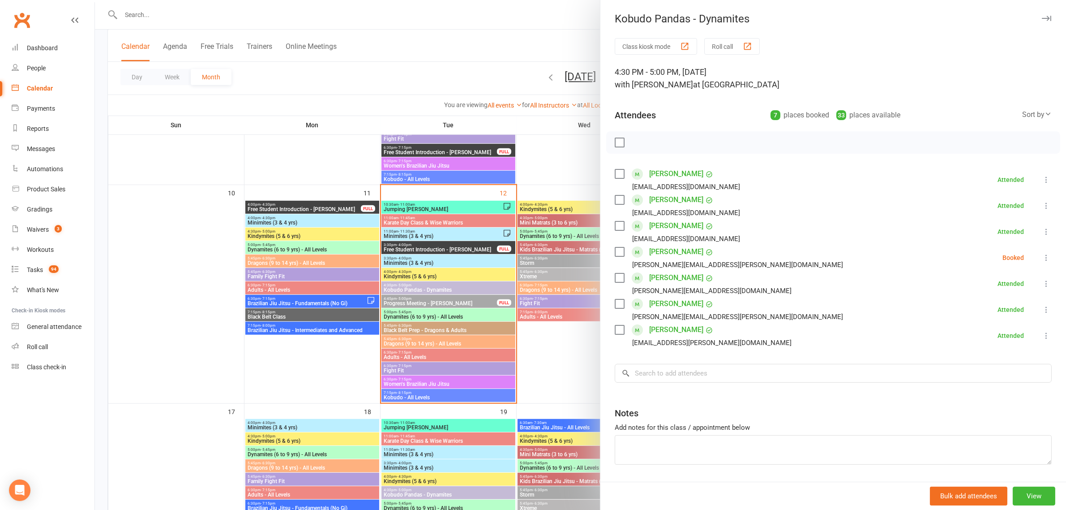
click at [1042, 259] on icon at bounding box center [1046, 257] width 9 height 9
click at [988, 330] on link "Mark absent" at bounding box center [1003, 329] width 96 height 18
click at [437, 174] on div at bounding box center [580, 255] width 971 height 510
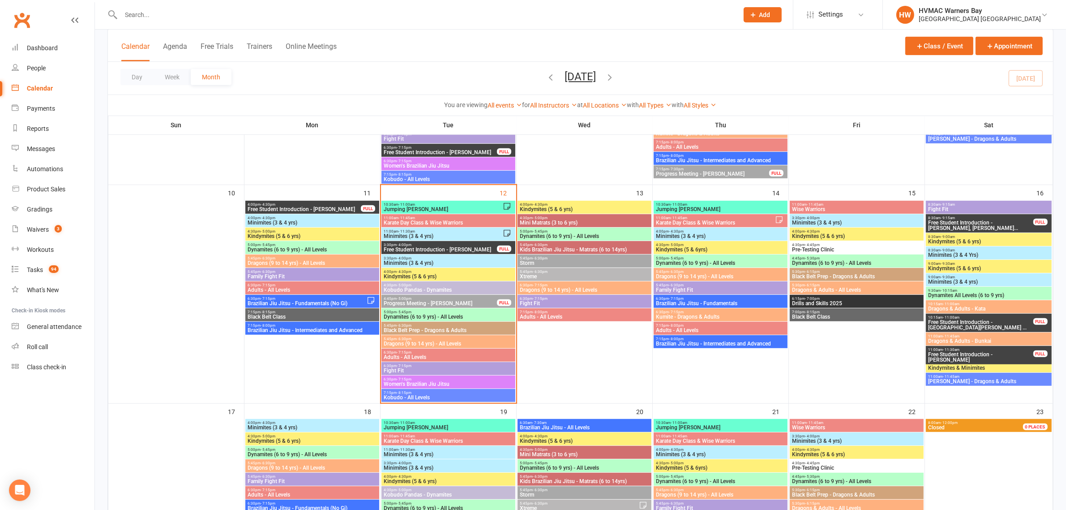
click at [443, 248] on span "Free Student Introduction - Romy Shepherd" at bounding box center [440, 249] width 114 height 5
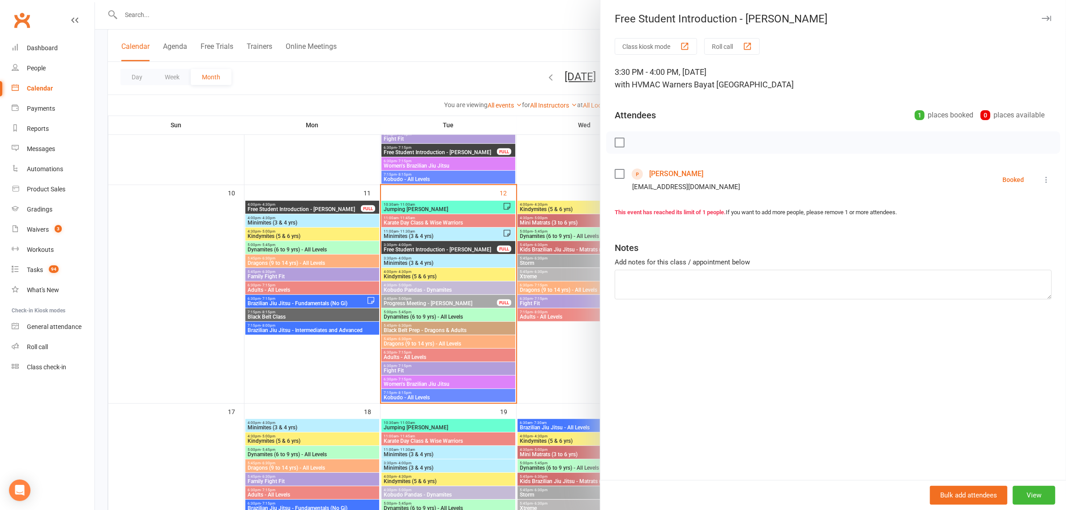
click at [615, 172] on label at bounding box center [619, 173] width 9 height 9
click at [632, 142] on button "button" at bounding box center [639, 142] width 15 height 15
click at [539, 176] on div at bounding box center [580, 255] width 971 height 510
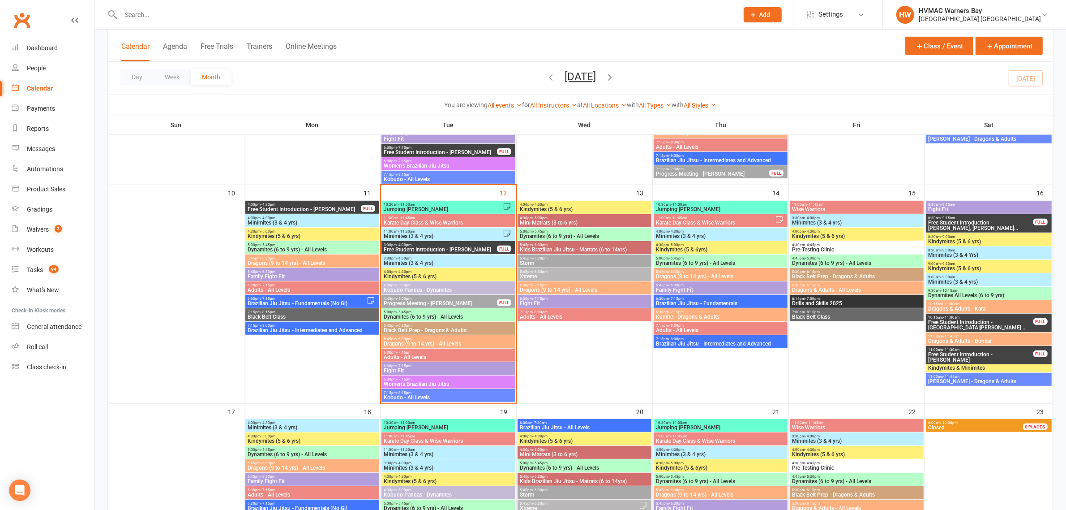
click at [451, 259] on span "3:30pm - 4:00pm" at bounding box center [448, 258] width 130 height 4
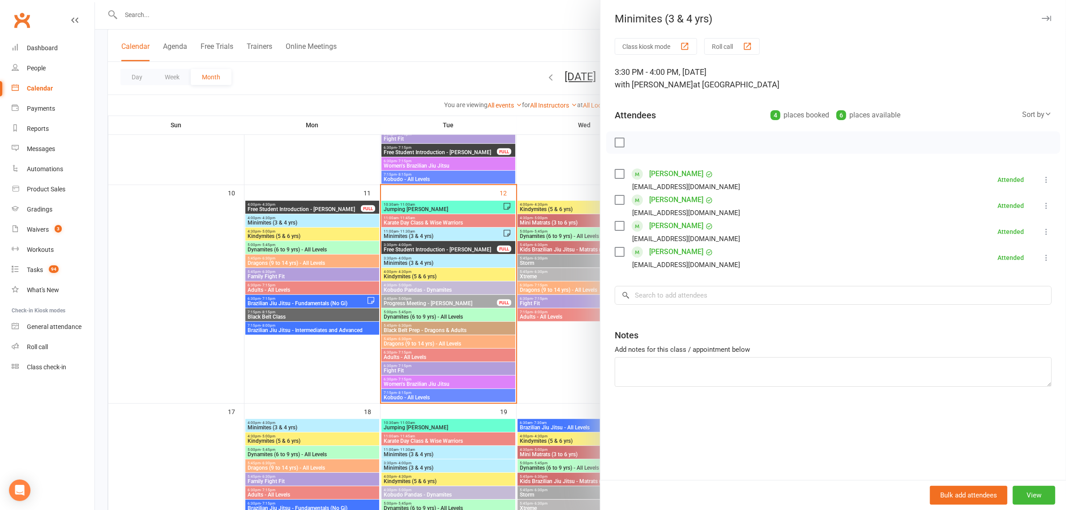
click at [556, 184] on div at bounding box center [580, 255] width 971 height 510
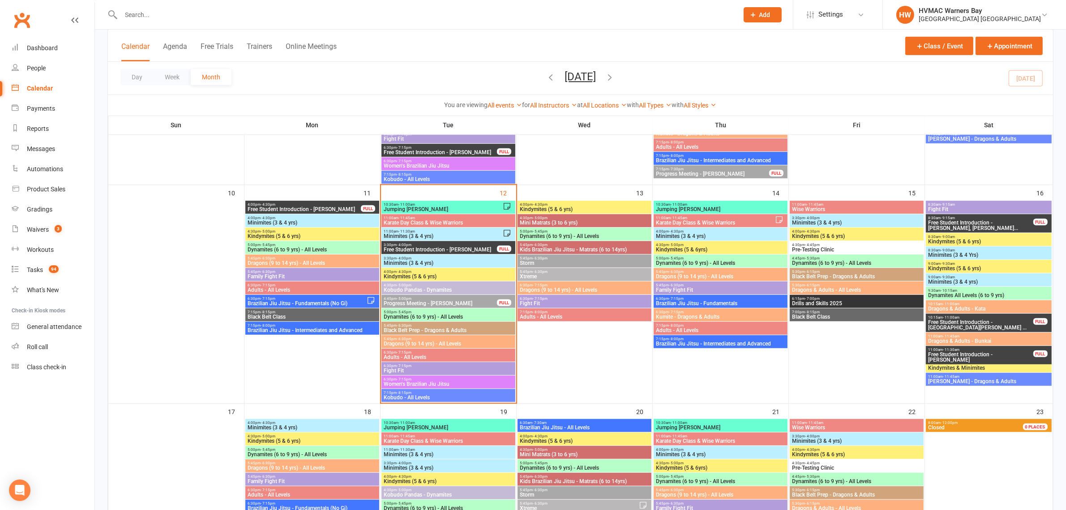
click at [430, 319] on span "Dynamites (6 to 9 yrs) - All Levels" at bounding box center [448, 316] width 130 height 5
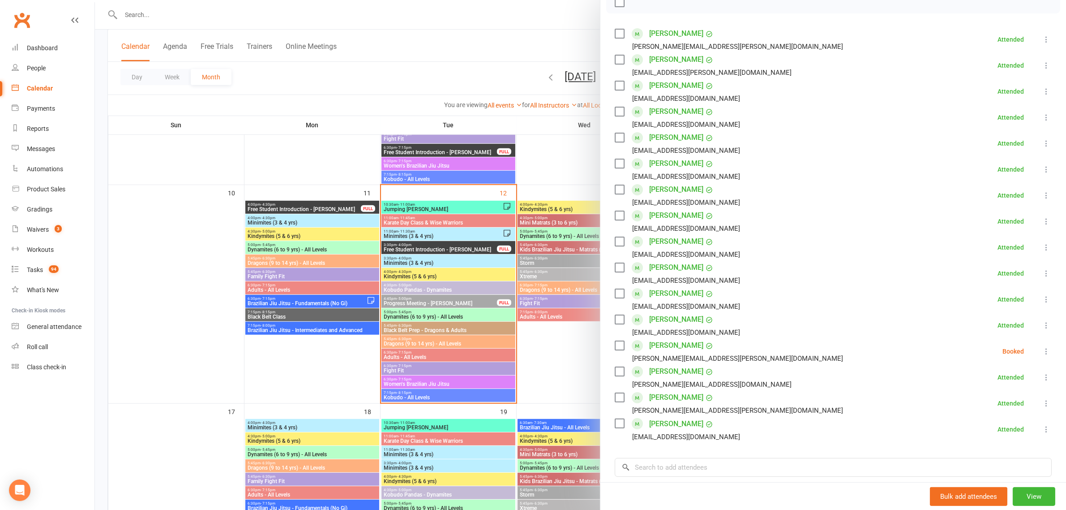
scroll to position [168, 0]
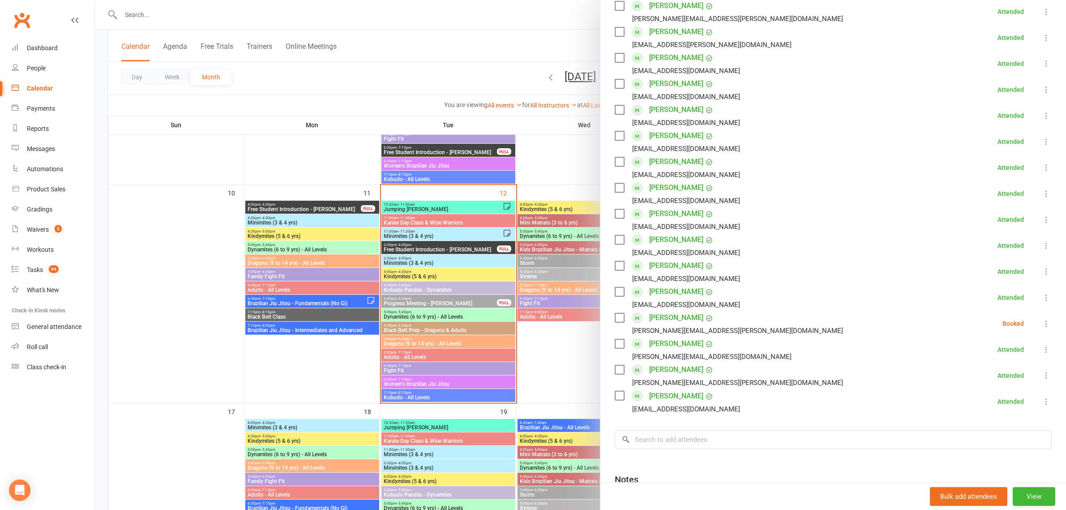
click at [141, 19] on div at bounding box center [580, 255] width 971 height 510
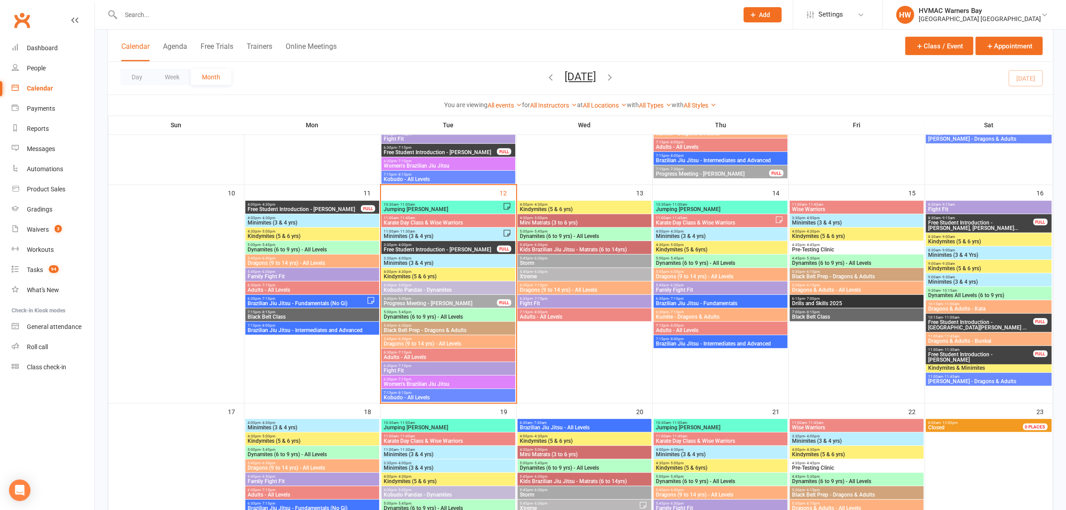
click at [140, 15] on input "text" at bounding box center [425, 15] width 614 height 13
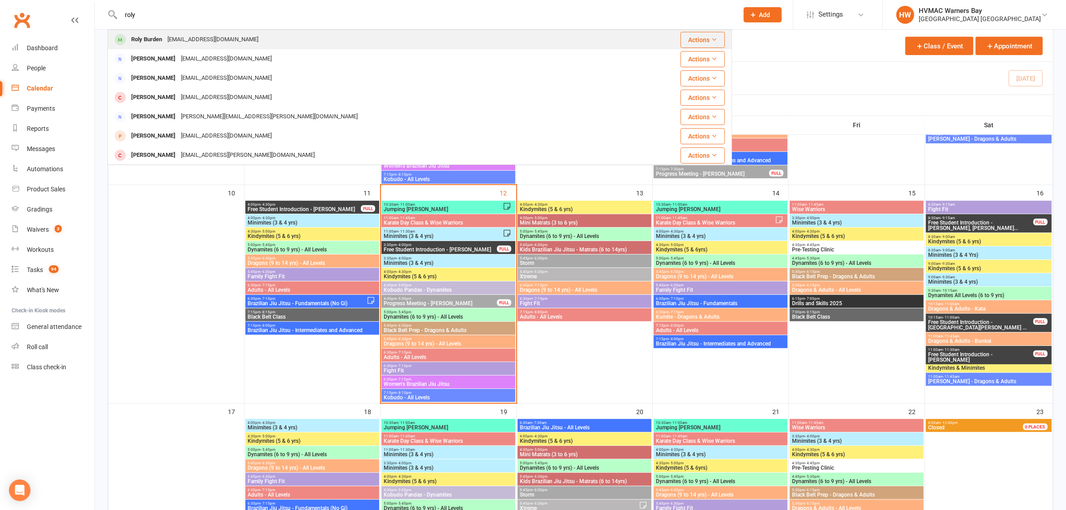
type input "roly"
click at [170, 39] on div "rachelhelenturner@gmail.com" at bounding box center [213, 39] width 96 height 13
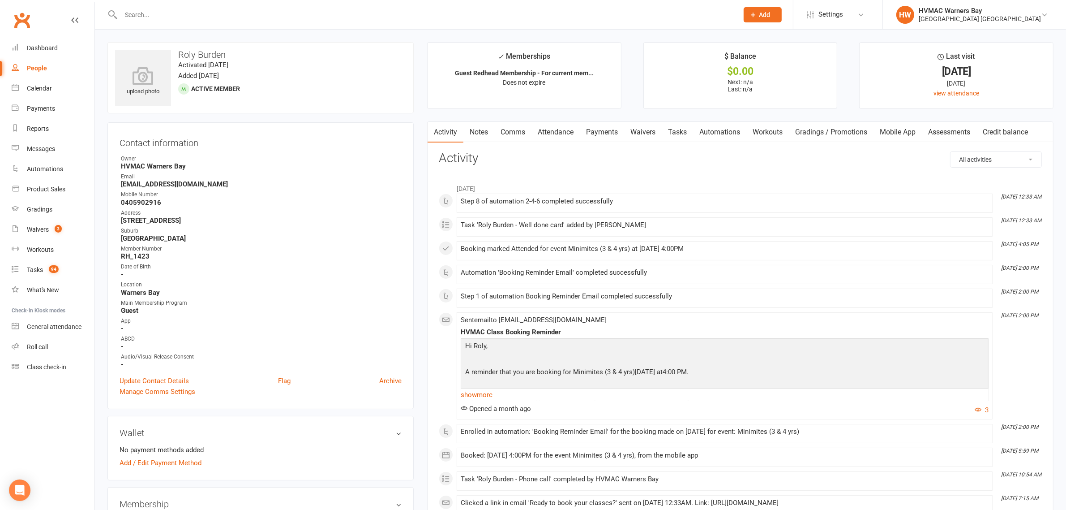
click at [158, 13] on input "text" at bounding box center [425, 15] width 614 height 13
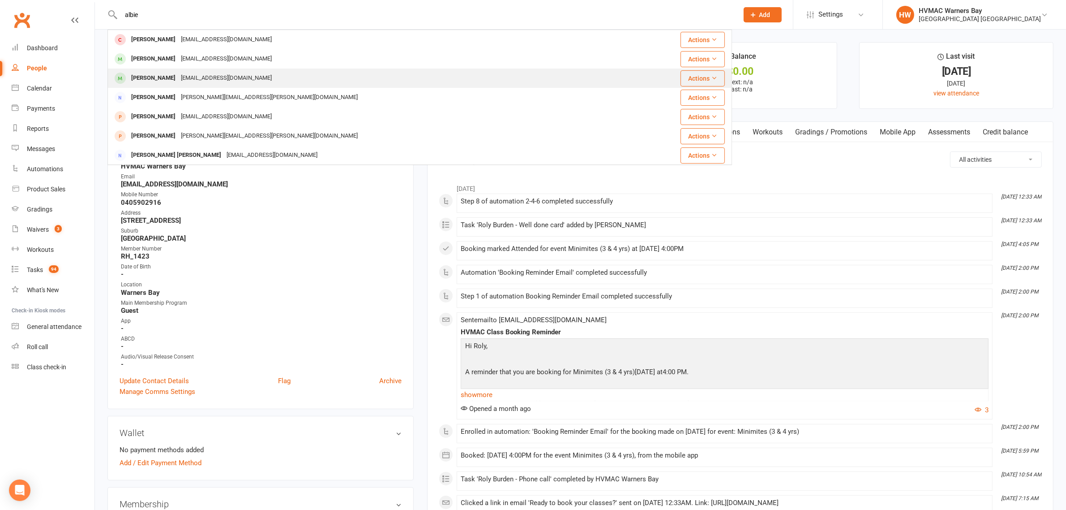
type input "albie"
click at [178, 81] on div "rachelhelenturner@gmail.com" at bounding box center [226, 78] width 96 height 13
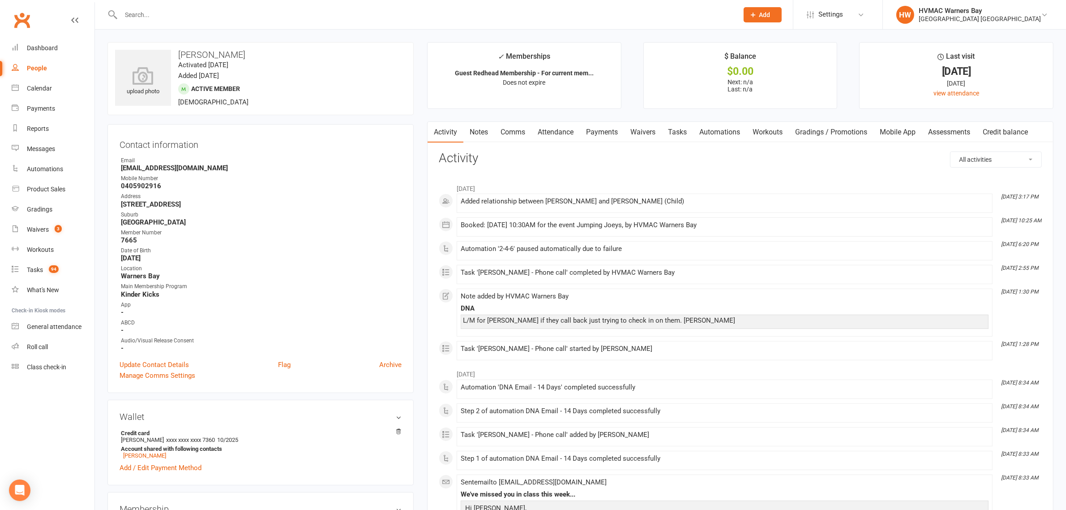
click at [23, 23] on link "Clubworx" at bounding box center [22, 20] width 22 height 22
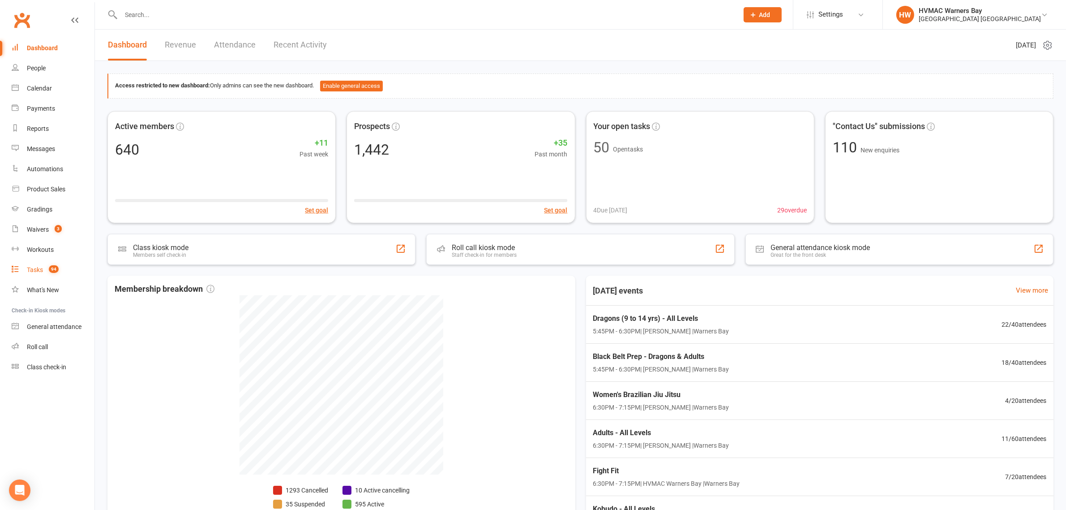
click at [33, 264] on link "Tasks 94" at bounding box center [53, 270] width 83 height 20
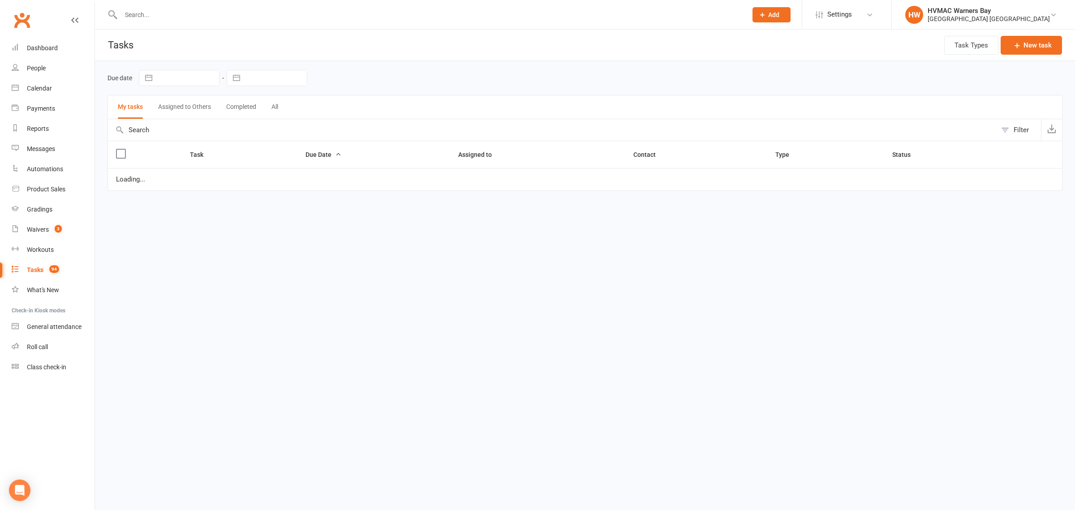
select select "started"
select select "waiting"
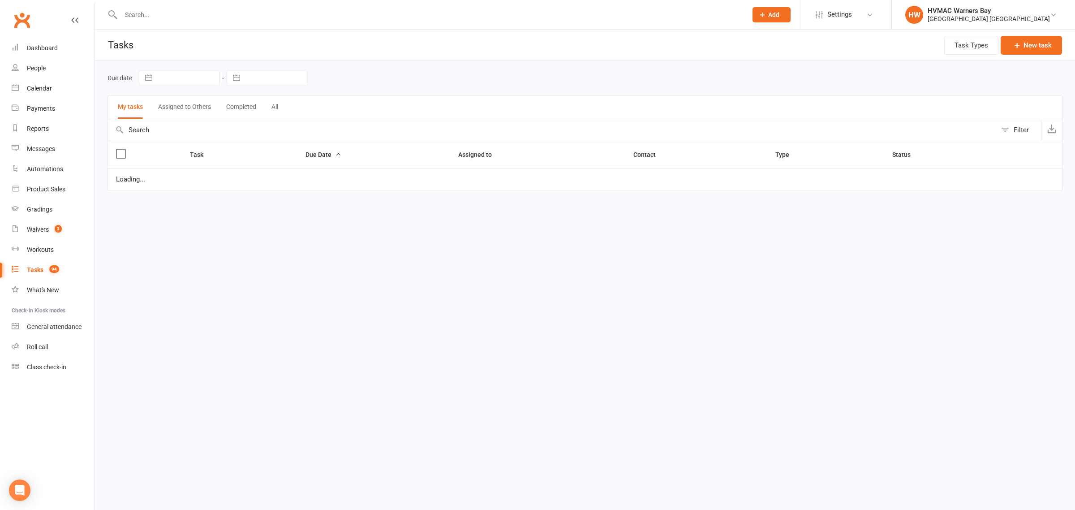
select select "started"
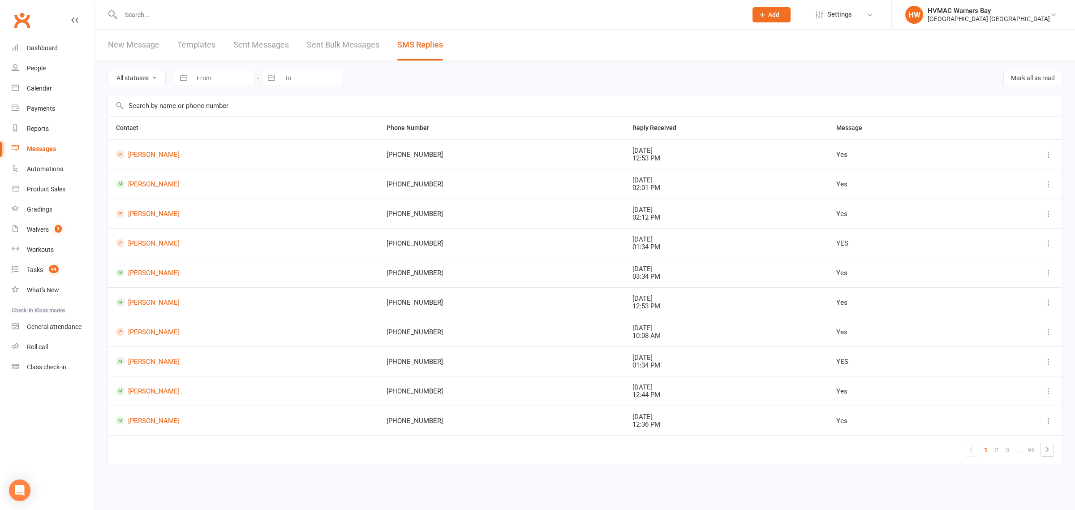
click at [122, 78] on select "All statuses Read only Unread only" at bounding box center [136, 77] width 57 height 15
click at [108, 70] on select "All statuses Read only Unread only" at bounding box center [136, 77] width 57 height 15
click at [30, 277] on link "Tasks 94" at bounding box center [53, 270] width 83 height 20
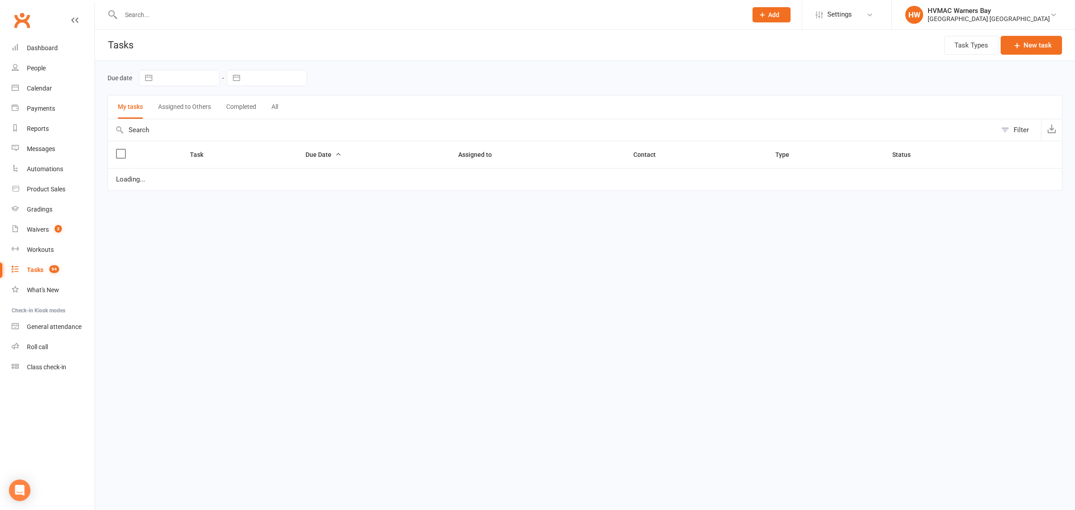
select select "started"
select select "waiting"
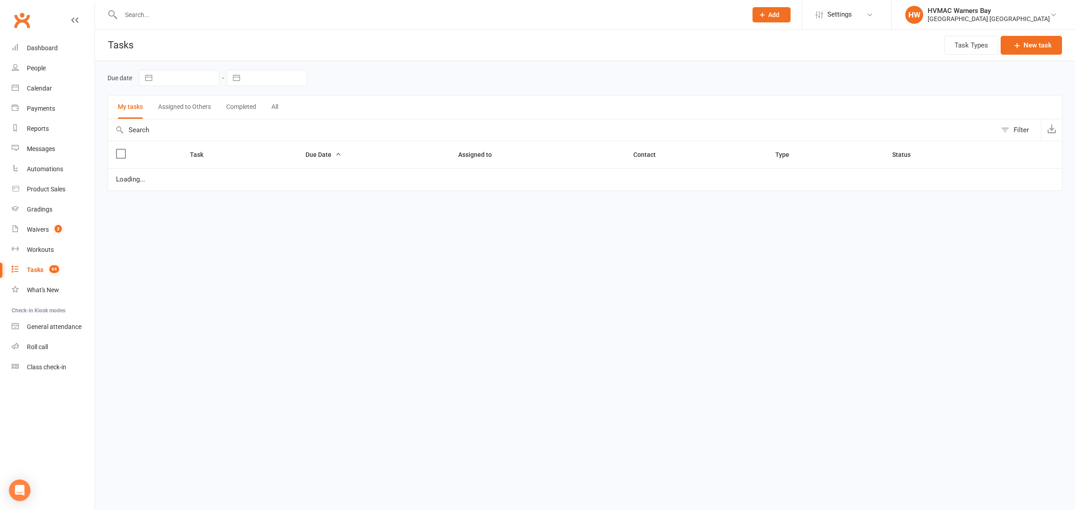
select select "started"
